Goal: Task Accomplishment & Management: Complete application form

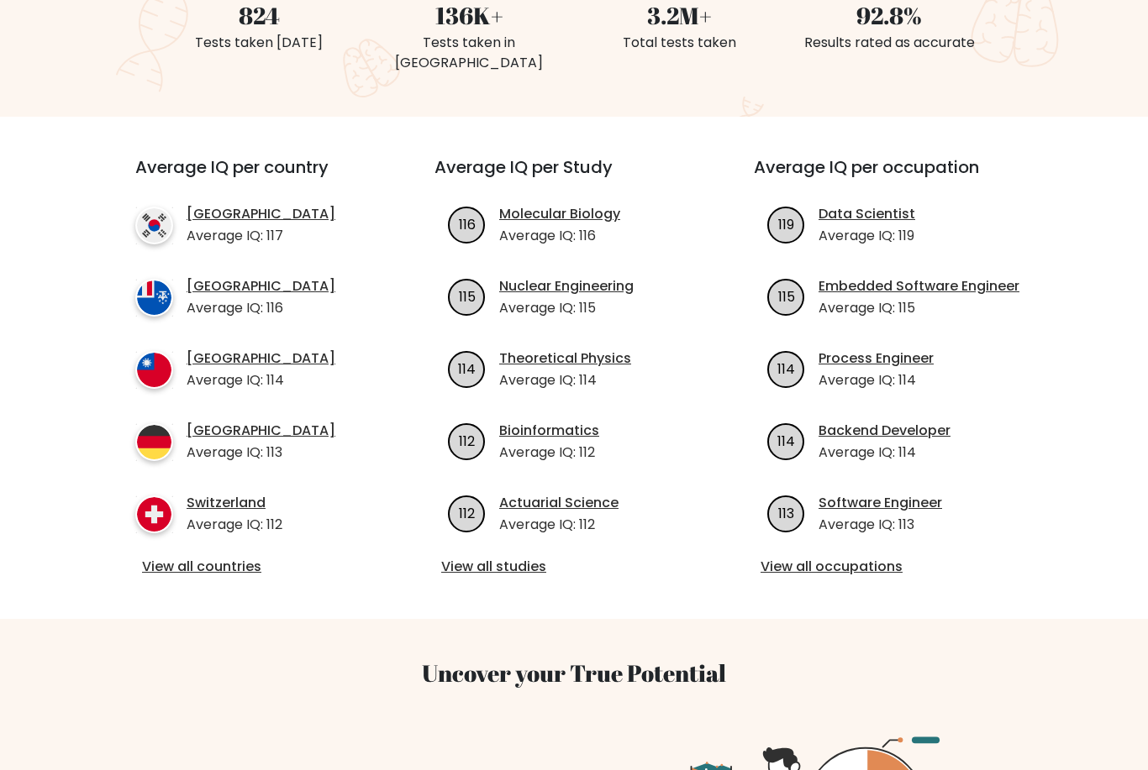
scroll to position [512, 0]
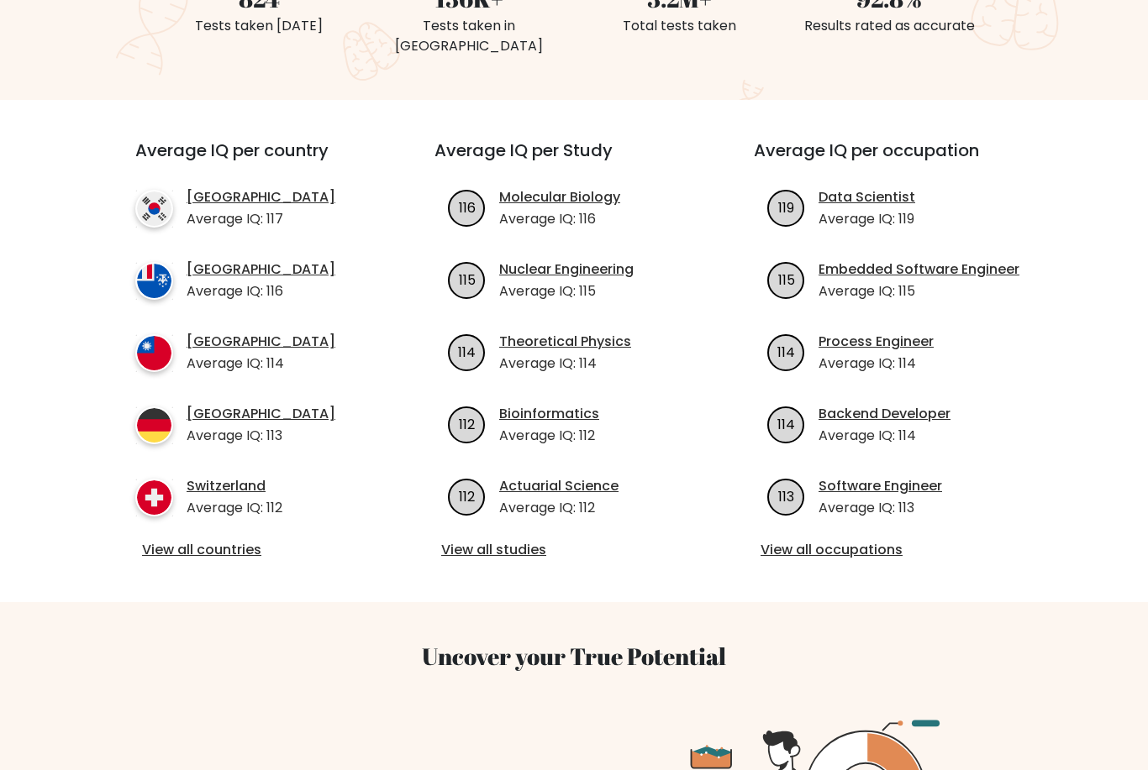
click at [223, 540] on link "View all countries" at bounding box center [254, 550] width 225 height 20
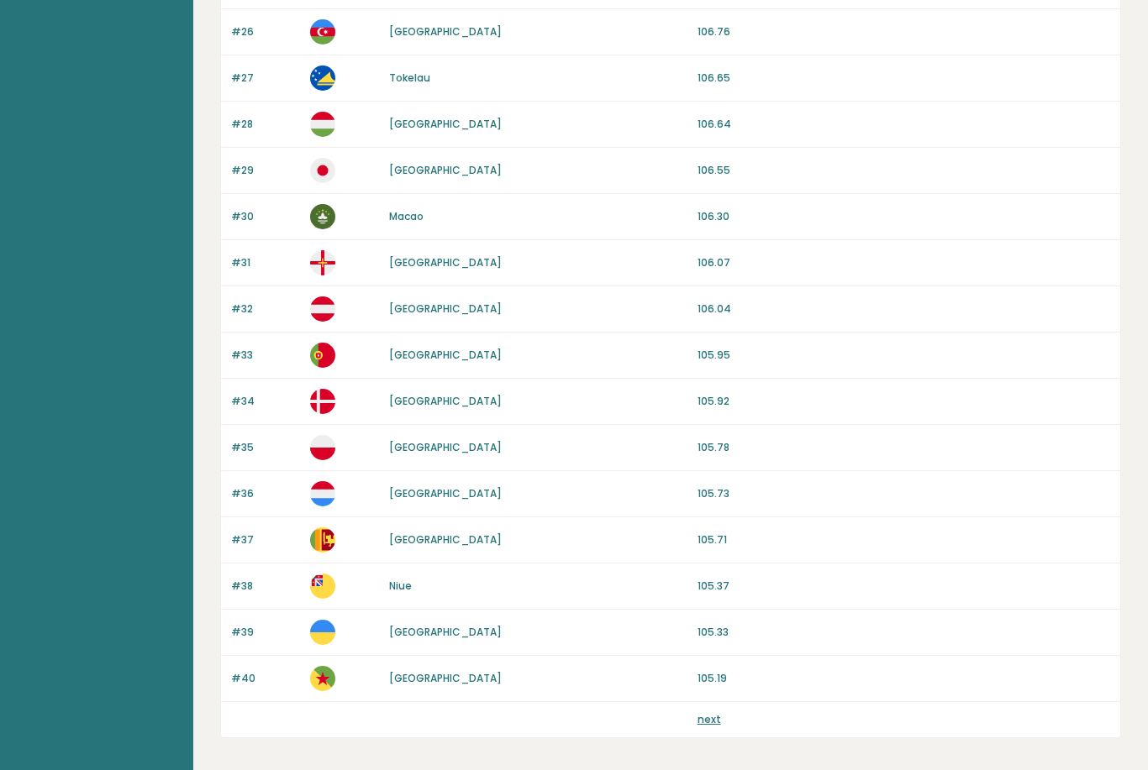
scroll to position [1358, 0]
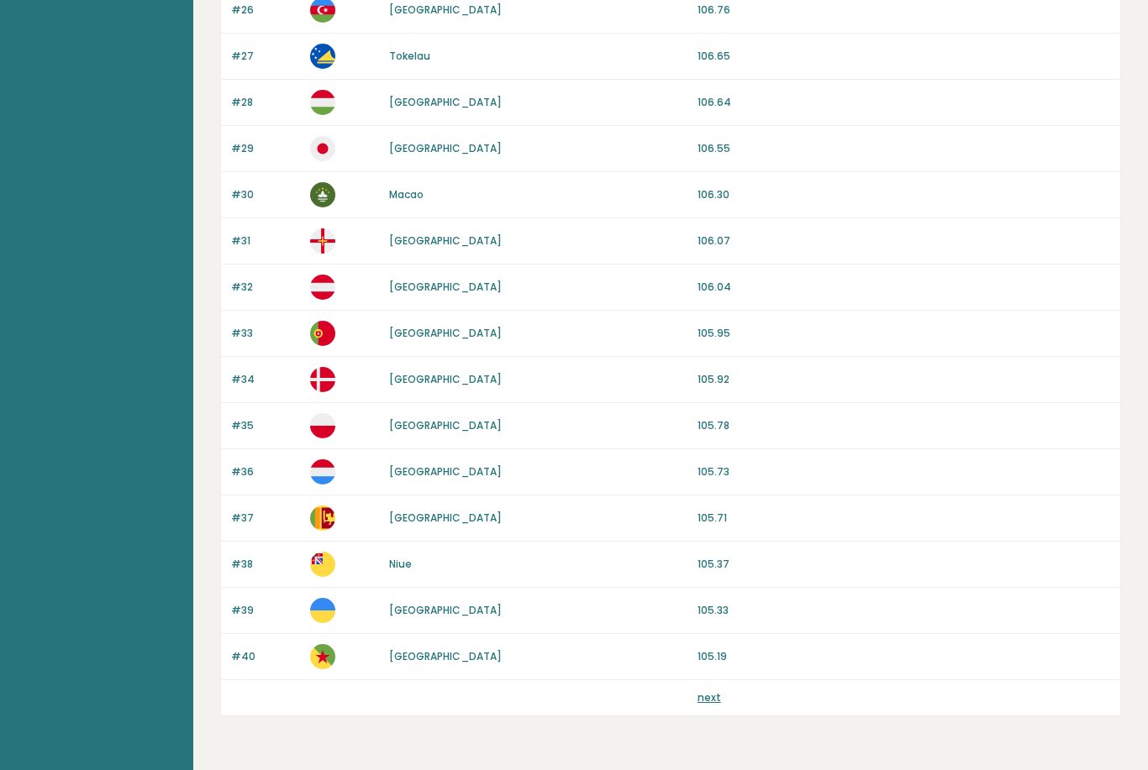
click at [717, 698] on link "next" at bounding box center [709, 698] width 24 height 14
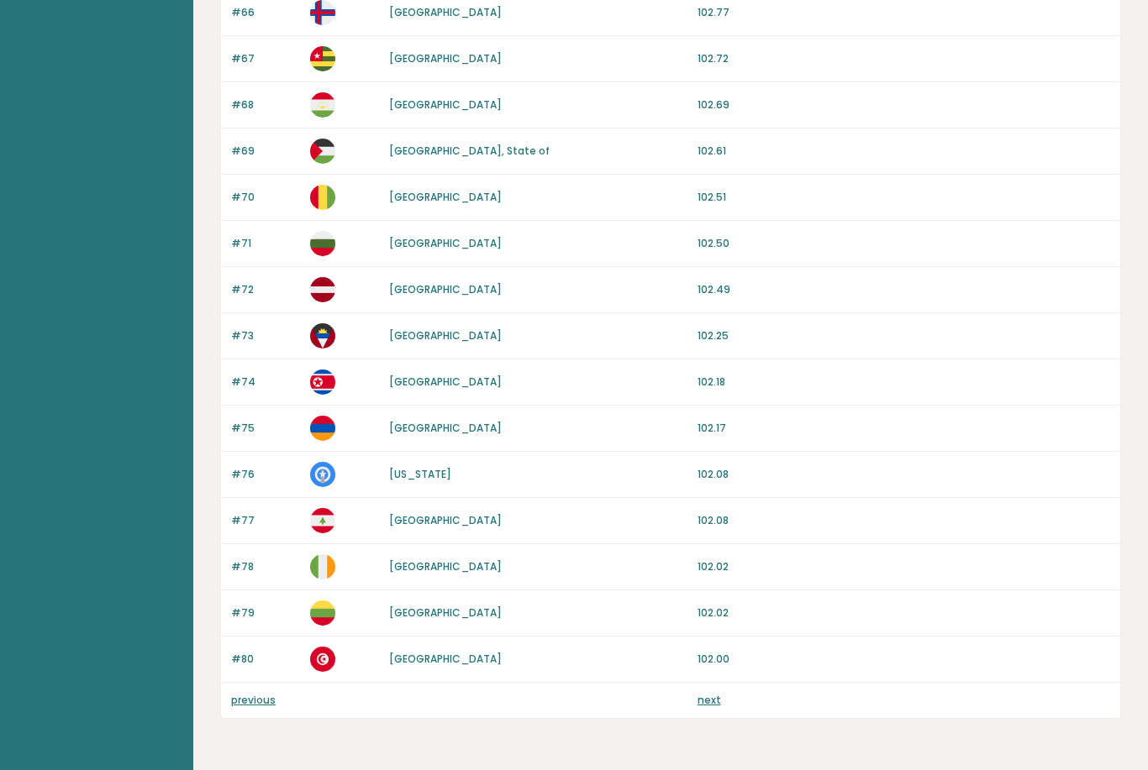
scroll to position [1358, 0]
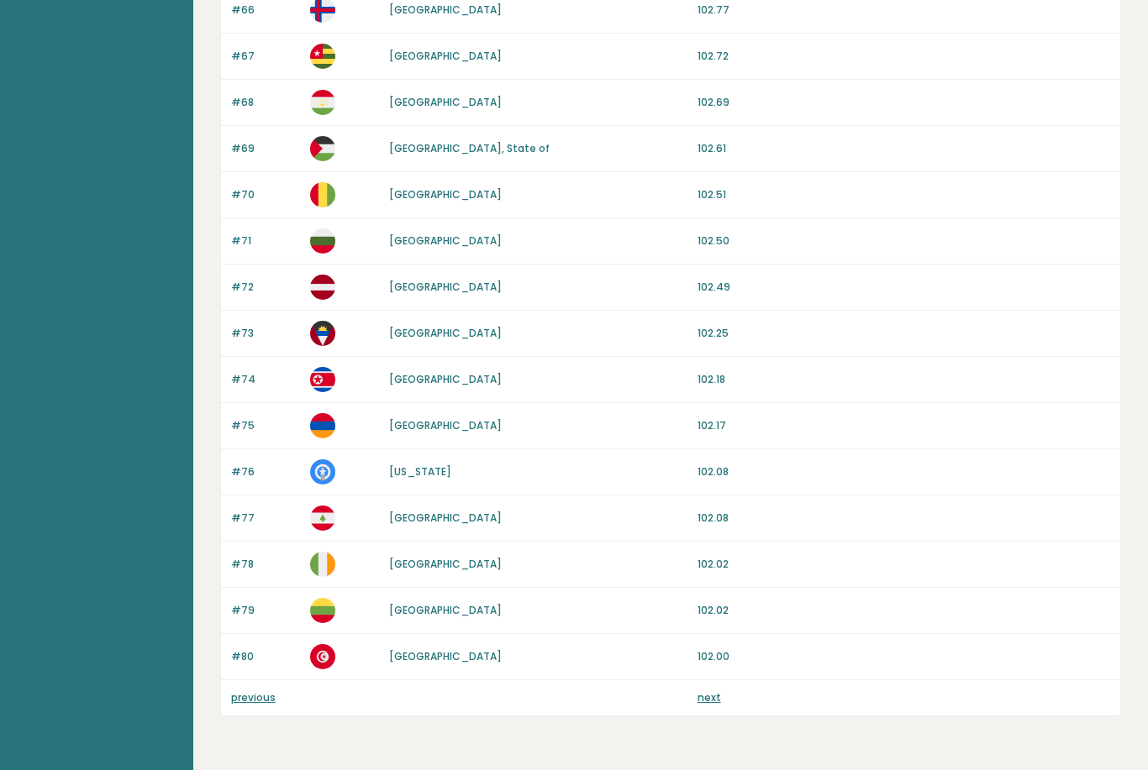
click at [701, 704] on link "next" at bounding box center [709, 698] width 24 height 14
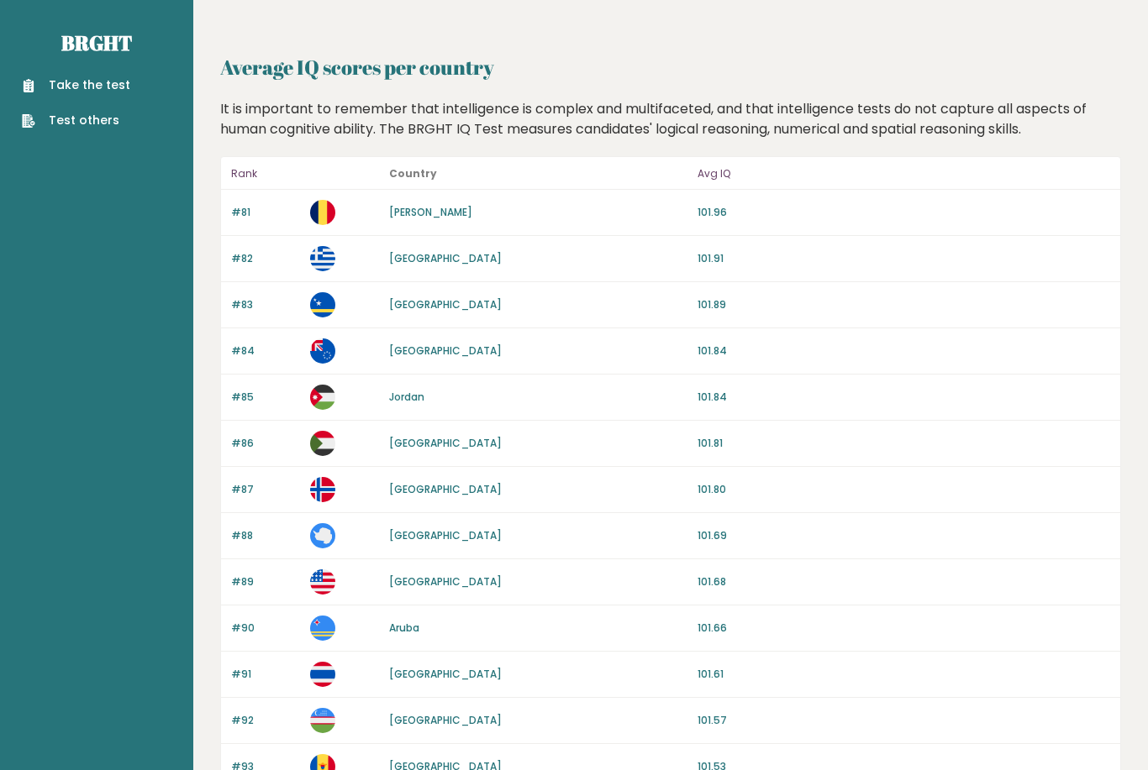
click at [41, 92] on link "Take the test" at bounding box center [76, 85] width 108 height 18
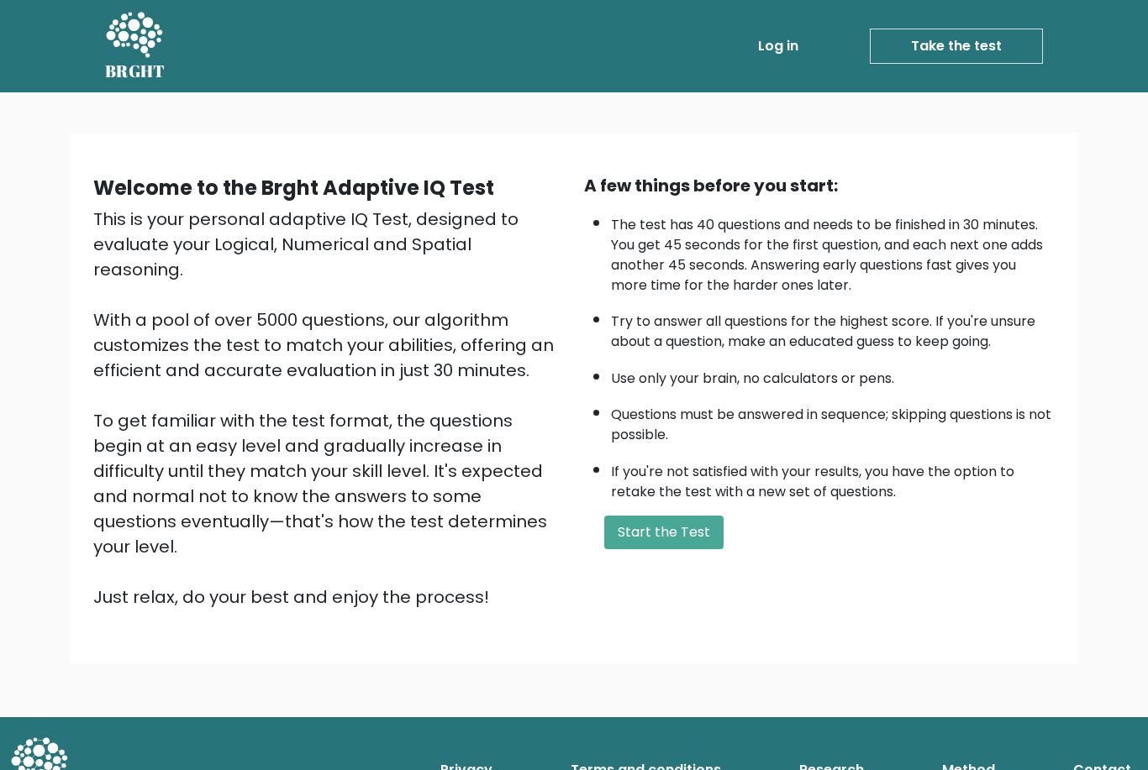
click at [678, 549] on button "Start the Test" at bounding box center [663, 533] width 119 height 34
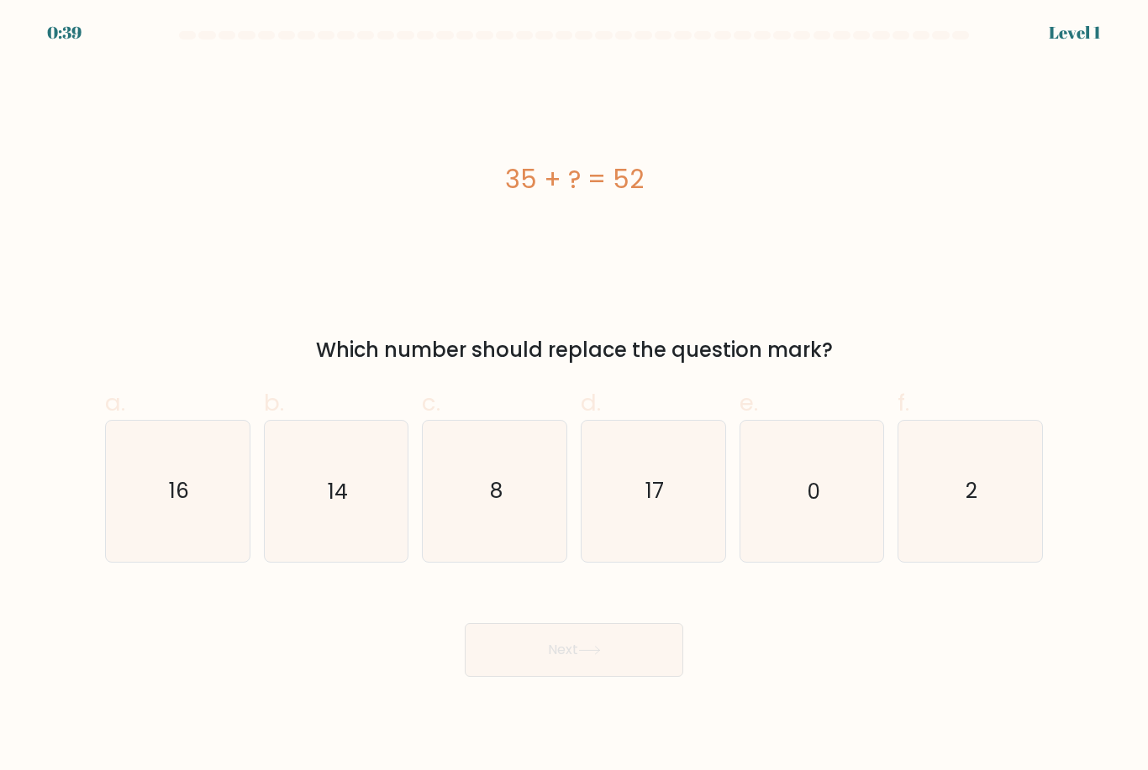
click at [674, 546] on icon "17" at bounding box center [653, 491] width 140 height 140
click at [575, 397] on input "d. 17" at bounding box center [574, 391] width 1 height 11
radio input "true"
click at [658, 666] on button "Next" at bounding box center [574, 650] width 218 height 54
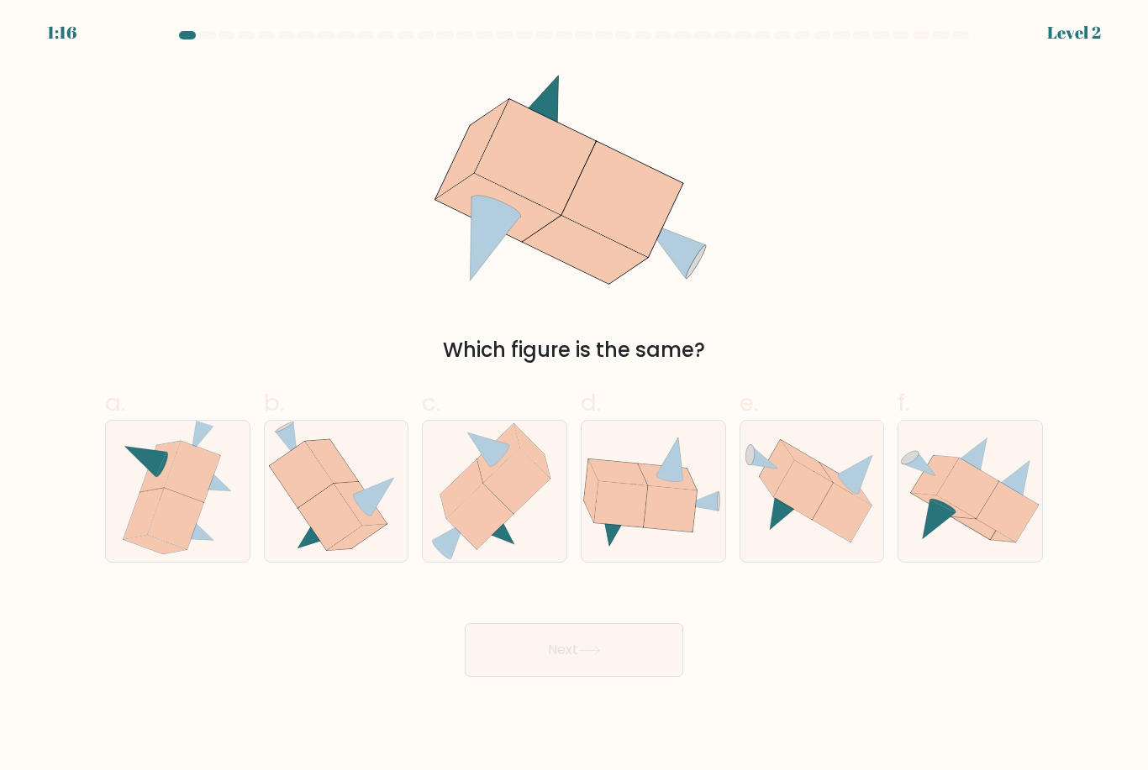
click at [392, 556] on icon at bounding box center [336, 491] width 134 height 140
click at [574, 397] on input "b." at bounding box center [574, 391] width 1 height 11
radio input "true"
click at [608, 677] on button "Next" at bounding box center [574, 650] width 218 height 54
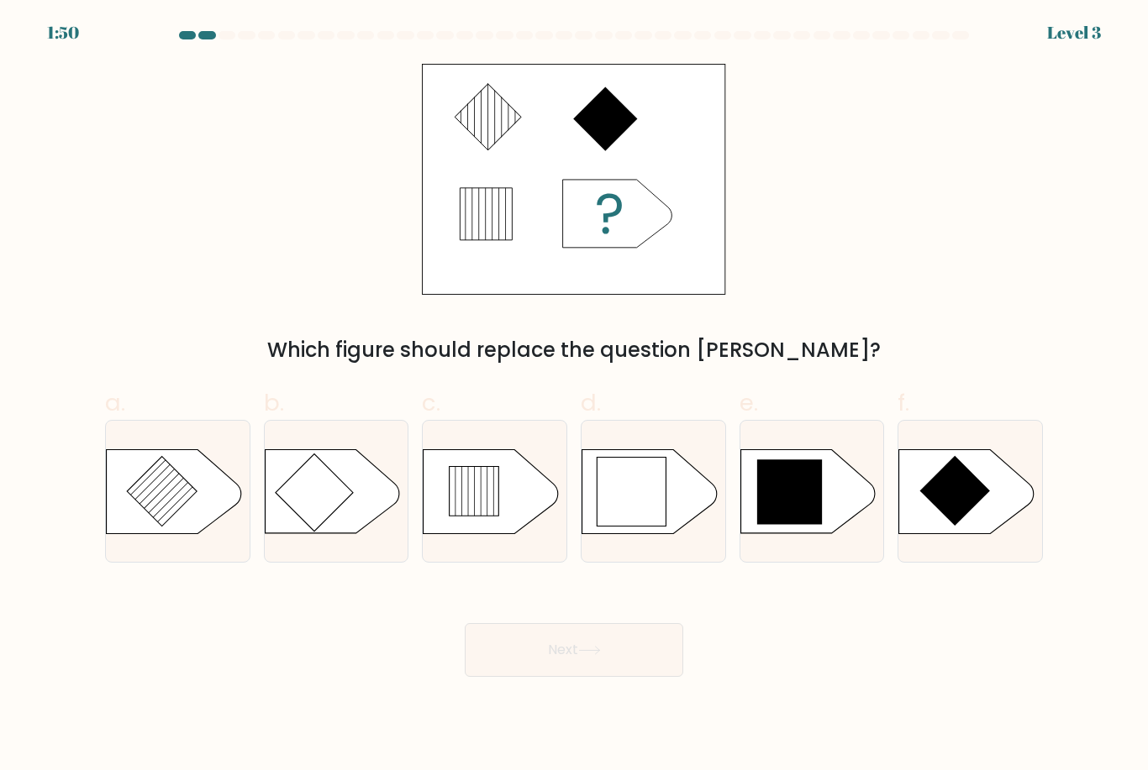
click at [833, 533] on icon at bounding box center [807, 491] width 134 height 84
click at [575, 397] on input "e." at bounding box center [574, 391] width 1 height 11
radio input "true"
click at [651, 674] on button "Next" at bounding box center [574, 650] width 218 height 54
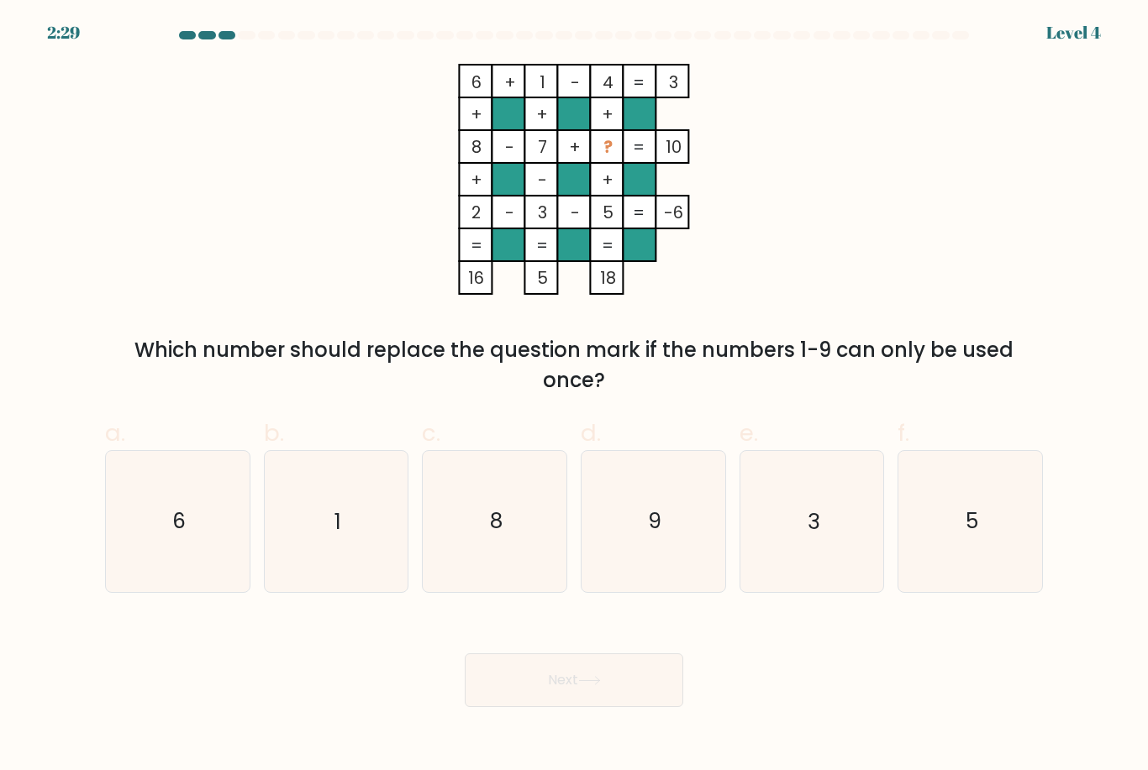
click at [714, 523] on icon "9" at bounding box center [653, 521] width 140 height 140
click at [575, 397] on input "d. 9" at bounding box center [574, 391] width 1 height 11
radio input "true"
click at [634, 698] on button "Next" at bounding box center [574, 681] width 218 height 54
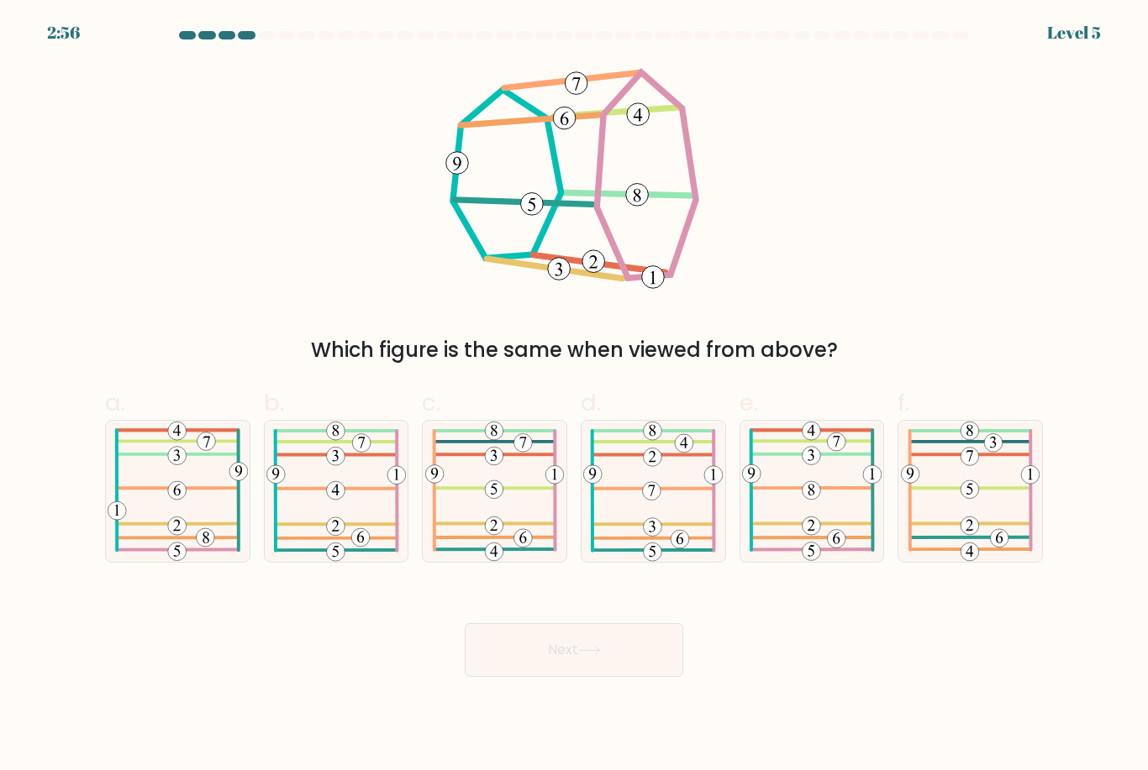
click at [671, 550] on icon at bounding box center [652, 491] width 139 height 140
click at [575, 397] on input "d." at bounding box center [574, 391] width 1 height 11
radio input "true"
click at [646, 677] on button "Next" at bounding box center [574, 650] width 218 height 54
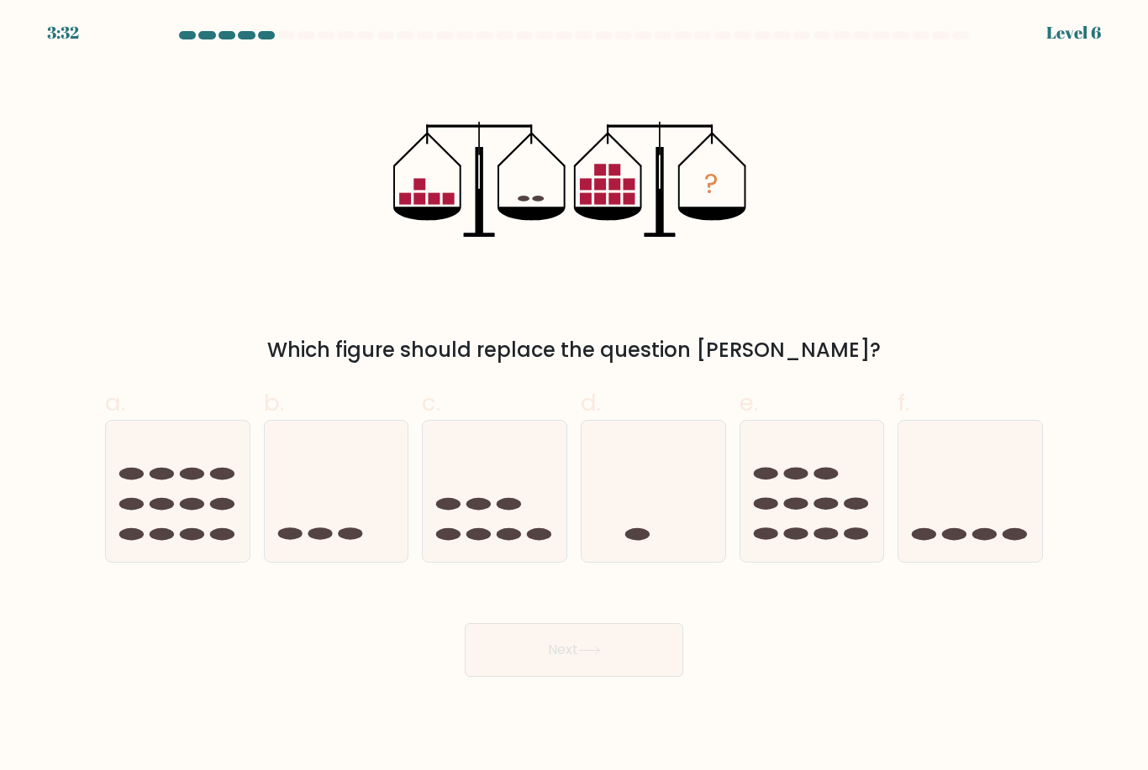
click at [995, 541] on ellipse at bounding box center [984, 534] width 24 height 13
click at [575, 397] on input "f." at bounding box center [574, 391] width 1 height 11
radio input "true"
click at [649, 654] on button "Next" at bounding box center [574, 650] width 218 height 54
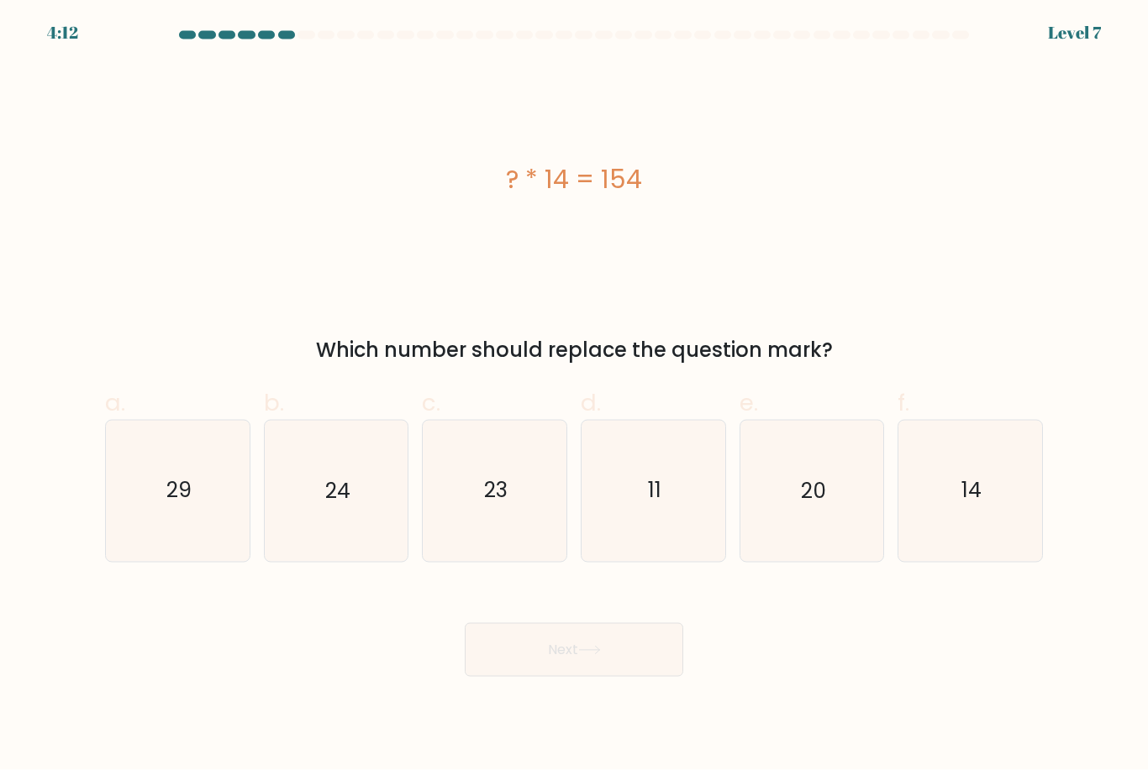
scroll to position [5, 0]
click at [693, 538] on icon "11" at bounding box center [653, 491] width 140 height 140
click at [575, 397] on input "d. 11" at bounding box center [574, 391] width 1 height 11
radio input "true"
click at [631, 674] on button "Next" at bounding box center [574, 650] width 218 height 54
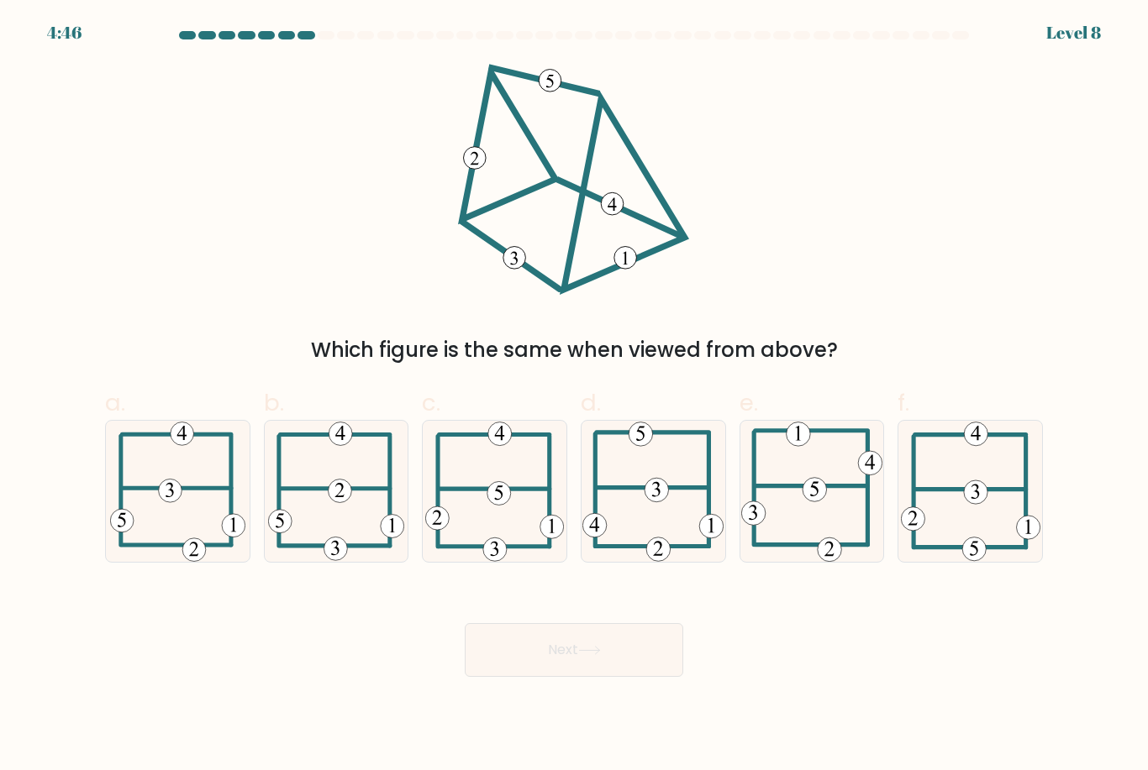
click at [536, 525] on icon at bounding box center [494, 491] width 139 height 140
click at [574, 397] on input "c." at bounding box center [574, 391] width 1 height 11
radio input "true"
click at [591, 677] on button "Next" at bounding box center [574, 650] width 218 height 54
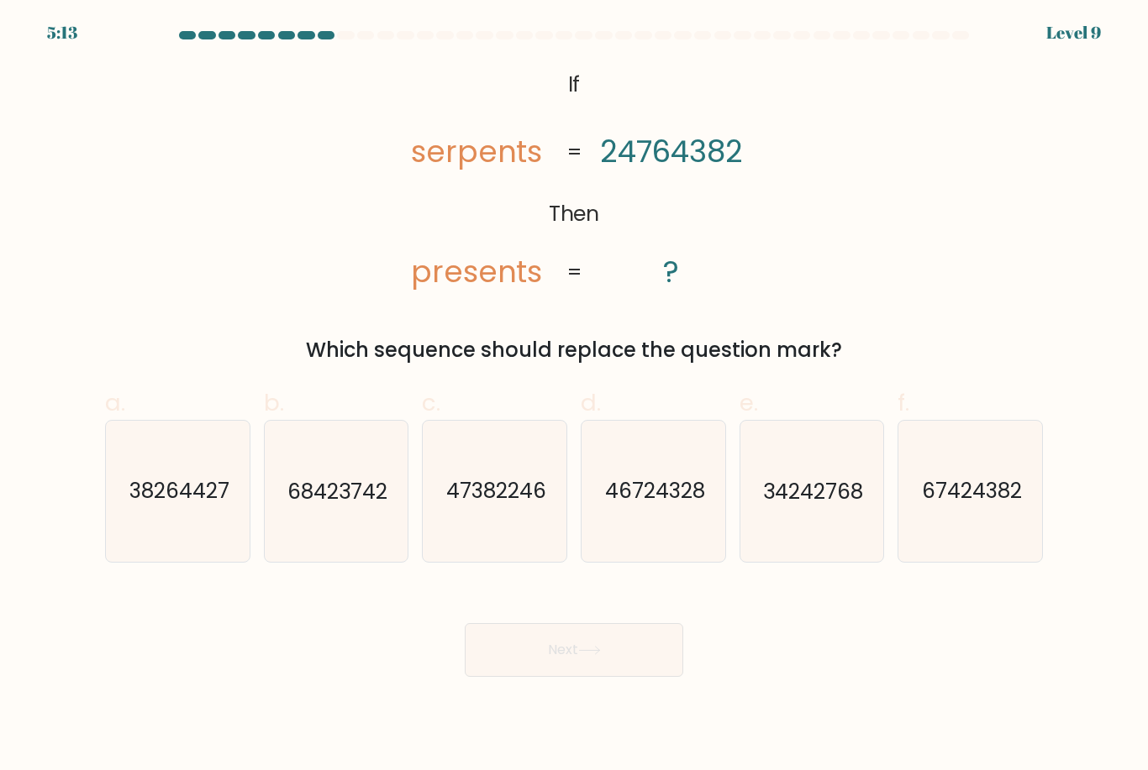
click at [1010, 549] on icon "67424382" at bounding box center [970, 491] width 140 height 140
click at [575, 397] on input "f. 67424382" at bounding box center [574, 391] width 1 height 11
radio input "true"
click at [665, 677] on button "Next" at bounding box center [574, 650] width 218 height 54
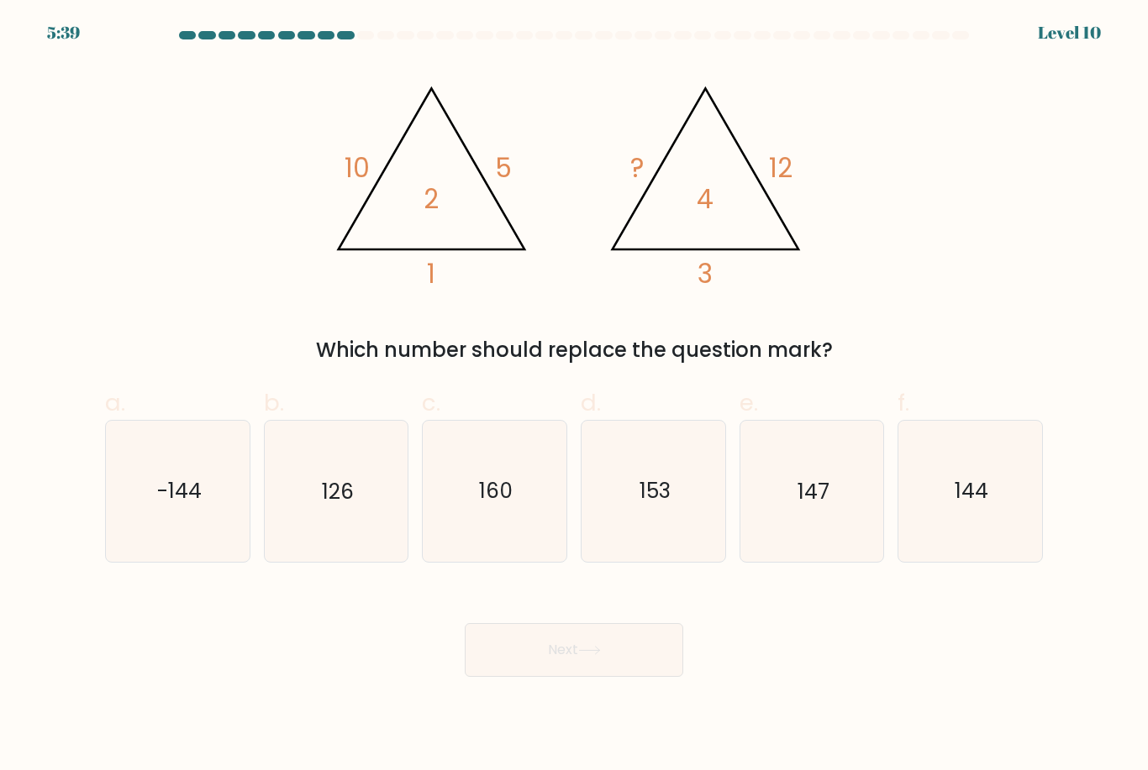
click at [984, 507] on text "144" at bounding box center [971, 491] width 34 height 29
click at [575, 397] on input "f. 144" at bounding box center [574, 391] width 1 height 11
radio input "true"
click at [638, 663] on button "Next" at bounding box center [574, 650] width 218 height 54
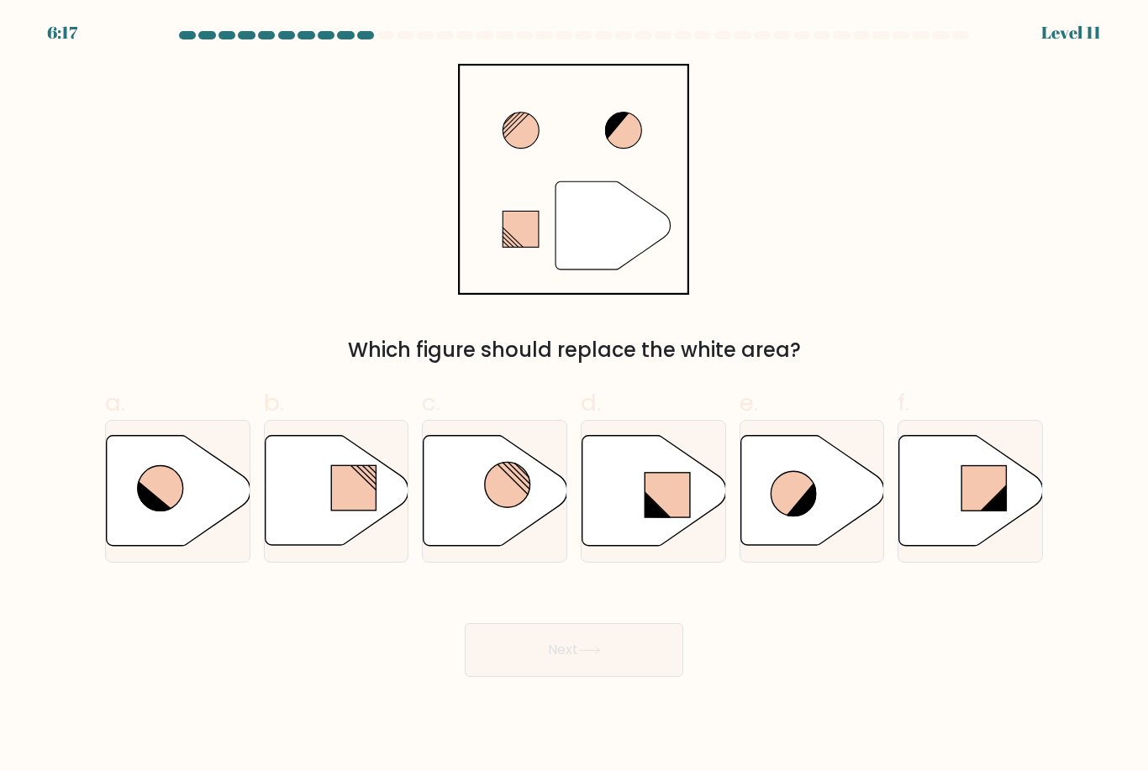
click at [679, 506] on rect at bounding box center [666, 495] width 45 height 45
click at [575, 397] on input "d." at bounding box center [574, 391] width 1 height 11
radio input "true"
click at [616, 677] on button "Next" at bounding box center [574, 650] width 218 height 54
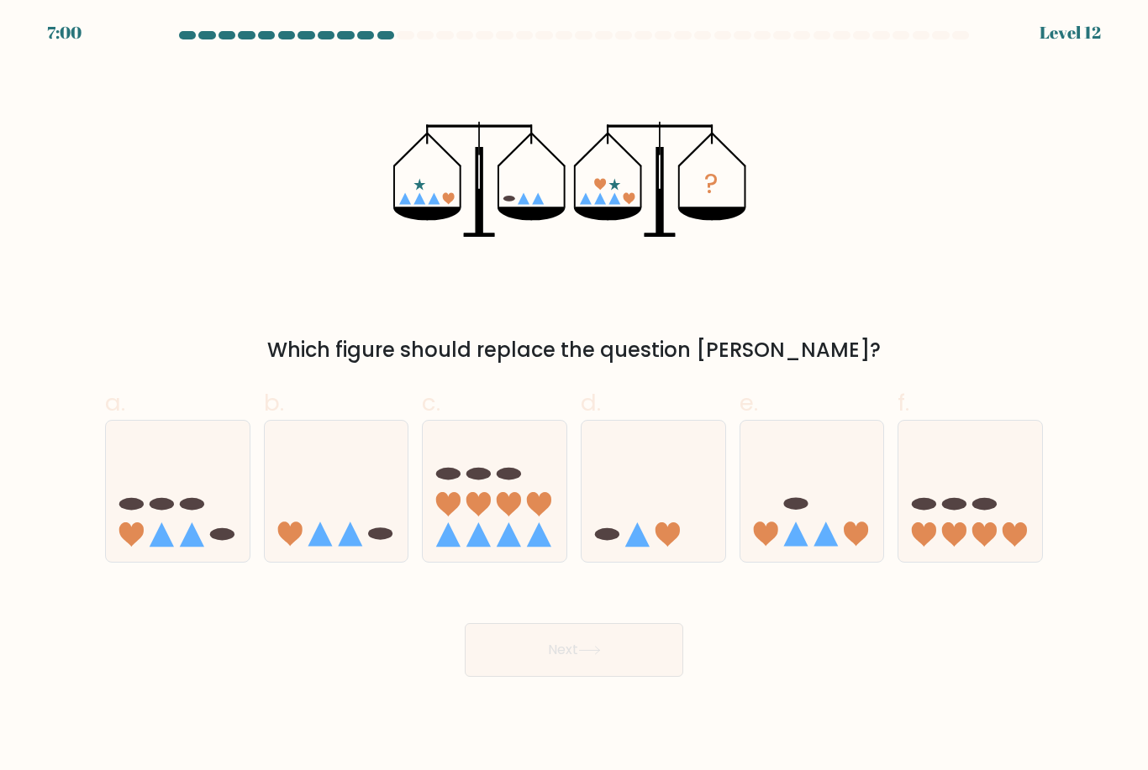
click at [650, 668] on button "Next" at bounding box center [574, 650] width 218 height 54
click at [786, 667] on div "Next" at bounding box center [574, 630] width 958 height 94
click at [802, 668] on div "Next" at bounding box center [574, 630] width 958 height 94
click at [370, 541] on icon at bounding box center [337, 491] width 144 height 118
click at [574, 397] on input "b." at bounding box center [574, 391] width 1 height 11
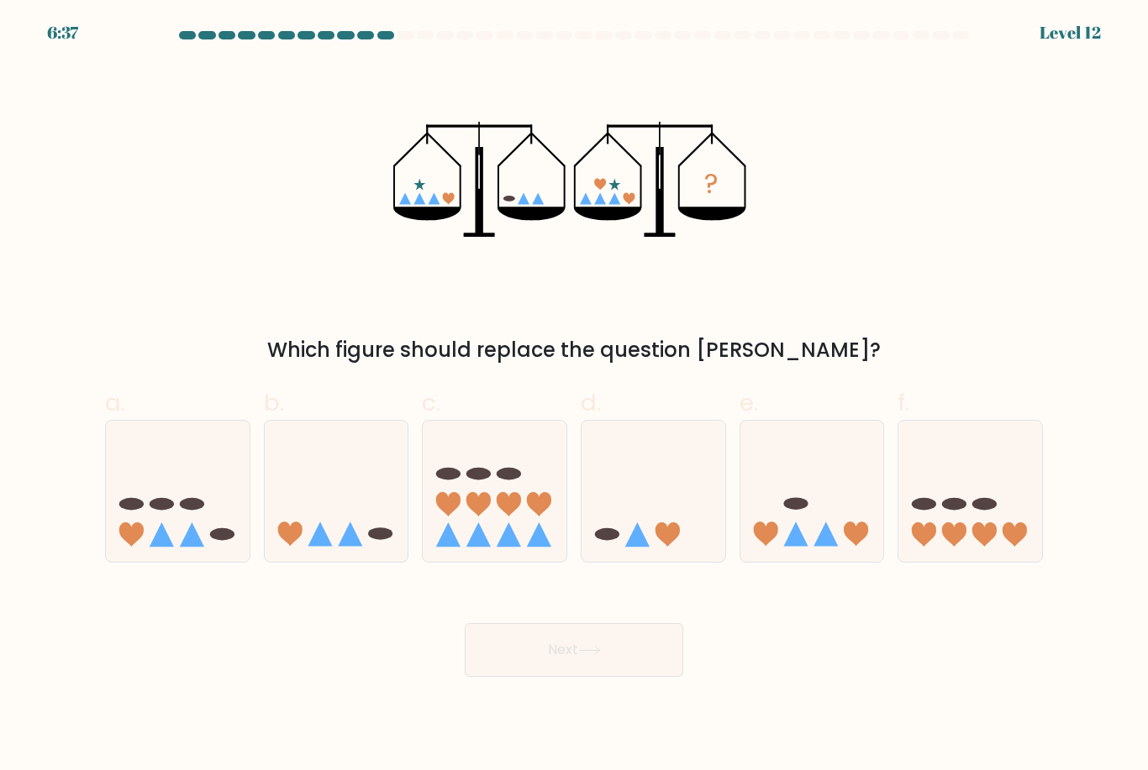
radio input "true"
click at [572, 677] on button "Next" at bounding box center [574, 650] width 218 height 54
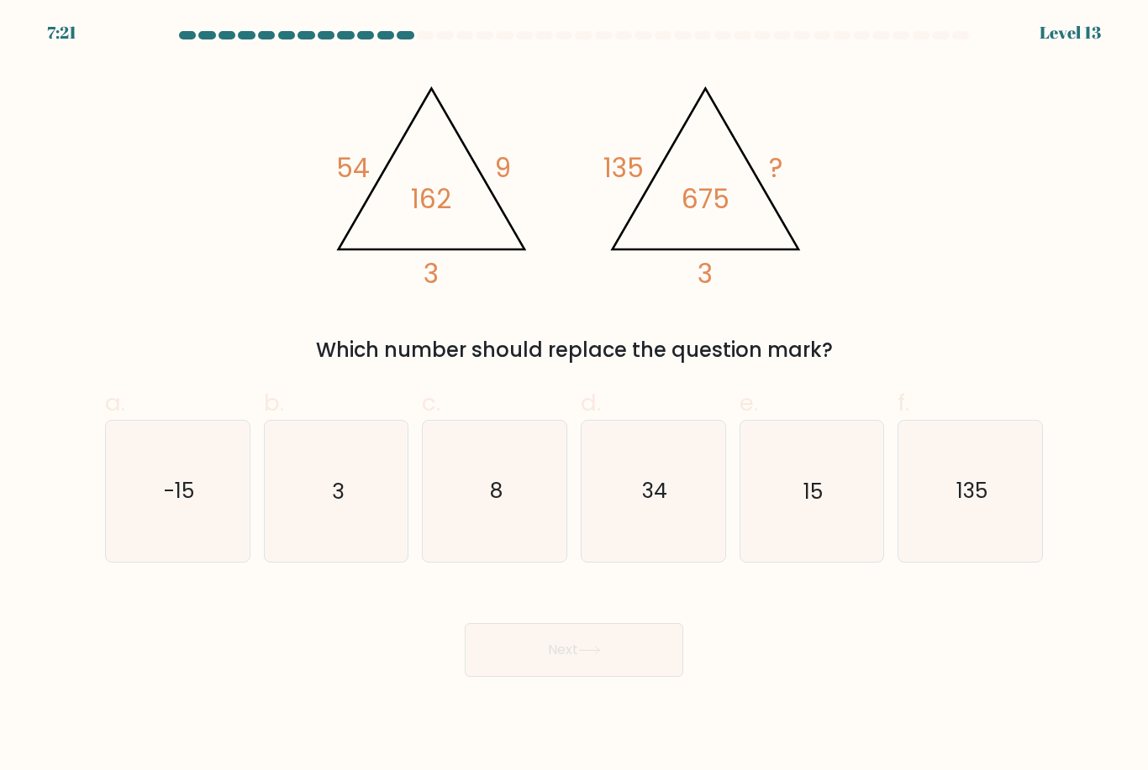
click at [634, 664] on button "Next" at bounding box center [574, 650] width 218 height 54
click at [871, 544] on icon "15" at bounding box center [811, 491] width 140 height 140
click at [575, 397] on input "e. 15" at bounding box center [574, 391] width 1 height 11
radio input "true"
click at [657, 655] on button "Next" at bounding box center [574, 650] width 218 height 54
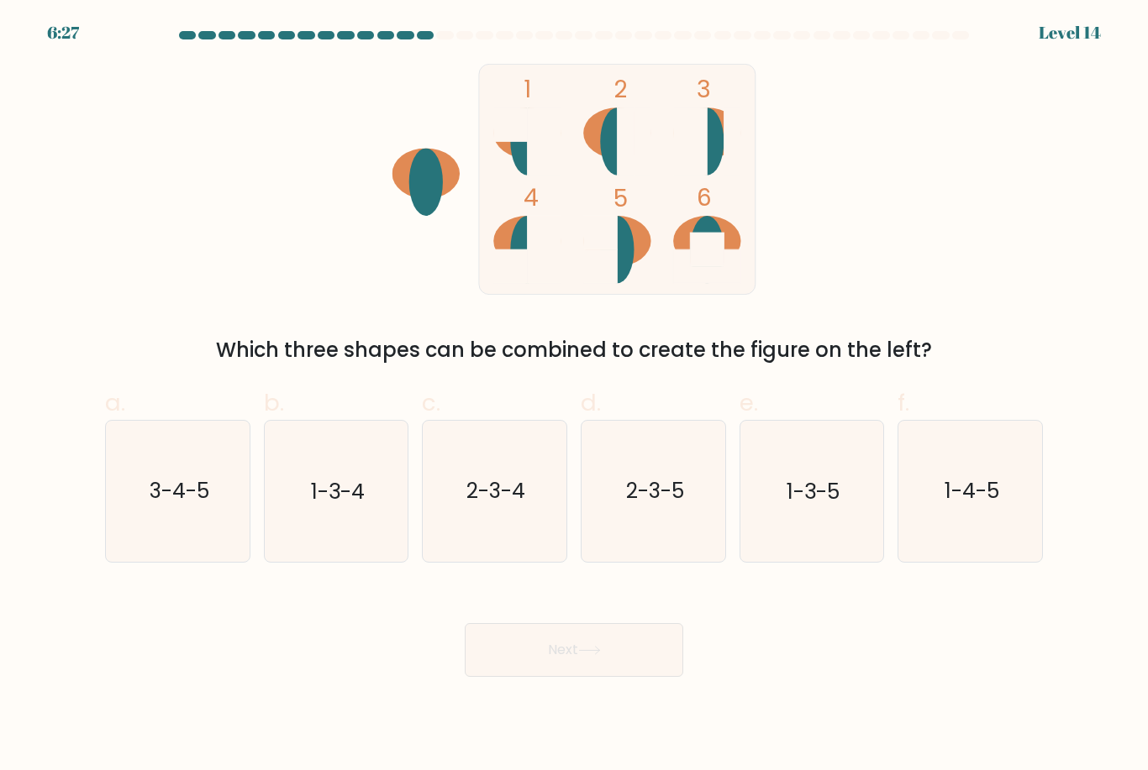
click at [987, 504] on text "1-4-5" at bounding box center [971, 491] width 55 height 29
click at [575, 397] on input "f. 1-4-5" at bounding box center [574, 391] width 1 height 11
radio input "true"
click at [601, 655] on icon at bounding box center [589, 650] width 23 height 9
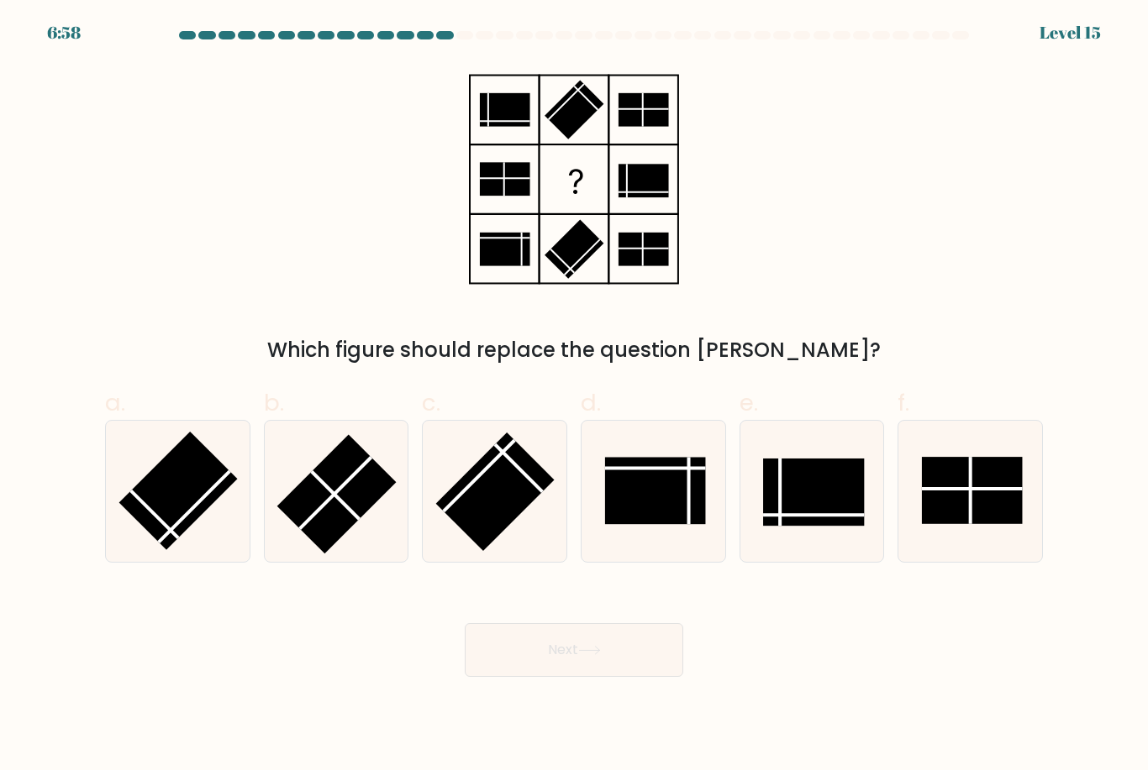
click at [349, 518] on line at bounding box center [335, 495] width 47 height 47
click at [574, 397] on input "b." at bounding box center [574, 391] width 1 height 11
radio input "true"
click at [570, 666] on button "Next" at bounding box center [574, 650] width 218 height 54
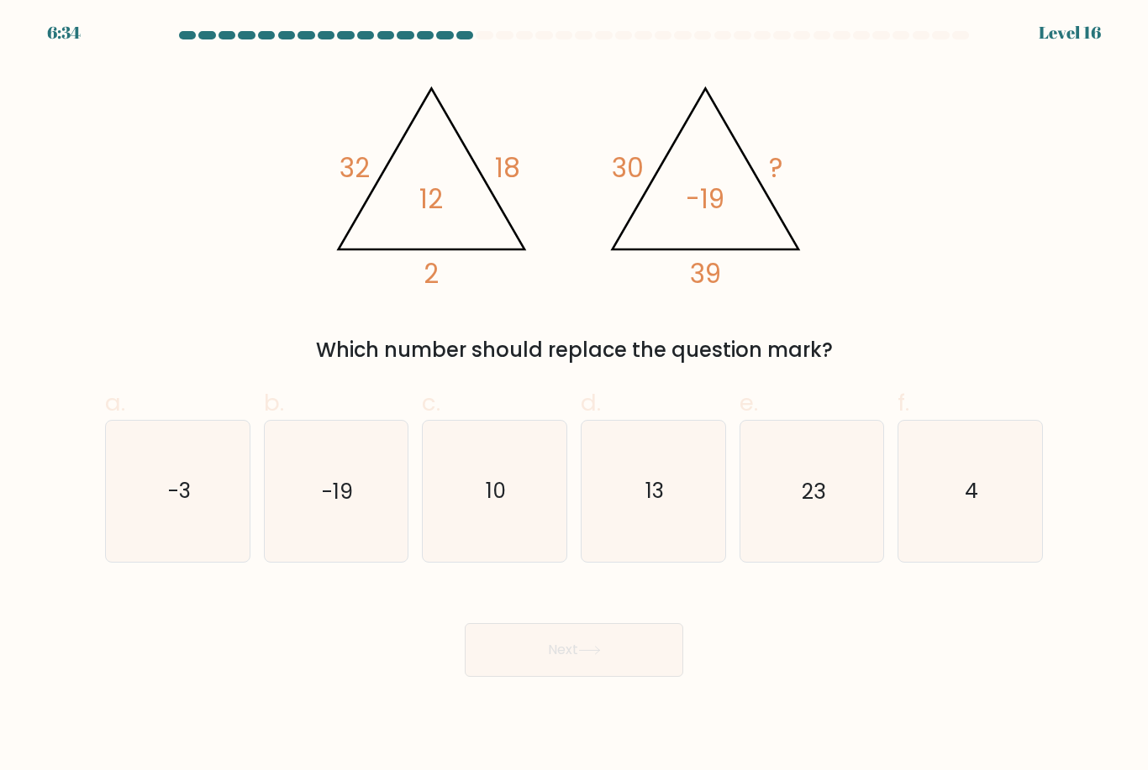
click at [531, 542] on icon "10" at bounding box center [494, 491] width 140 height 140
click at [574, 397] on input "c. 10" at bounding box center [574, 391] width 1 height 11
radio input "true"
click at [638, 675] on button "Next" at bounding box center [574, 650] width 218 height 54
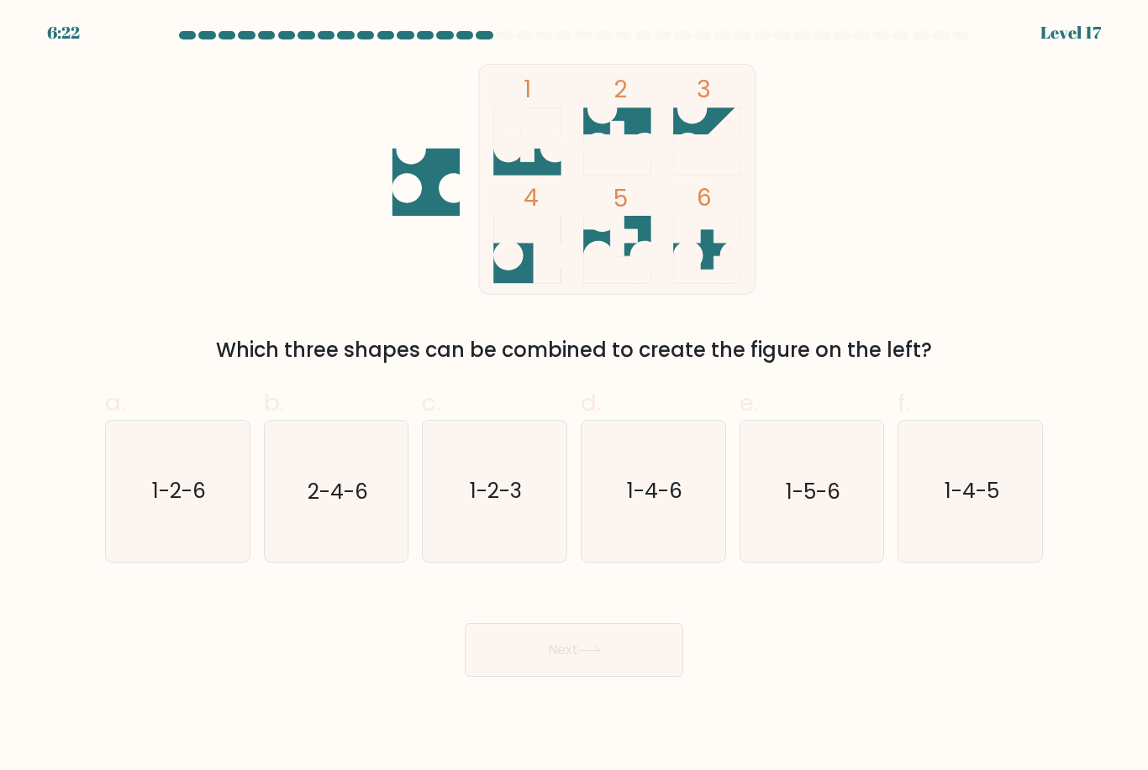
click at [178, 498] on text "1-2-6" at bounding box center [179, 491] width 54 height 29
click at [574, 397] on input "a. 1-2-6" at bounding box center [574, 391] width 1 height 11
radio input "true"
click at [647, 677] on button "Next" at bounding box center [574, 650] width 218 height 54
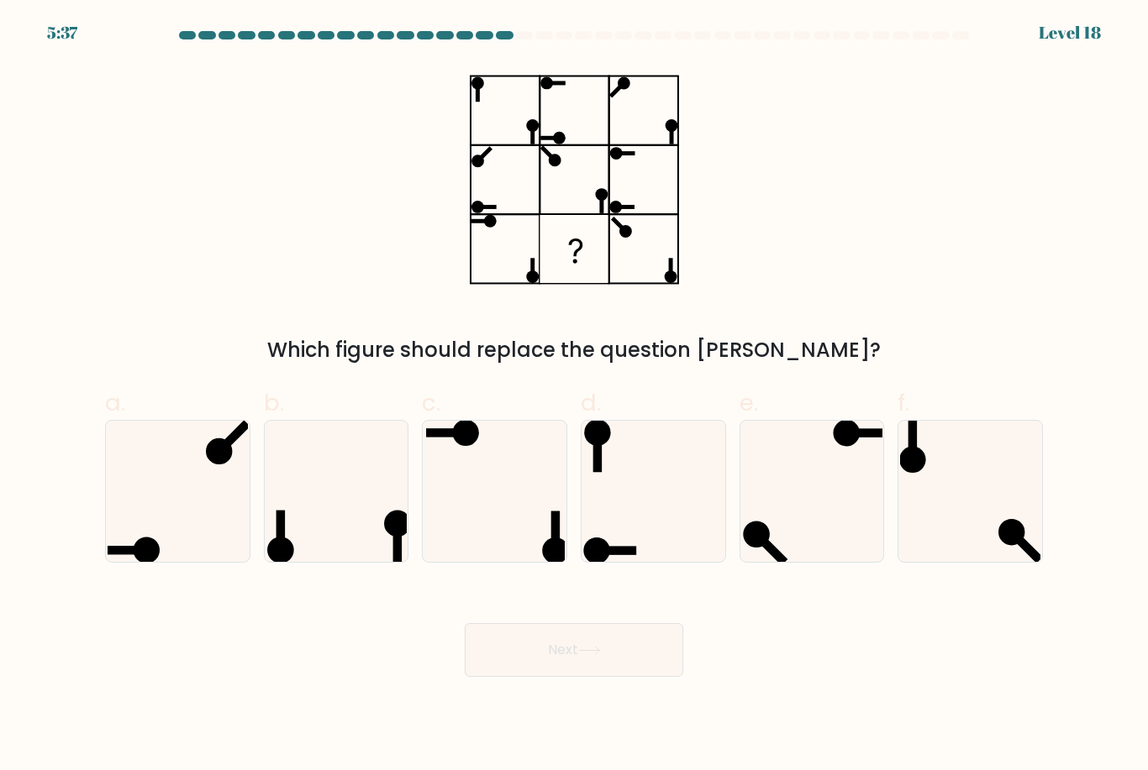
scroll to position [1, 0]
click at [710, 561] on icon at bounding box center [653, 491] width 140 height 140
click at [575, 397] on input "d." at bounding box center [574, 391] width 1 height 11
radio input "true"
click at [631, 664] on button "Next" at bounding box center [574, 650] width 218 height 54
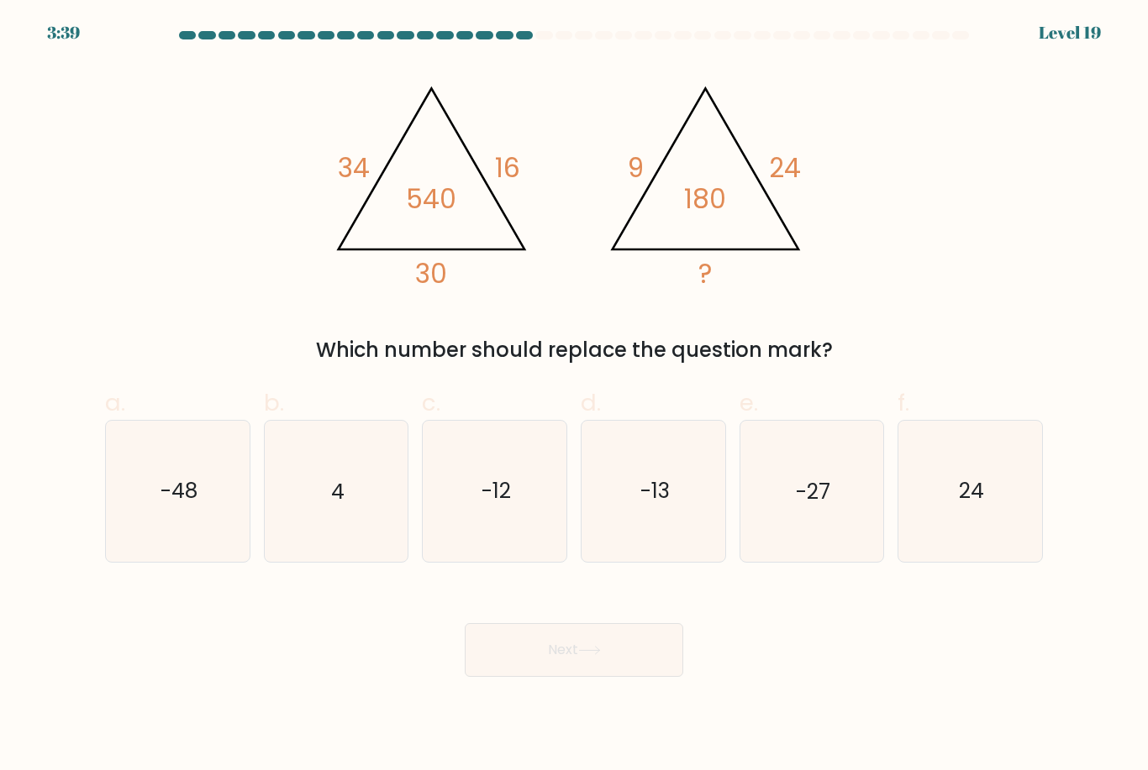
click at [823, 532] on icon "-27" at bounding box center [811, 491] width 140 height 140
click at [575, 397] on input "e. -27" at bounding box center [574, 391] width 1 height 11
radio input "true"
click at [599, 677] on button "Next" at bounding box center [574, 650] width 218 height 54
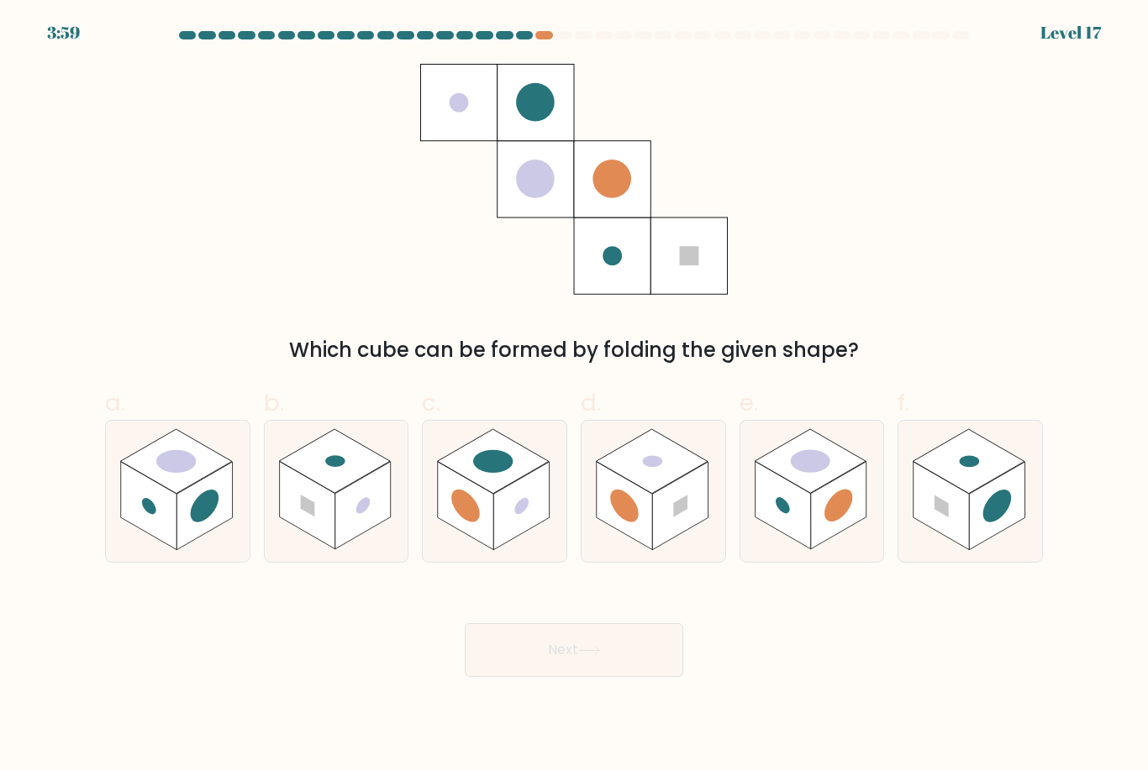
click at [523, 491] on rect at bounding box center [493, 461] width 111 height 64
click at [574, 397] on input "c." at bounding box center [574, 391] width 1 height 11
radio input "true"
click at [626, 651] on button "Next" at bounding box center [574, 650] width 218 height 54
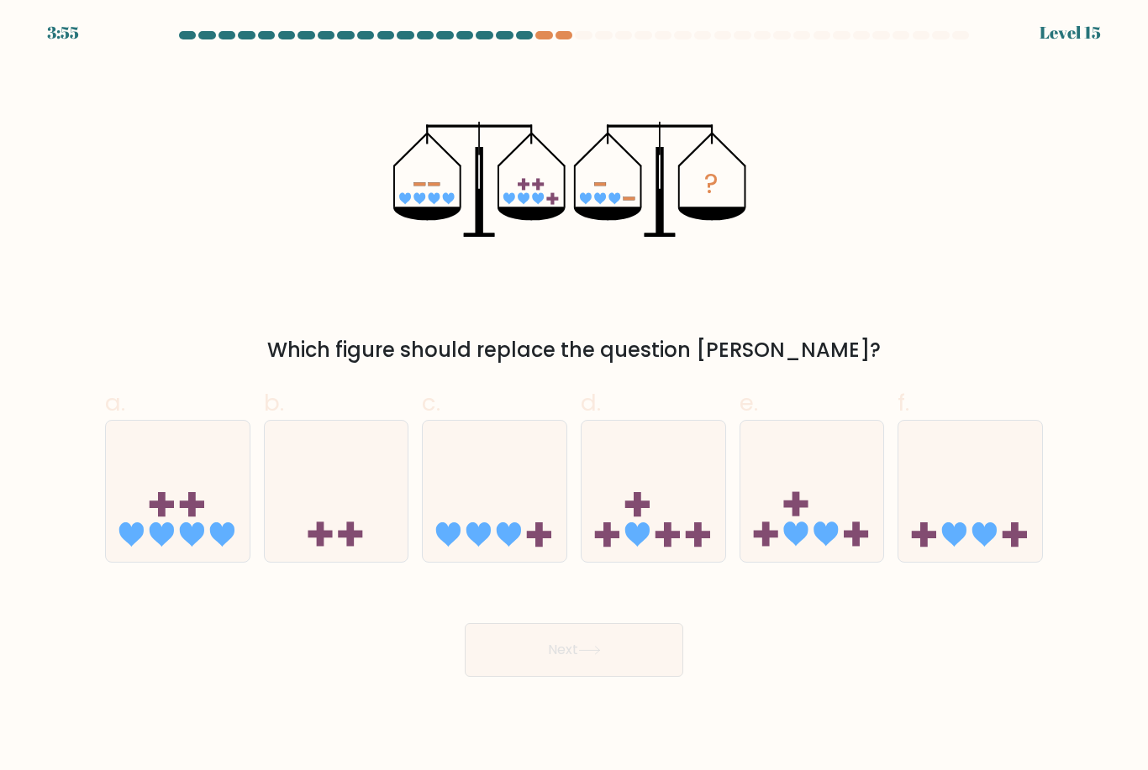
click at [620, 654] on button "Next" at bounding box center [574, 650] width 218 height 54
click at [757, 613] on div "Next" at bounding box center [574, 630] width 958 height 94
click at [852, 535] on icon at bounding box center [812, 491] width 144 height 118
click at [575, 397] on input "e." at bounding box center [574, 391] width 1 height 11
radio input "true"
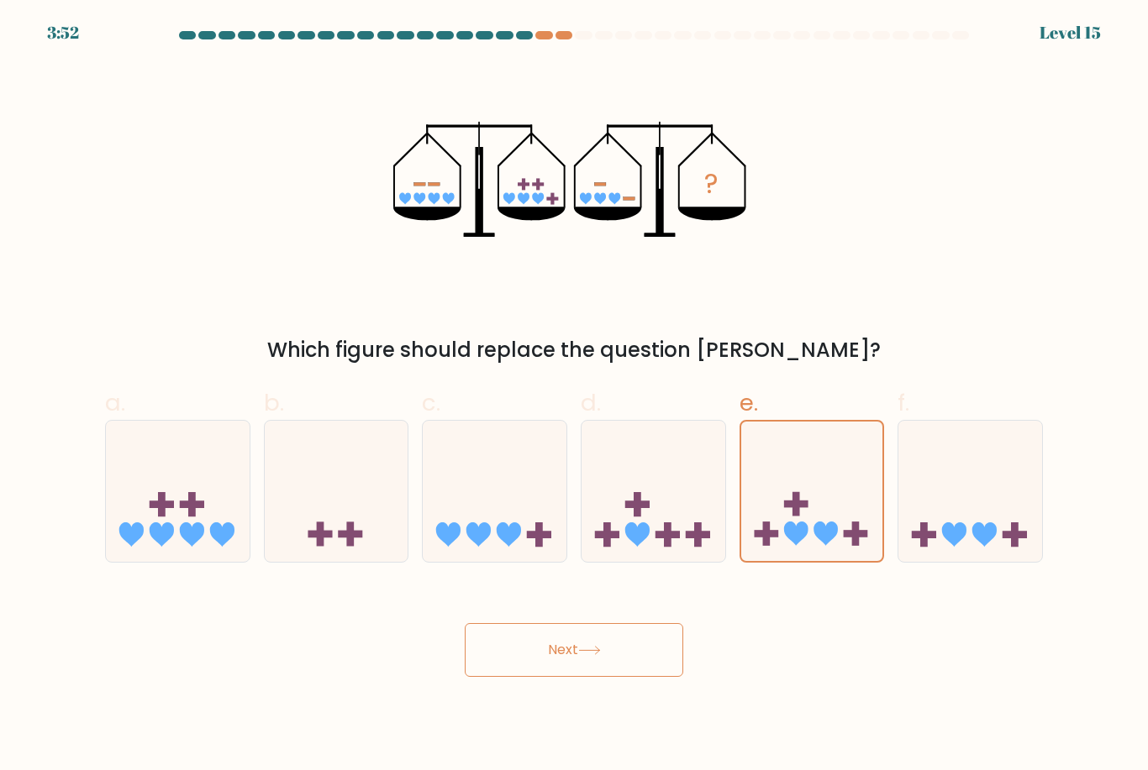
click at [649, 652] on button "Next" at bounding box center [574, 650] width 218 height 54
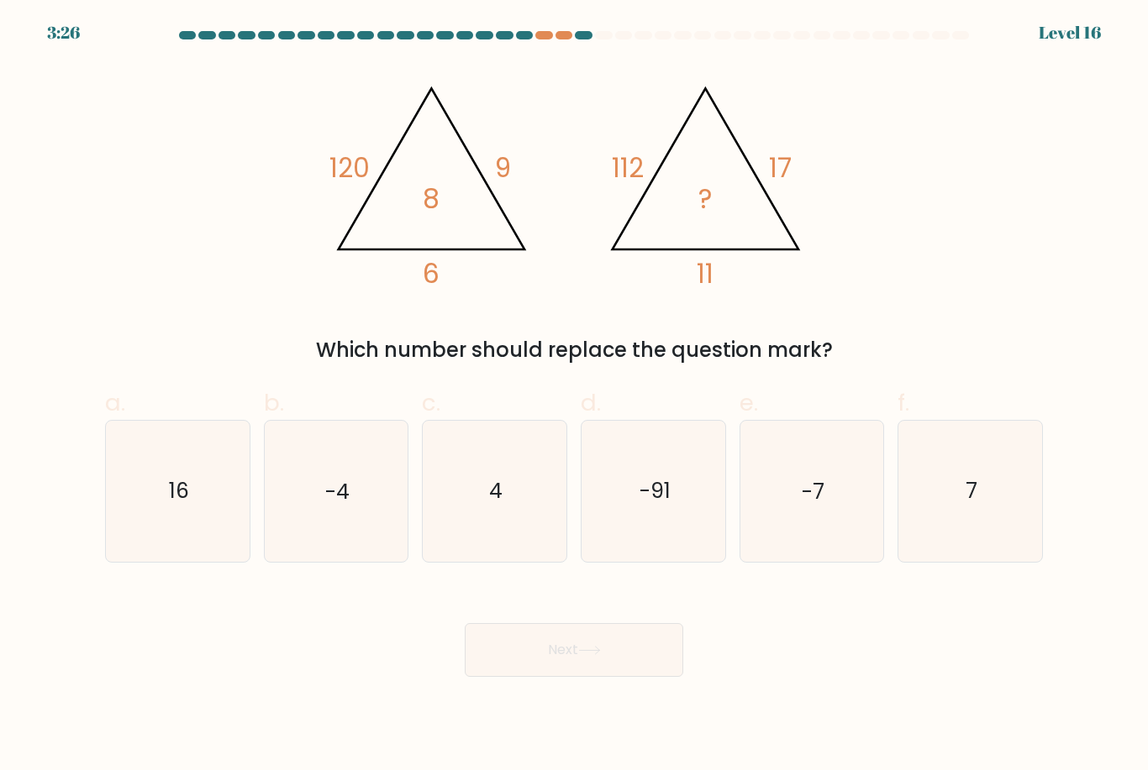
click at [819, 507] on text "-7" at bounding box center [812, 491] width 23 height 29
click at [575, 397] on input "e. -7" at bounding box center [574, 391] width 1 height 11
radio input "true"
click at [205, 506] on icon "16" at bounding box center [178, 491] width 140 height 140
click at [574, 397] on input "a. 16" at bounding box center [574, 391] width 1 height 11
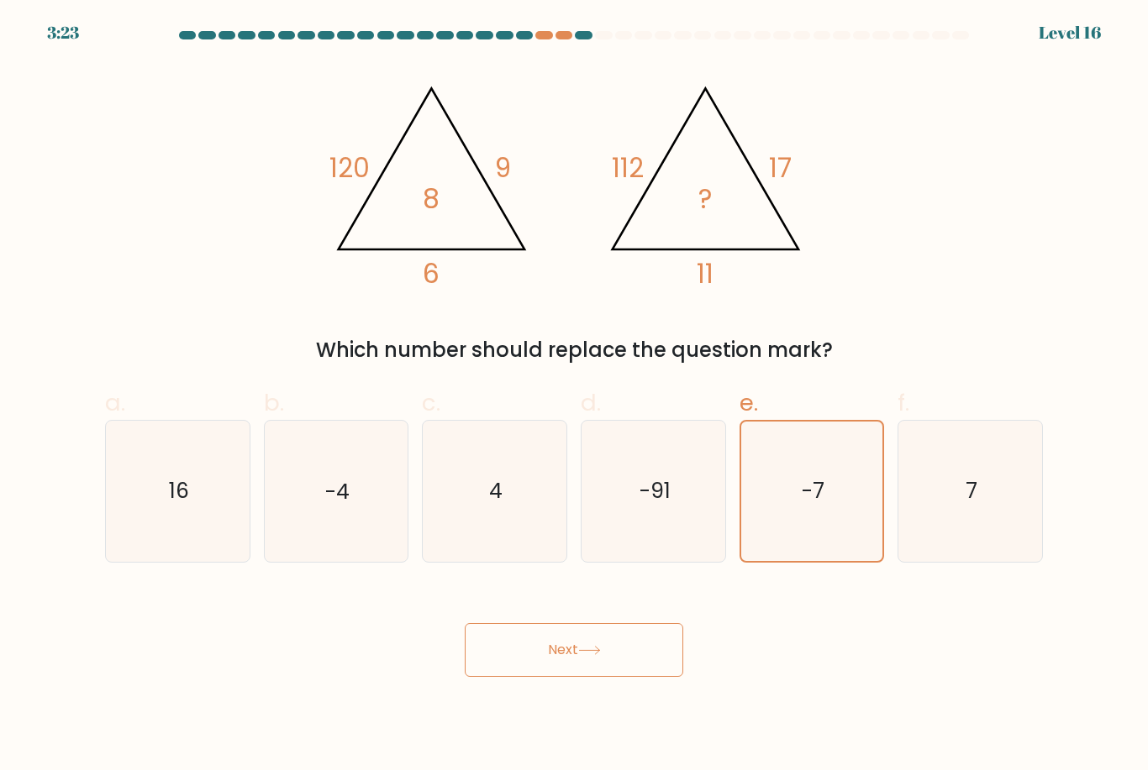
radio input "true"
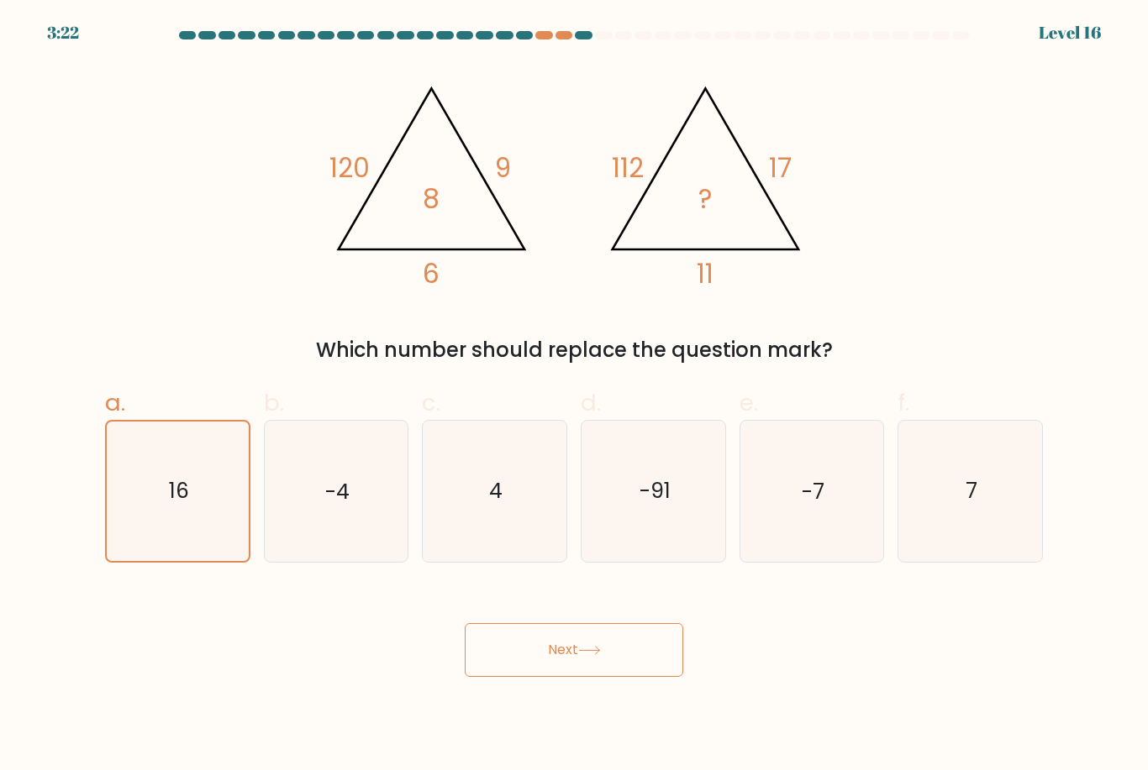
click at [521, 663] on button "Next" at bounding box center [574, 650] width 218 height 54
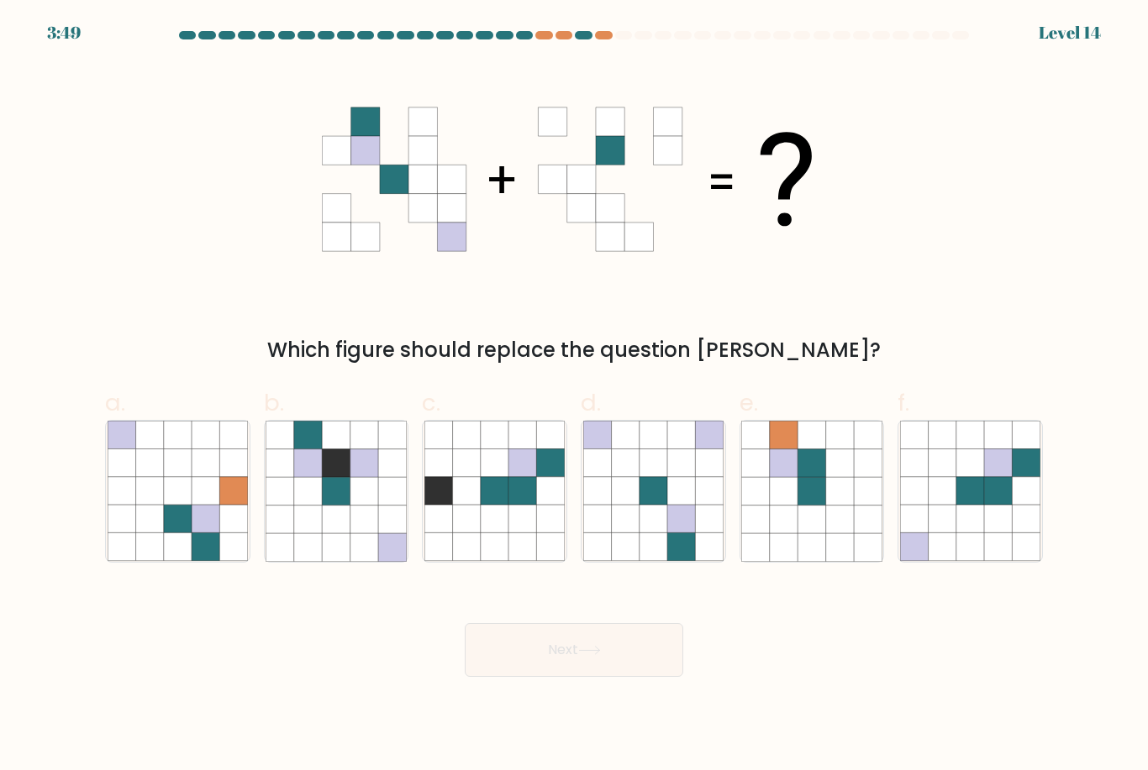
click at [347, 532] on icon at bounding box center [336, 520] width 28 height 28
click at [574, 397] on input "b." at bounding box center [574, 391] width 1 height 11
radio input "true"
click at [556, 665] on button "Next" at bounding box center [574, 650] width 218 height 54
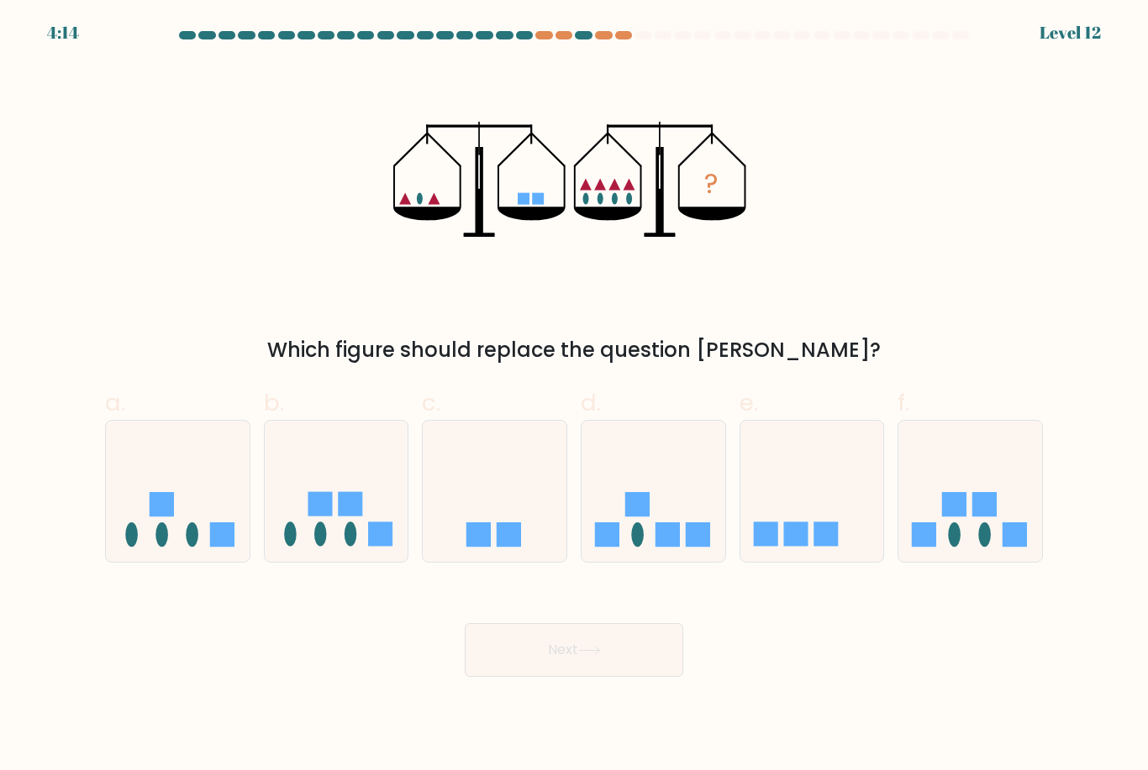
click at [1001, 517] on icon at bounding box center [970, 491] width 144 height 118
click at [575, 397] on input "f." at bounding box center [574, 391] width 1 height 11
radio input "true"
click at [631, 656] on button "Next" at bounding box center [574, 650] width 218 height 54
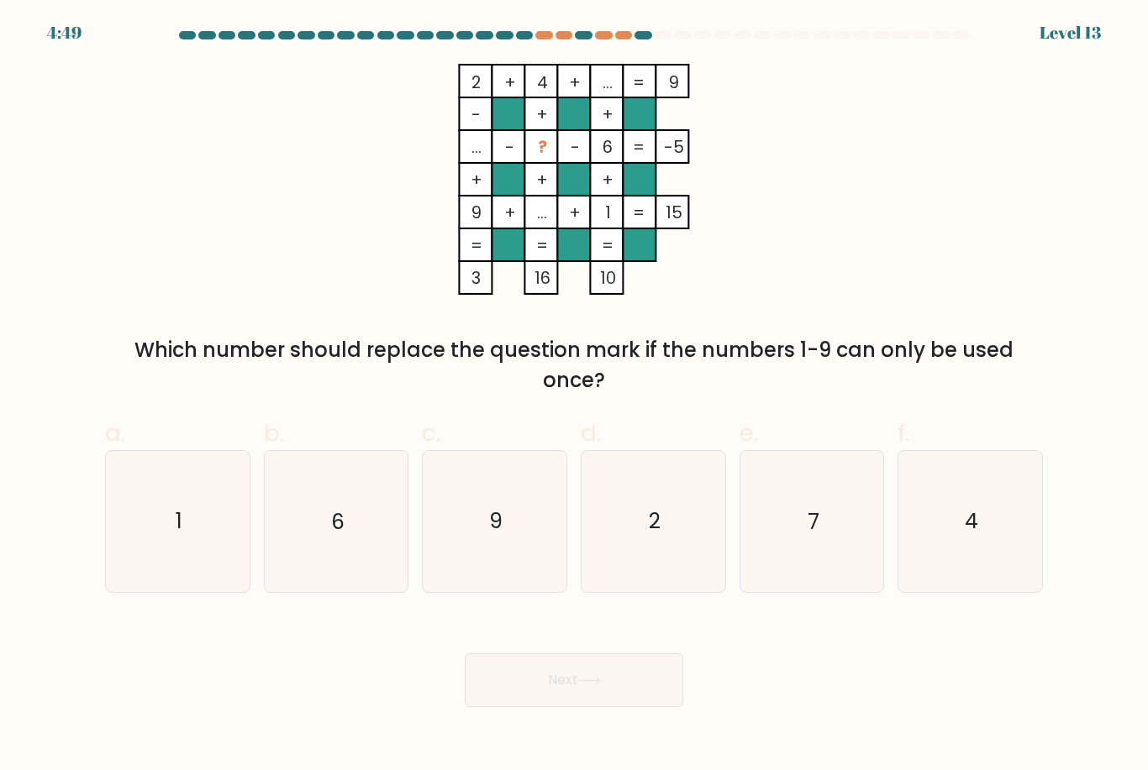
click at [459, 152] on rect at bounding box center [475, 146] width 33 height 33
click at [461, 155] on rect at bounding box center [475, 146] width 33 height 33
click at [825, 527] on icon "7" at bounding box center [811, 521] width 140 height 140
click at [575, 397] on input "e. 7" at bounding box center [574, 391] width 1 height 11
radio input "true"
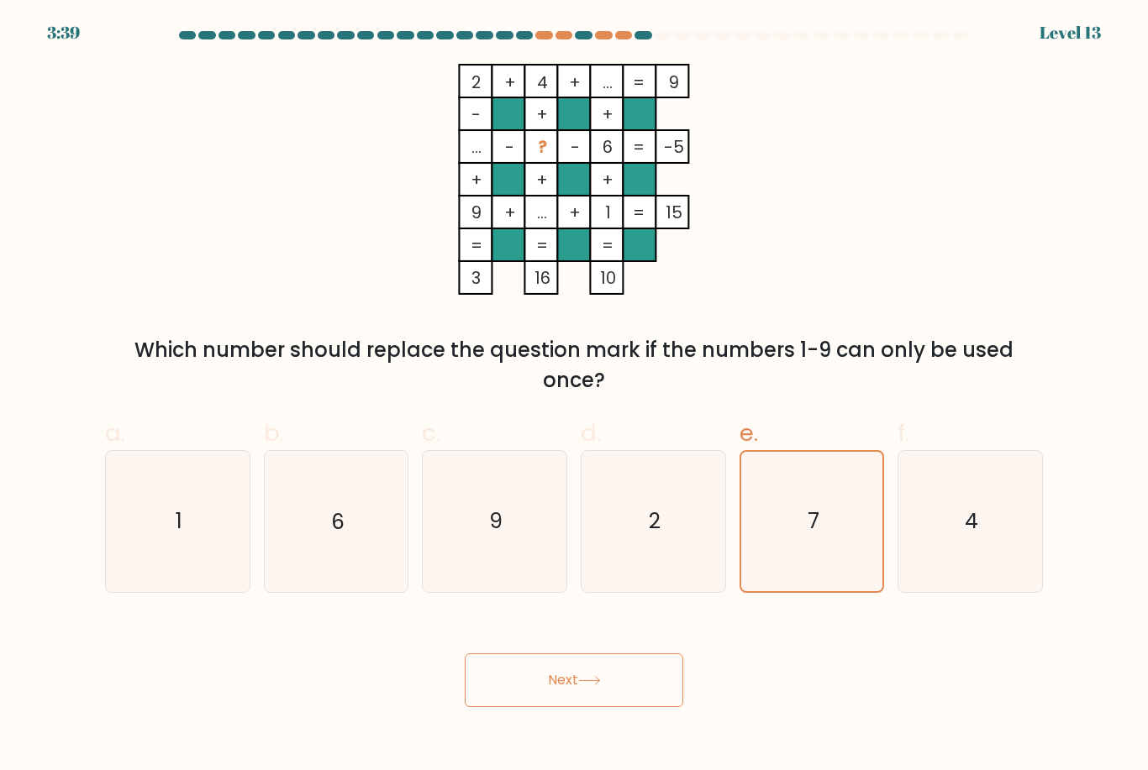
click at [642, 693] on button "Next" at bounding box center [574, 681] width 218 height 54
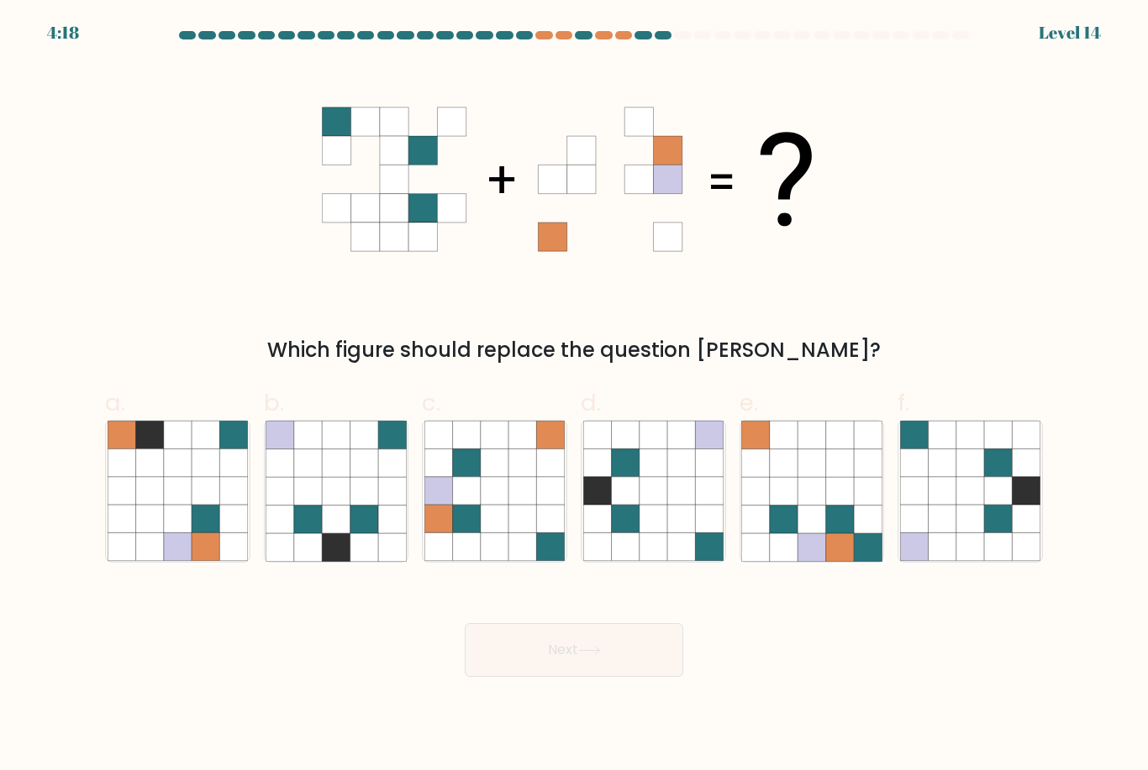
click at [962, 505] on icon at bounding box center [970, 491] width 28 height 28
click at [575, 397] on input "f." at bounding box center [574, 391] width 1 height 11
radio input "true"
click at [858, 530] on icon at bounding box center [868, 520] width 28 height 28
click at [575, 397] on input "e." at bounding box center [574, 391] width 1 height 11
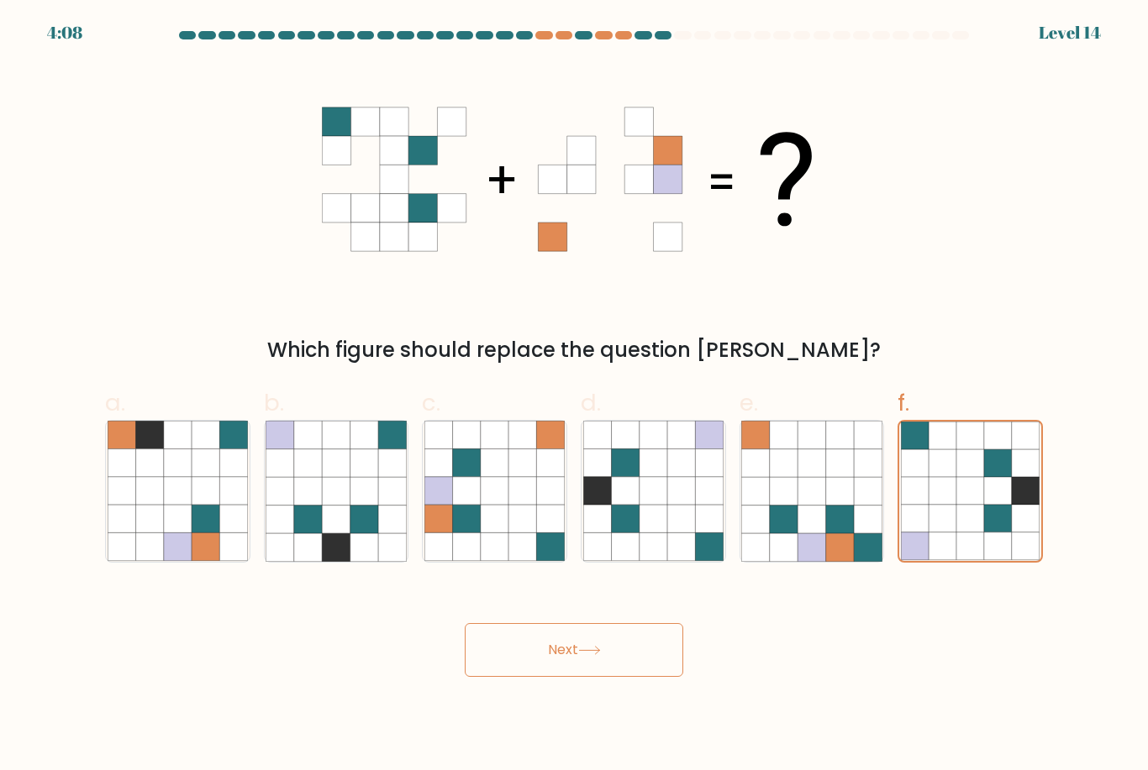
radio input "true"
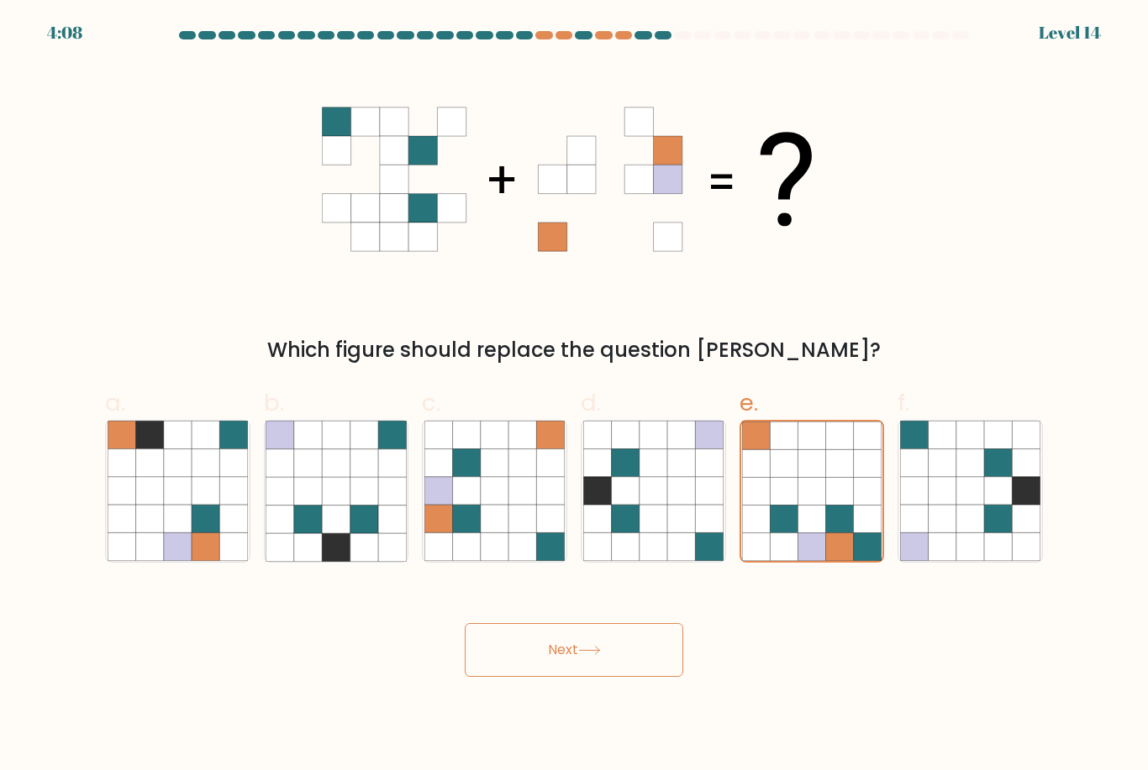
click at [646, 660] on button "Next" at bounding box center [574, 650] width 218 height 54
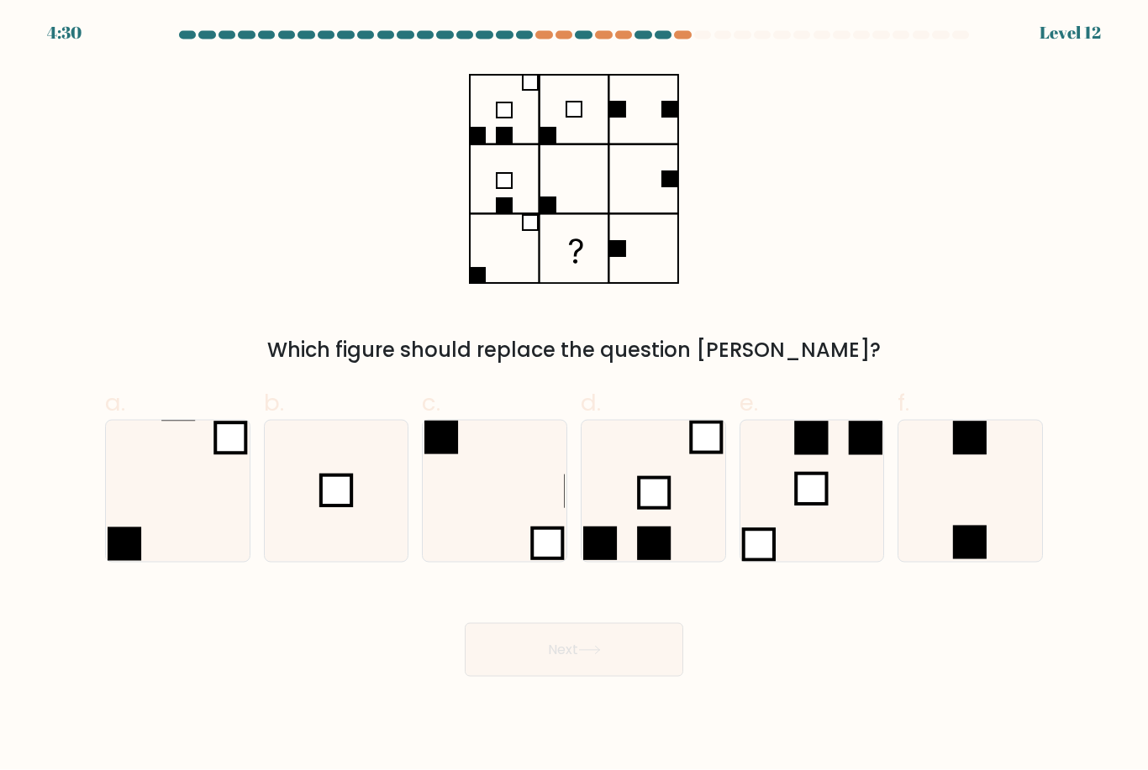
scroll to position [54, 0]
click at [366, 489] on icon at bounding box center [335, 491] width 140 height 140
click at [574, 397] on input "b." at bounding box center [574, 391] width 1 height 11
radio input "true"
click at [540, 623] on button "Next" at bounding box center [574, 650] width 218 height 54
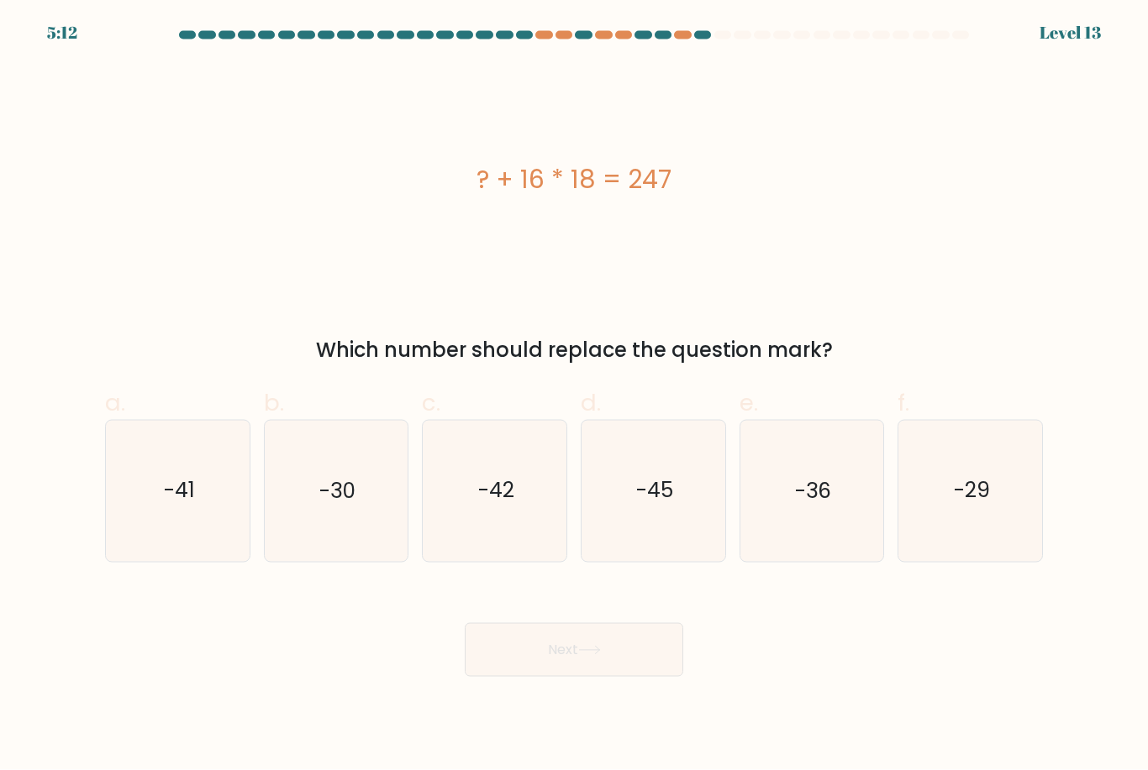
scroll to position [0, 0]
click at [492, 546] on icon "-42" at bounding box center [494, 491] width 140 height 140
click at [574, 397] on input "c. -42" at bounding box center [574, 391] width 1 height 11
radio input "true"
click at [176, 548] on icon "-41" at bounding box center [178, 491] width 140 height 140
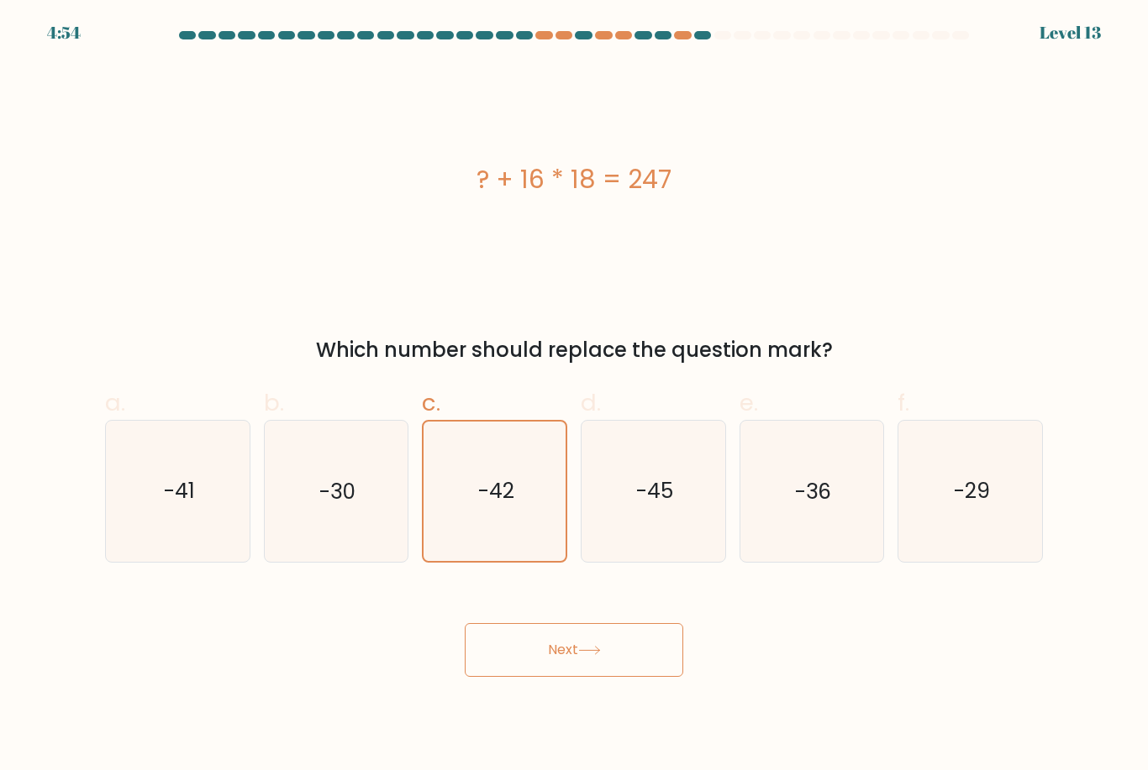
click at [574, 397] on input "a. -41" at bounding box center [574, 391] width 1 height 11
radio input "true"
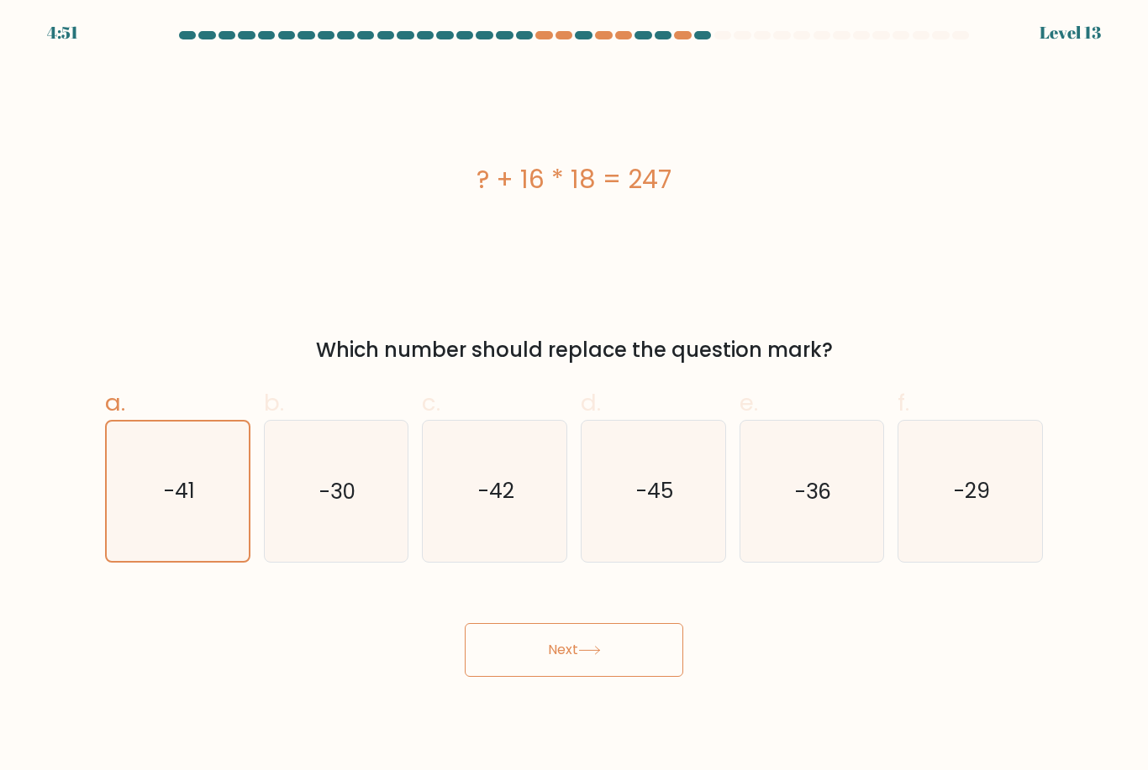
click at [531, 668] on button "Next" at bounding box center [574, 650] width 218 height 54
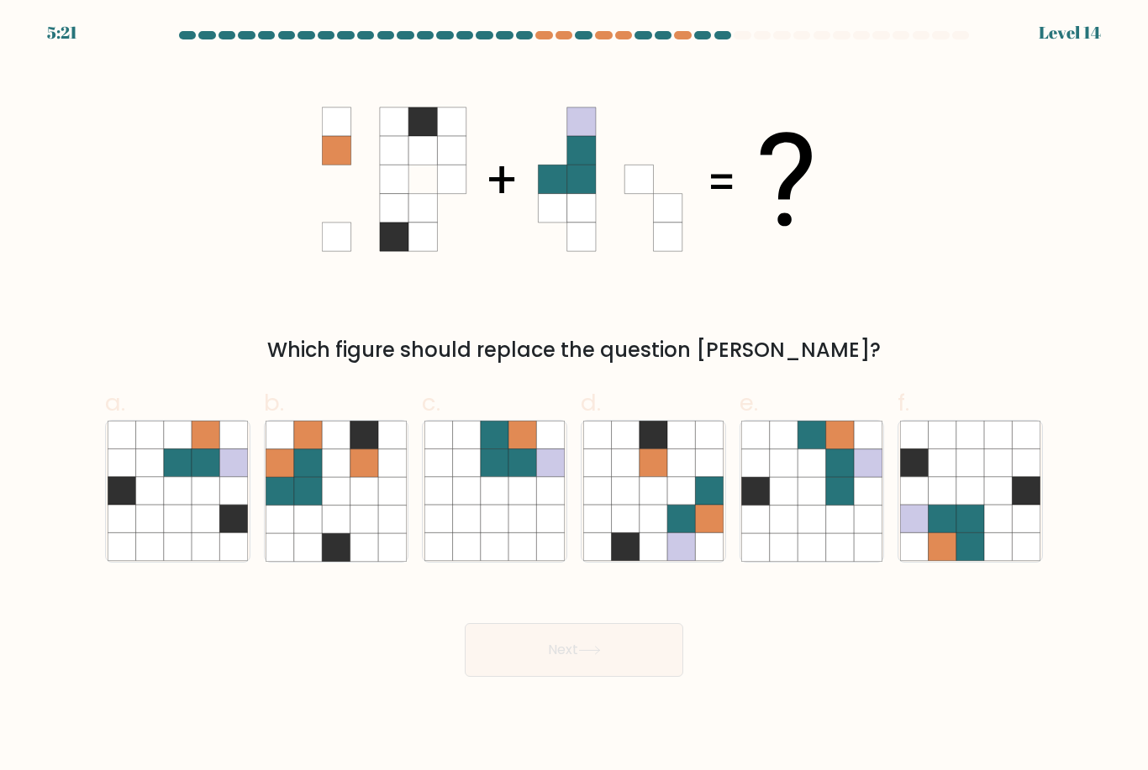
click at [946, 500] on icon at bounding box center [942, 491] width 28 height 28
click at [575, 397] on input "f." at bounding box center [574, 391] width 1 height 11
radio input "true"
click at [602, 677] on button "Next" at bounding box center [574, 650] width 218 height 54
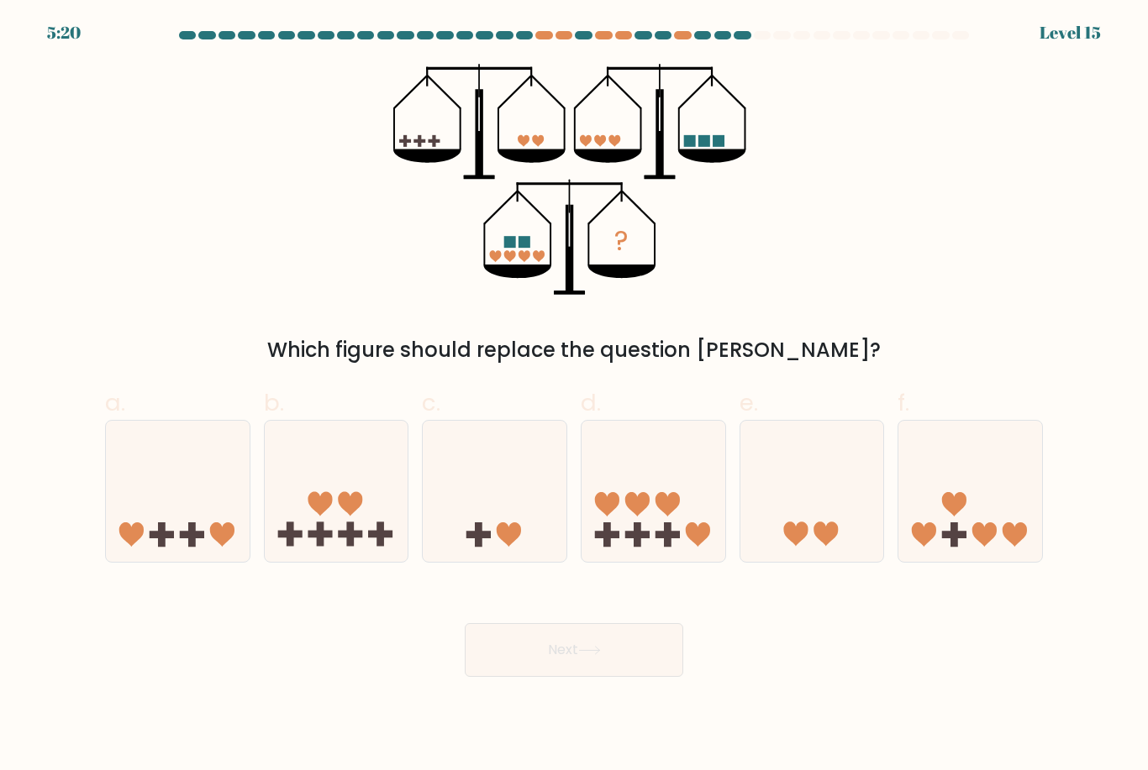
click at [655, 474] on icon at bounding box center [653, 491] width 144 height 118
click at [575, 397] on input "d." at bounding box center [574, 391] width 1 height 11
radio input "true"
click at [644, 649] on button "Next" at bounding box center [574, 650] width 218 height 54
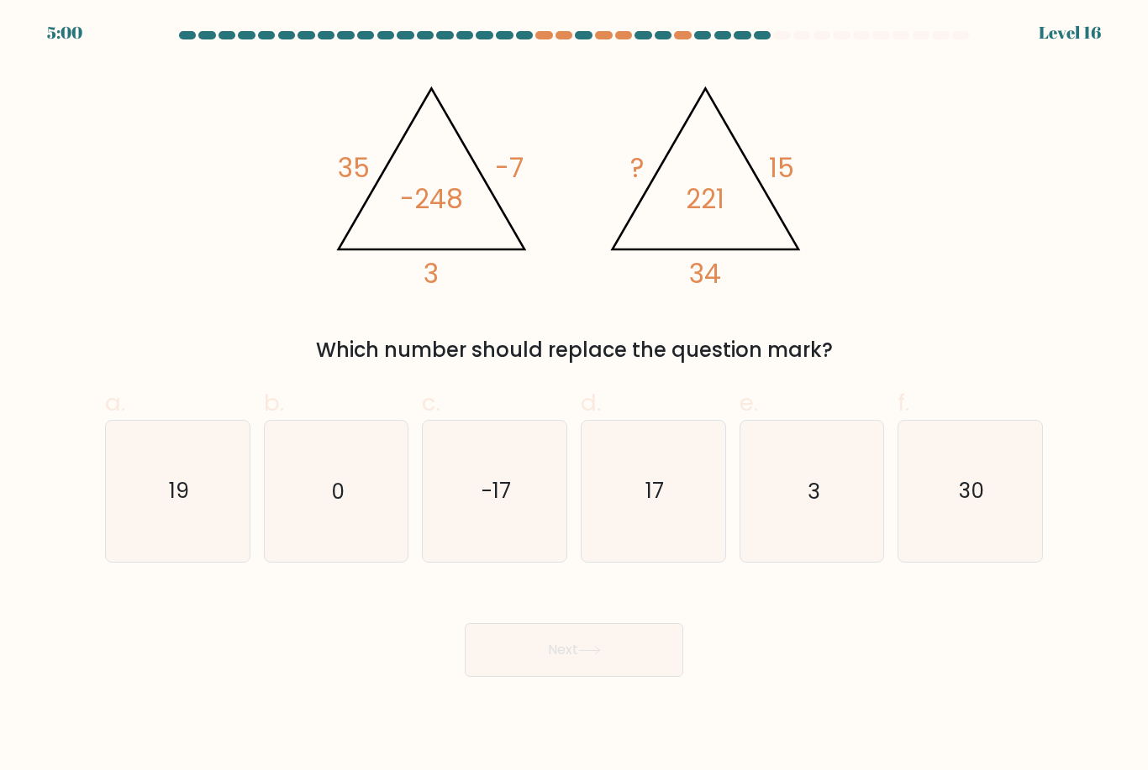
click at [230, 523] on icon "19" at bounding box center [178, 491] width 140 height 140
click at [574, 397] on input "a. 19" at bounding box center [574, 391] width 1 height 11
radio input "true"
click at [558, 648] on button "Next" at bounding box center [574, 650] width 218 height 54
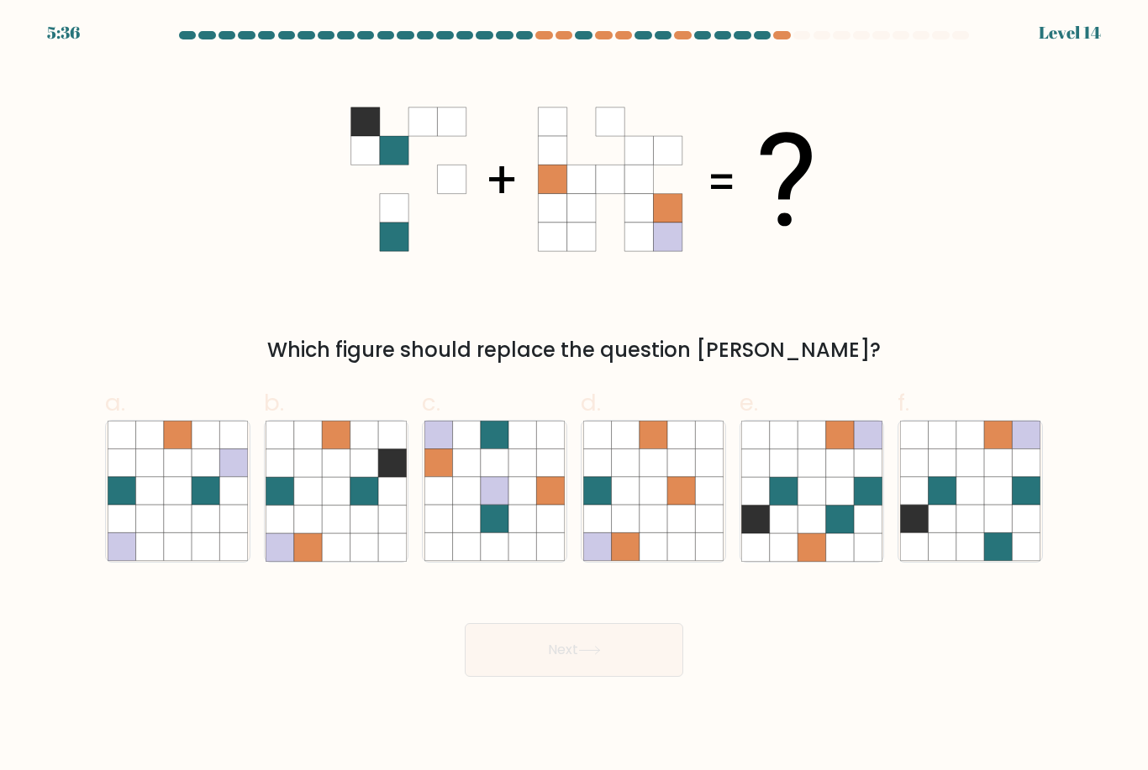
click at [325, 477] on icon at bounding box center [336, 463] width 28 height 28
click at [574, 397] on input "b." at bounding box center [574, 391] width 1 height 11
radio input "true"
click at [617, 677] on button "Next" at bounding box center [574, 650] width 218 height 54
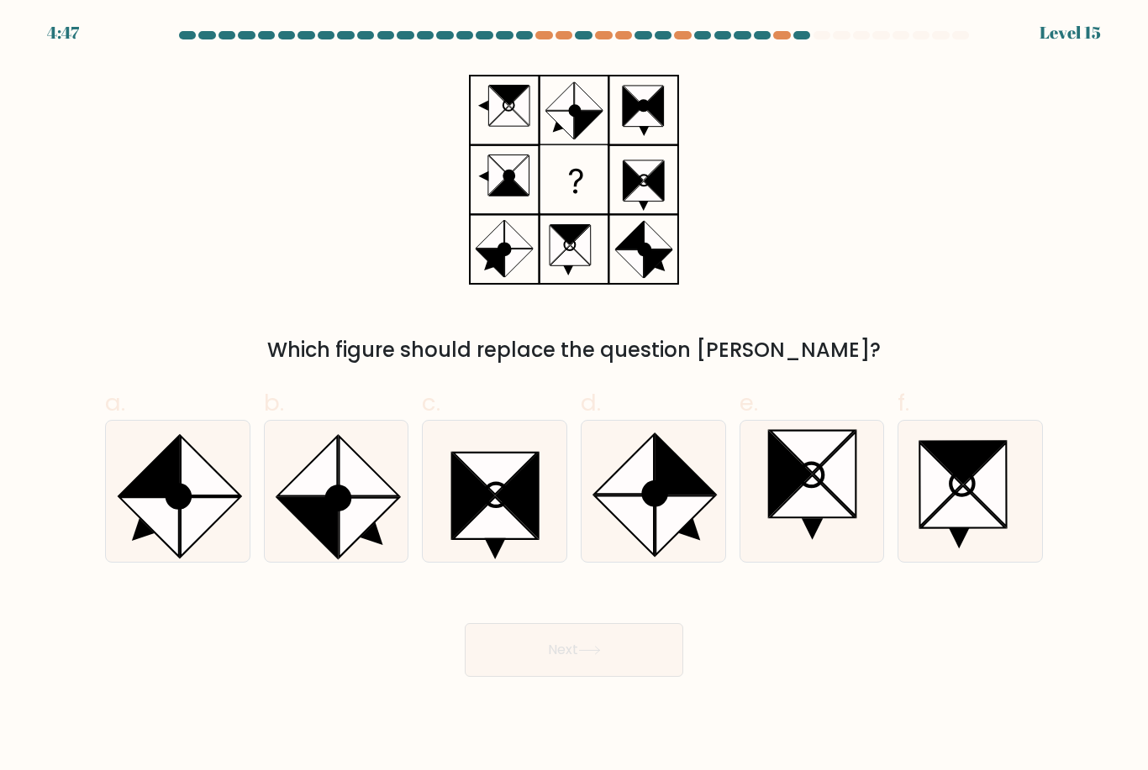
click at [807, 518] on icon at bounding box center [812, 497] width 84 height 42
click at [575, 397] on input "e." at bounding box center [574, 391] width 1 height 11
radio input "true"
click at [609, 658] on button "Next" at bounding box center [574, 650] width 218 height 54
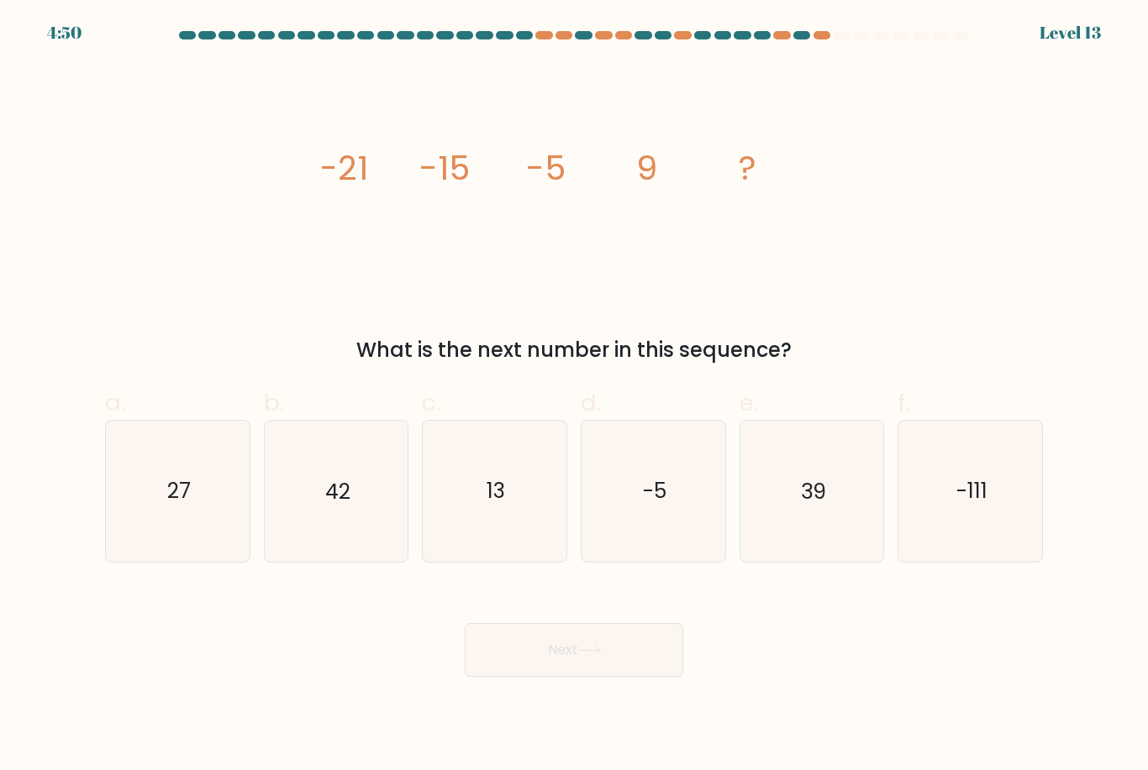
click at [199, 511] on icon "27" at bounding box center [178, 491] width 140 height 140
click at [574, 397] on input "a. 27" at bounding box center [574, 391] width 1 height 11
radio input "true"
click at [586, 655] on icon at bounding box center [589, 650] width 23 height 9
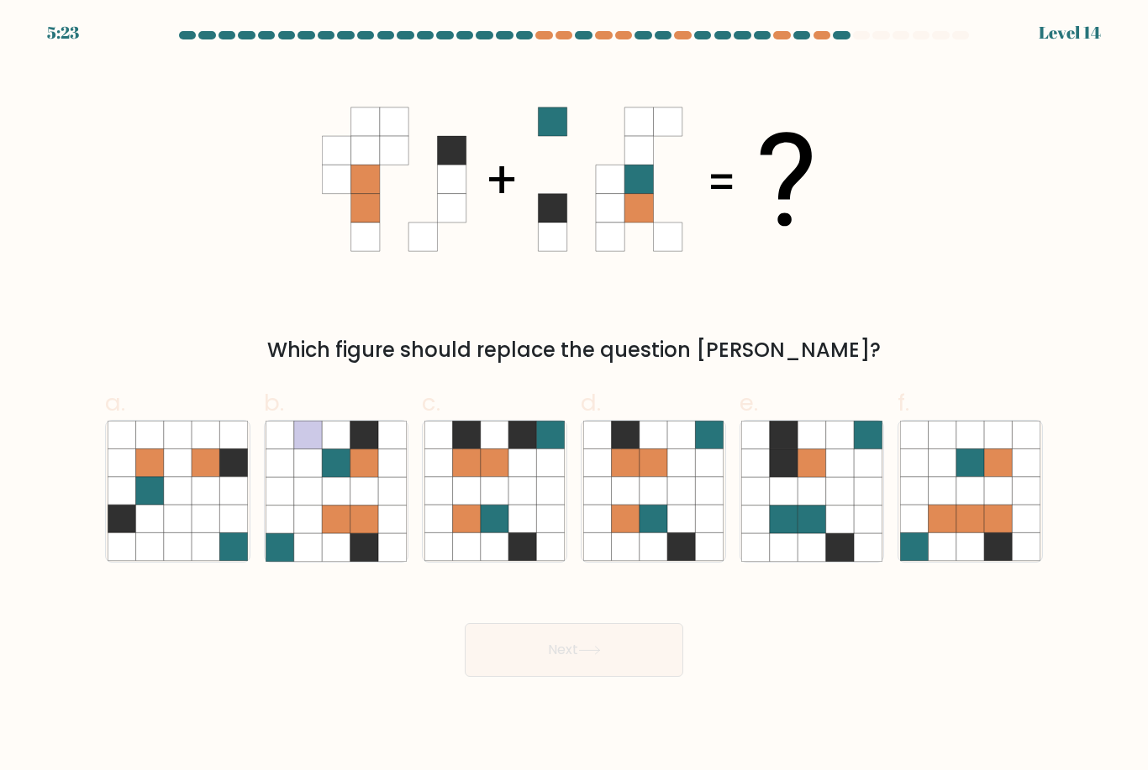
click at [703, 533] on icon at bounding box center [709, 520] width 28 height 28
click at [575, 397] on input "d." at bounding box center [574, 391] width 1 height 11
radio input "true"
click at [659, 677] on button "Next" at bounding box center [574, 650] width 218 height 54
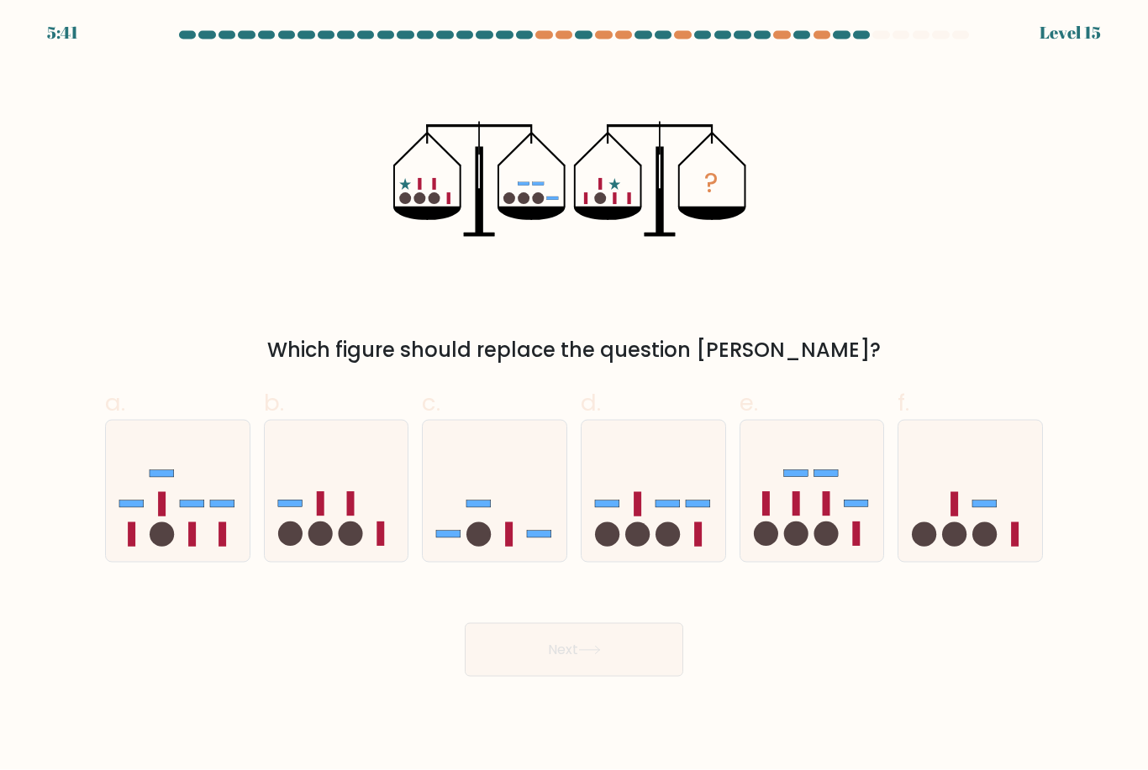
scroll to position [54, 0]
click at [536, 503] on icon at bounding box center [495, 491] width 144 height 118
click at [574, 397] on input "c." at bounding box center [574, 391] width 1 height 11
radio input "true"
click at [585, 647] on icon at bounding box center [589, 651] width 20 height 8
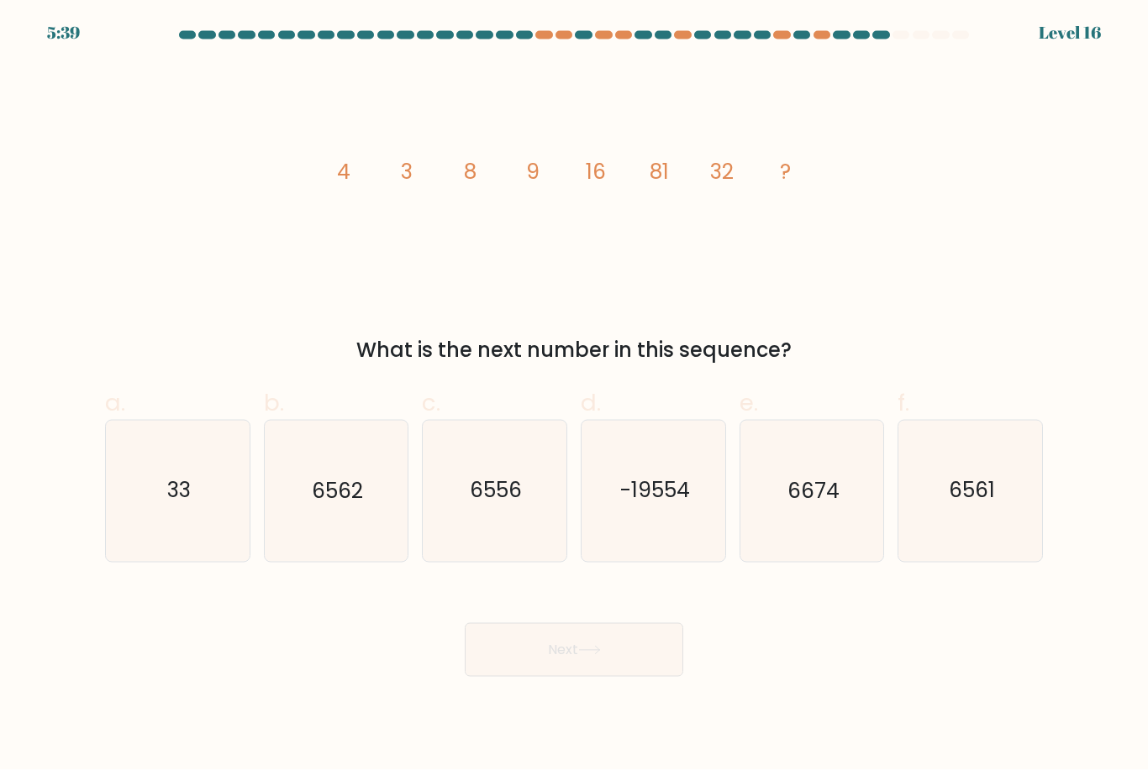
scroll to position [0, 0]
click at [996, 533] on icon "6561" at bounding box center [970, 491] width 140 height 140
click at [575, 397] on input "f. 6561" at bounding box center [574, 391] width 1 height 11
radio input "true"
click at [644, 667] on button "Next" at bounding box center [574, 650] width 218 height 54
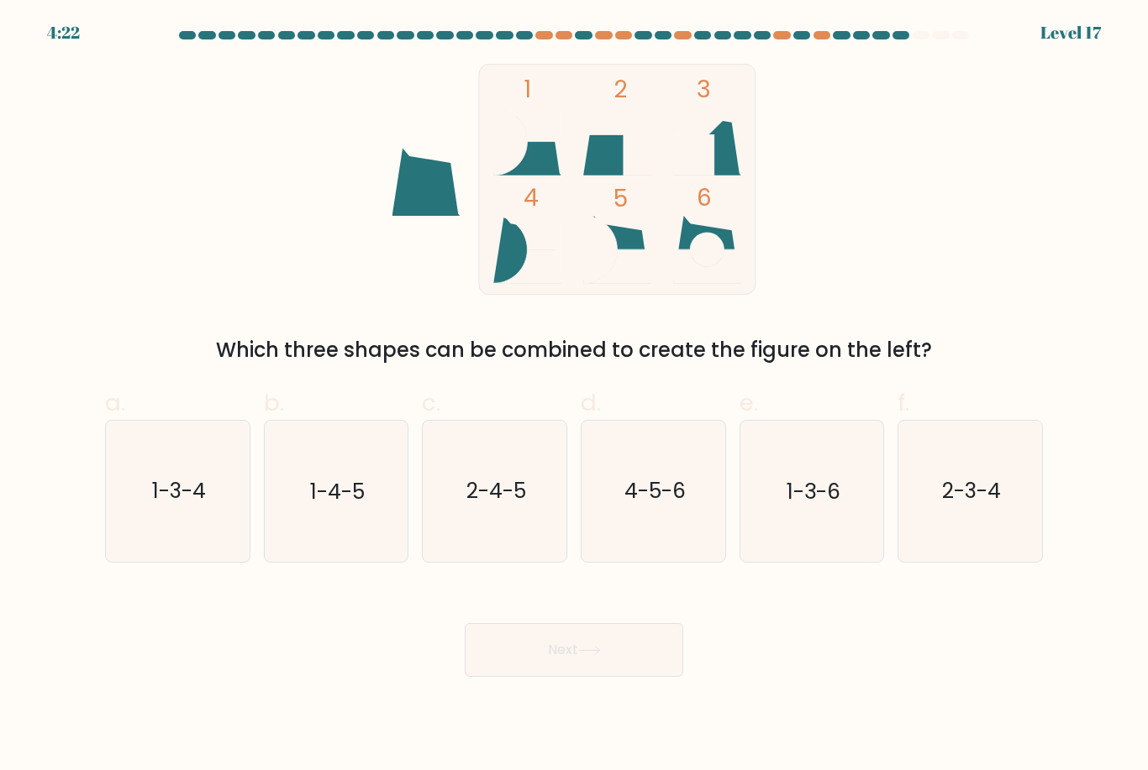
click at [386, 536] on icon "1-4-5" at bounding box center [335, 491] width 140 height 140
click at [574, 397] on input "b. 1-4-5" at bounding box center [574, 391] width 1 height 11
radio input "true"
click at [554, 670] on button "Next" at bounding box center [574, 650] width 218 height 54
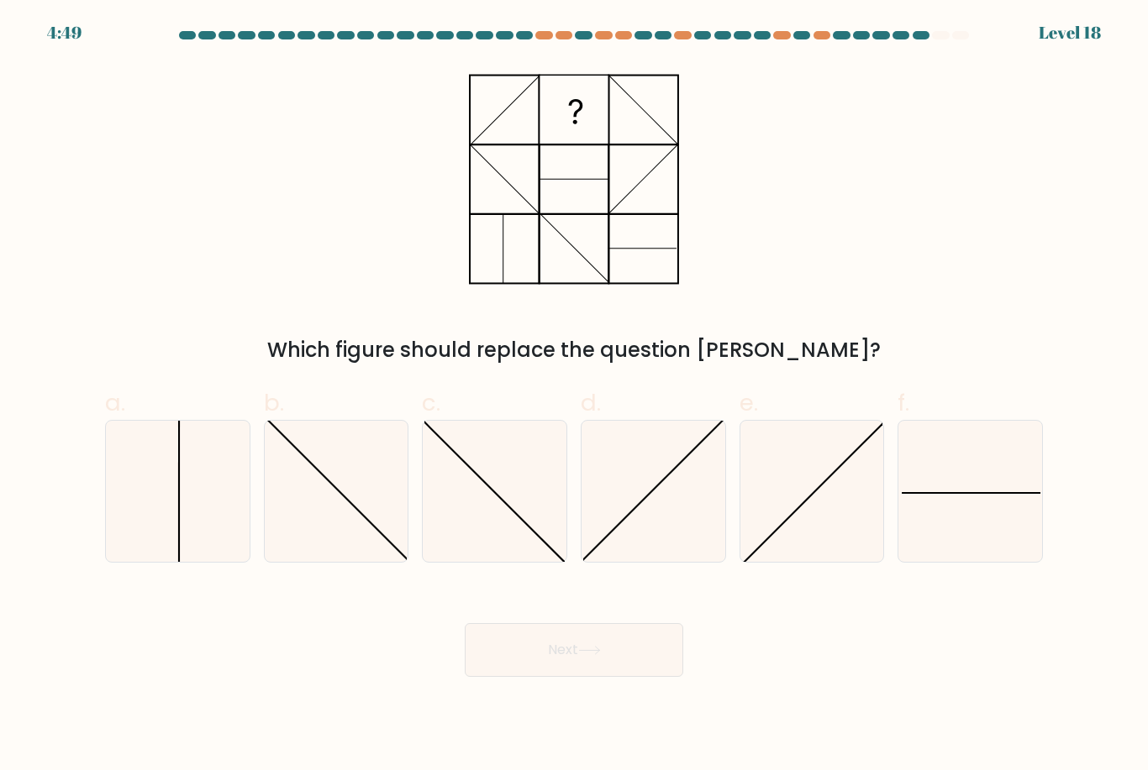
click at [919, 493] on icon at bounding box center [970, 491] width 140 height 140
click at [575, 397] on input "f." at bounding box center [574, 391] width 1 height 11
radio input "true"
click at [601, 655] on icon at bounding box center [589, 650] width 23 height 9
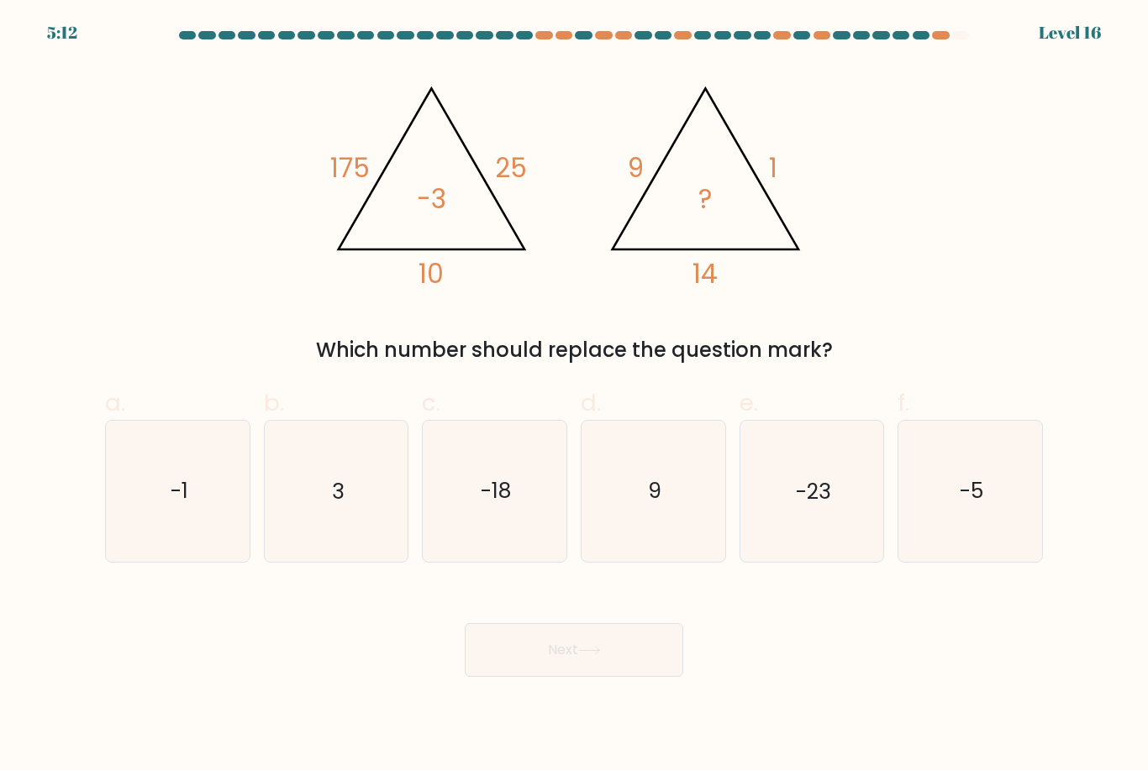
click at [988, 491] on icon "-5" at bounding box center [970, 491] width 140 height 140
click at [575, 397] on input "f. -5" at bounding box center [574, 391] width 1 height 11
radio input "true"
click at [631, 669] on button "Next" at bounding box center [574, 650] width 218 height 54
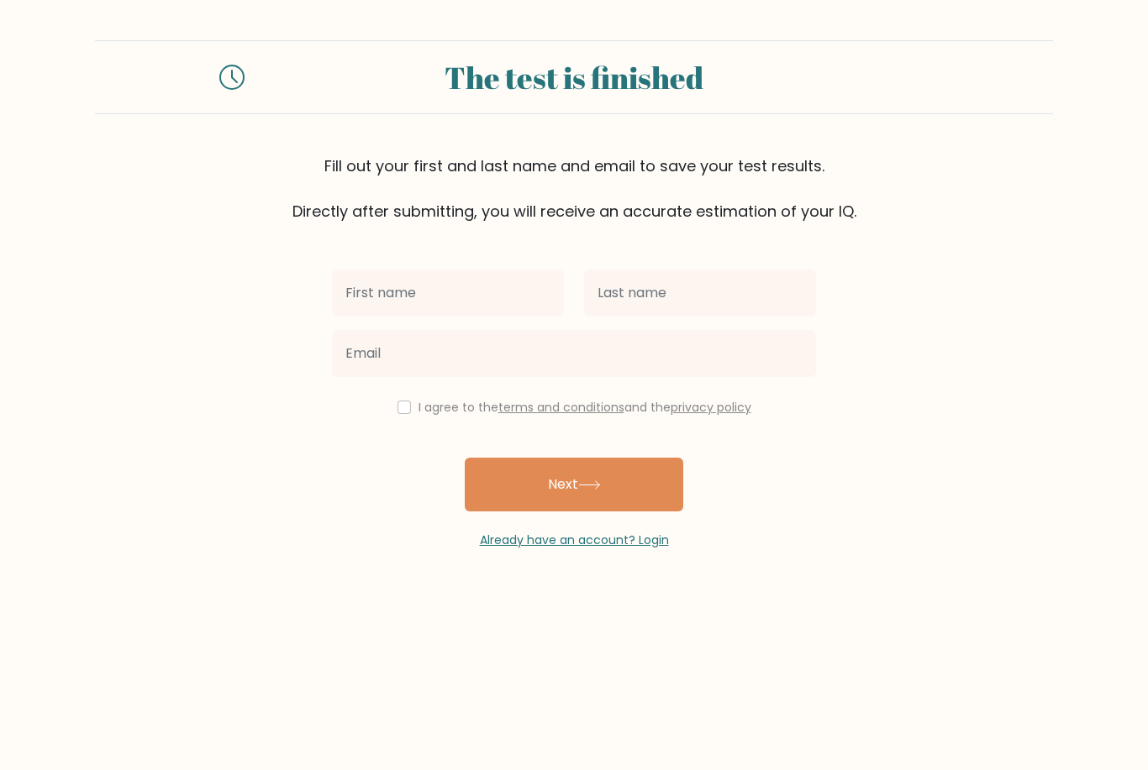
click at [522, 303] on input "text" at bounding box center [448, 293] width 232 height 47
type input "Shiyun"
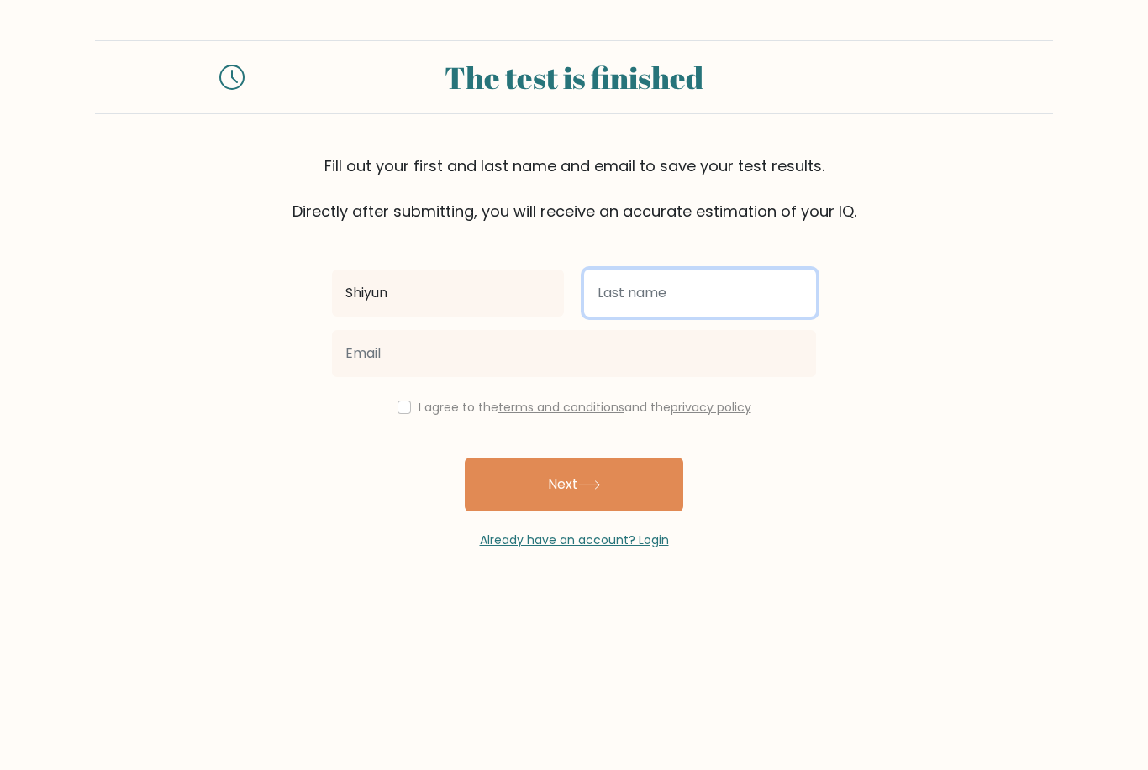
click at [769, 293] on input "text" at bounding box center [700, 293] width 232 height 47
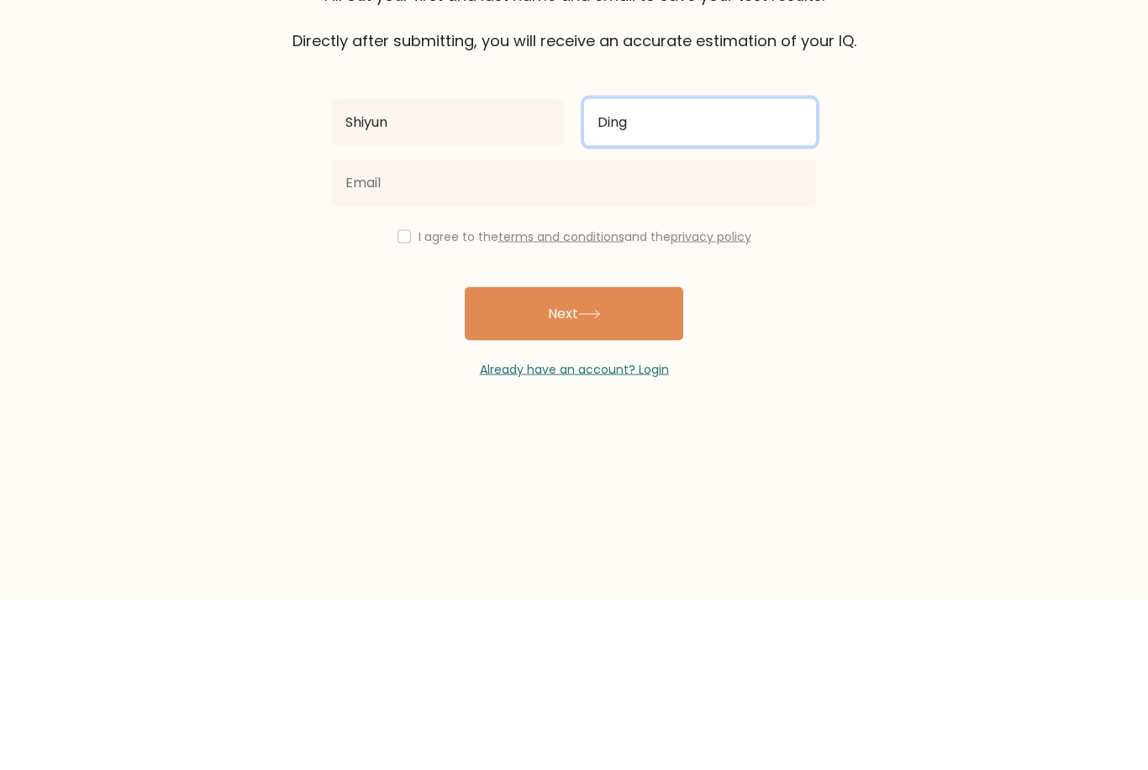
type input "Ding"
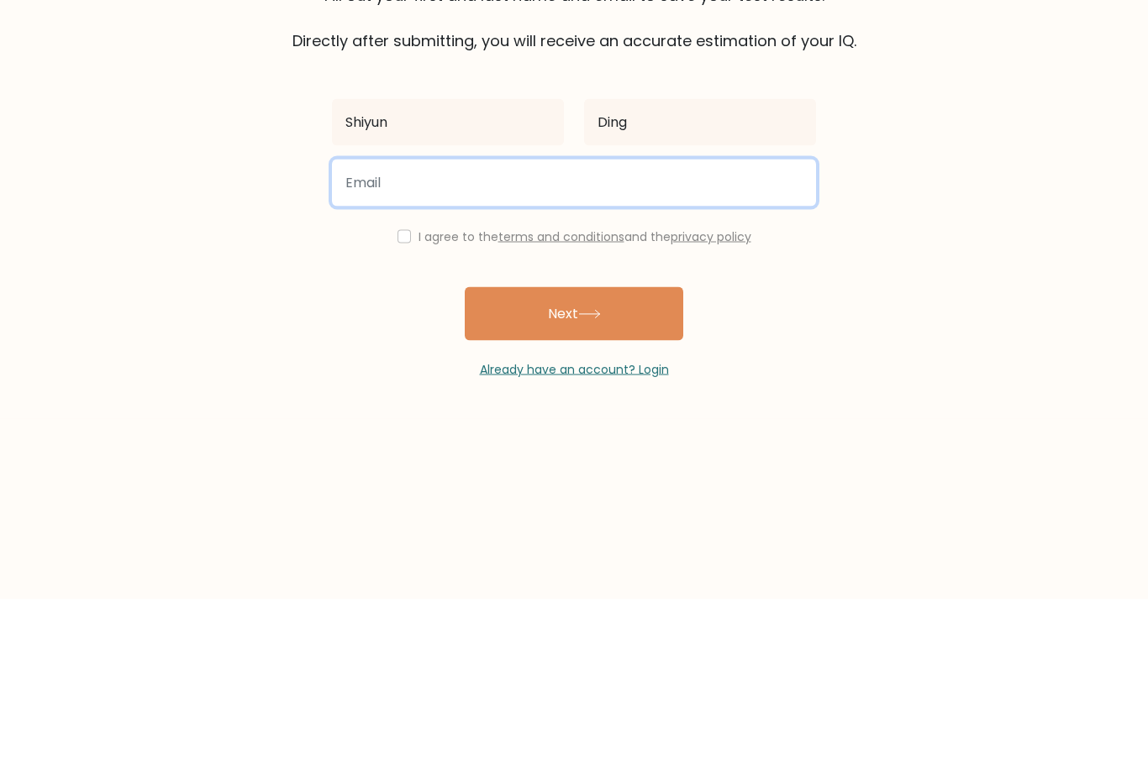
click at [681, 330] on input "email" at bounding box center [574, 353] width 484 height 47
type input "shiyun.ding@icloud.com"
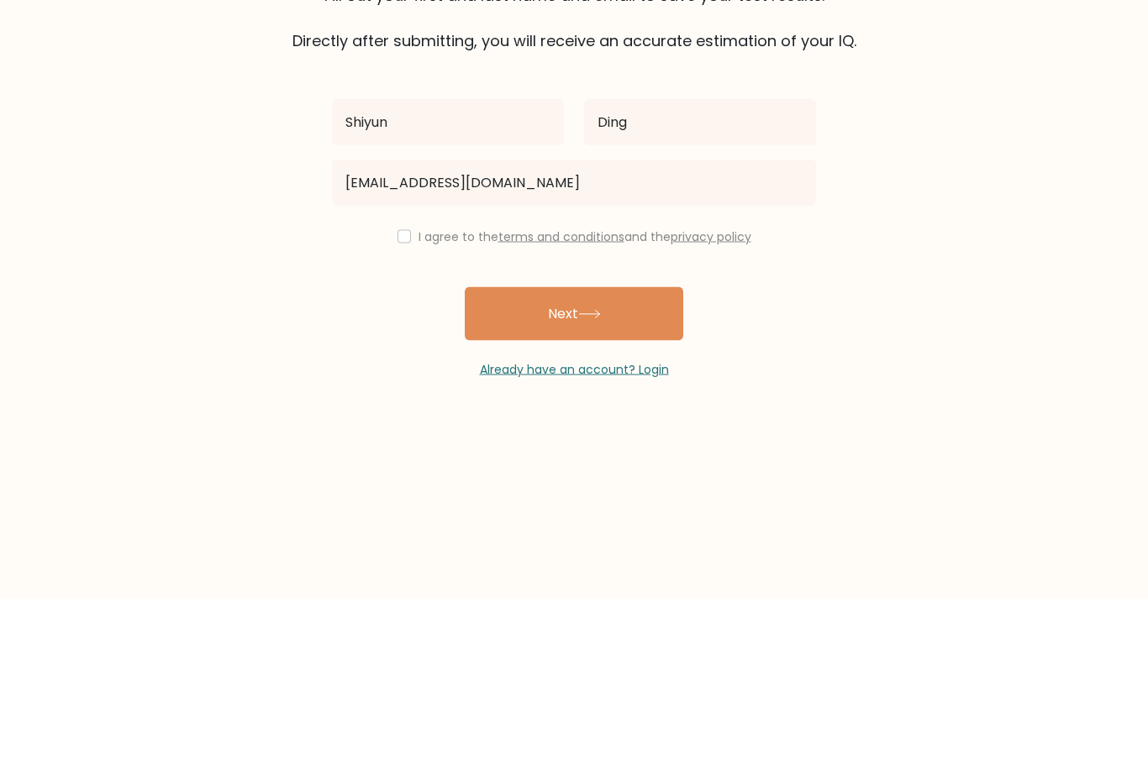
scroll to position [54, 0]
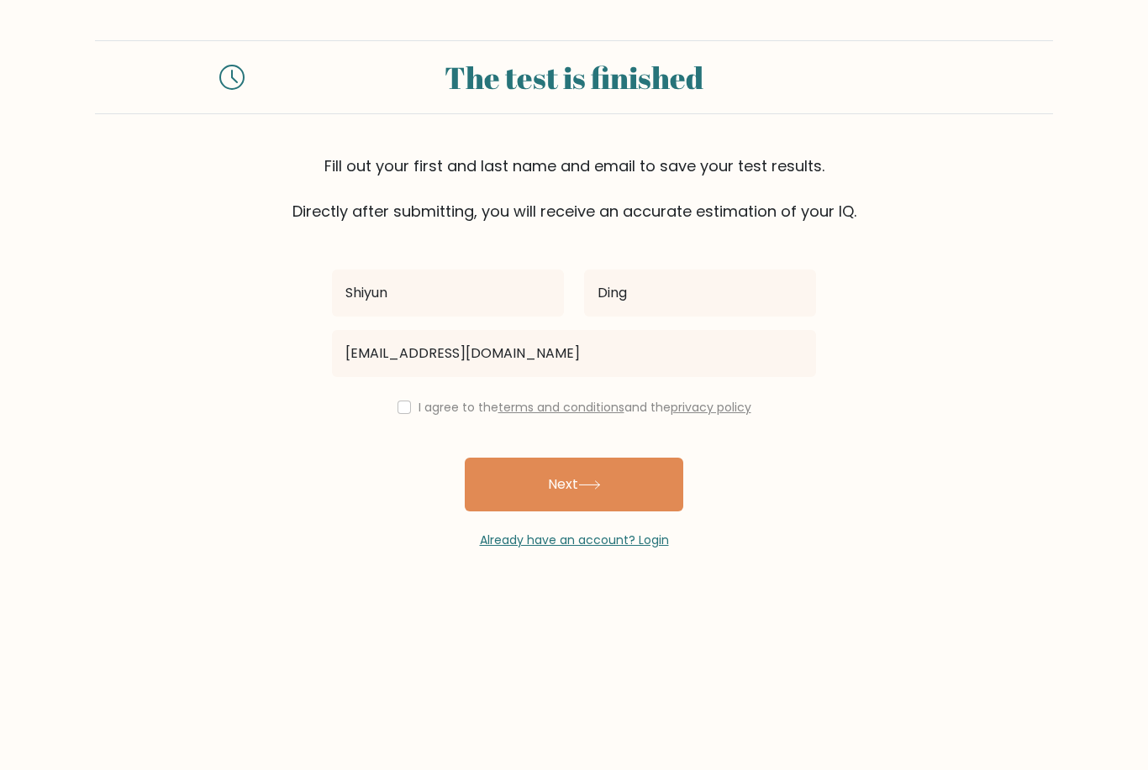
click at [405, 401] on input "checkbox" at bounding box center [403, 407] width 13 height 13
checkbox input "true"
click at [617, 458] on button "Next" at bounding box center [574, 485] width 218 height 54
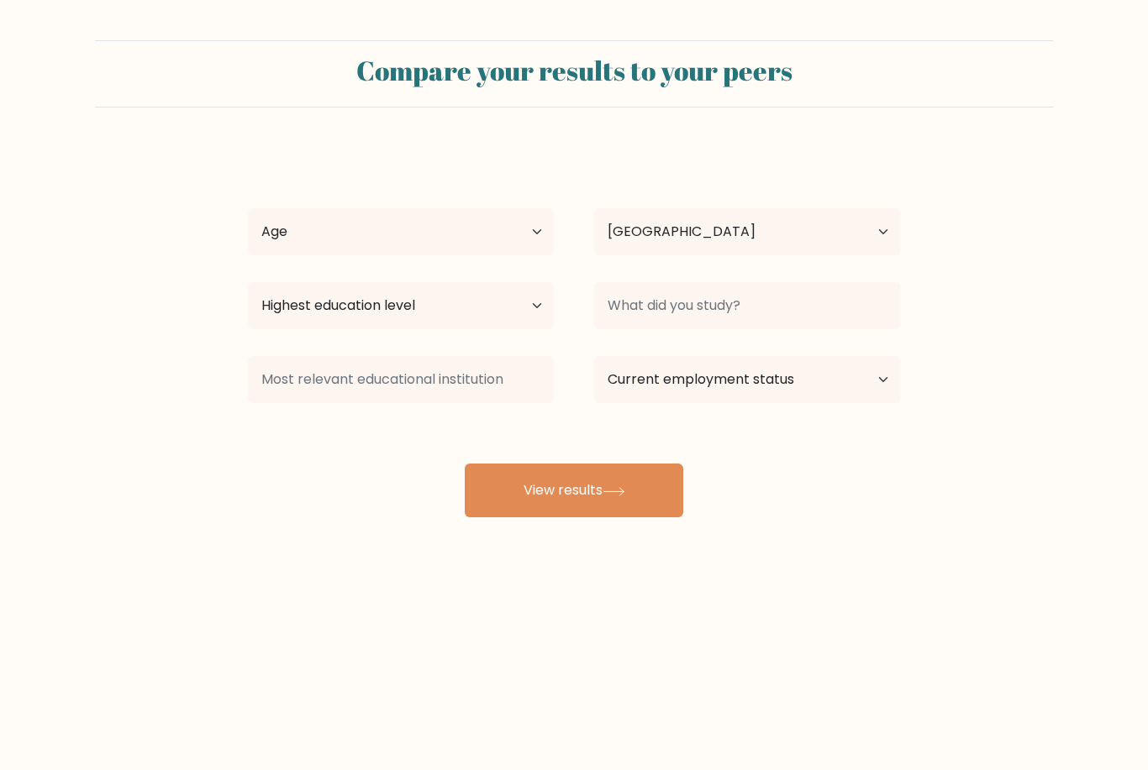
select select "US"
click at [518, 231] on select "Age Under 18 years old 18-24 years old 25-34 years old 35-44 years old 45-54 ye…" at bounding box center [401, 231] width 306 height 47
select select "min_18"
click at [538, 313] on select "Highest education level No schooling Primary Lower Secondary Upper Secondary Oc…" at bounding box center [401, 305] width 306 height 47
click at [796, 392] on select "Current employment status Employed Student Retired Other / prefer not to answer" at bounding box center [747, 379] width 306 height 47
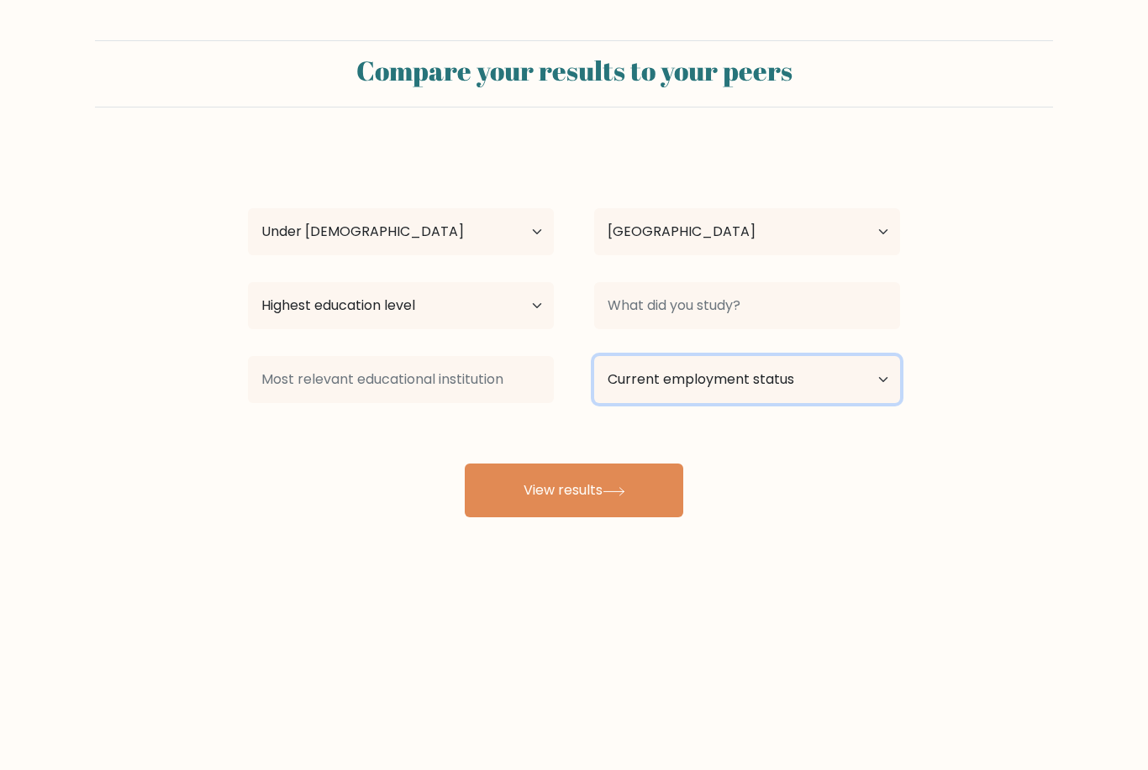
select select "student"
click at [480, 344] on div "Shiyun Ding Age Under 18 years old 18-24 years old 25-34 years old 35-44 years …" at bounding box center [574, 333] width 672 height 370
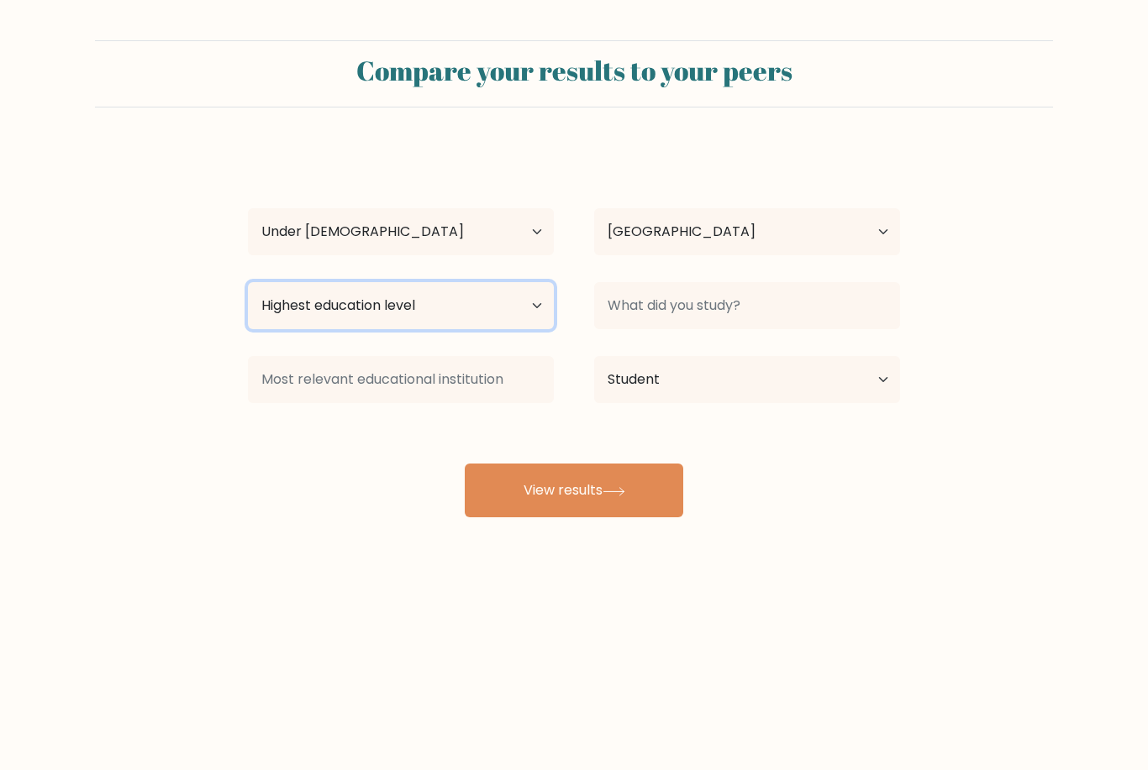
click at [510, 306] on select "Highest education level No schooling Primary Lower Secondary Upper Secondary Oc…" at bounding box center [401, 305] width 306 height 47
click at [271, 301] on select "Highest education level No schooling Primary Lower Secondary Upper Secondary Oc…" at bounding box center [401, 305] width 306 height 47
select select "lower_secondary"
click at [503, 500] on button "View results" at bounding box center [574, 491] width 218 height 54
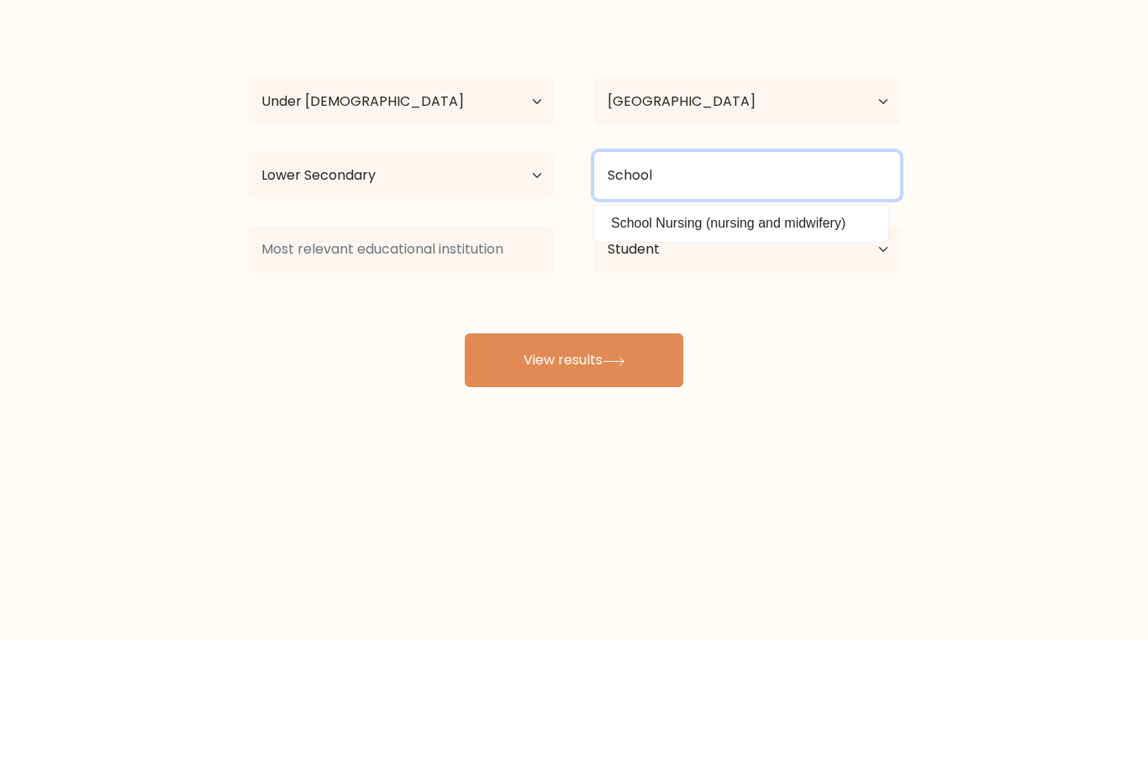
type input "School"
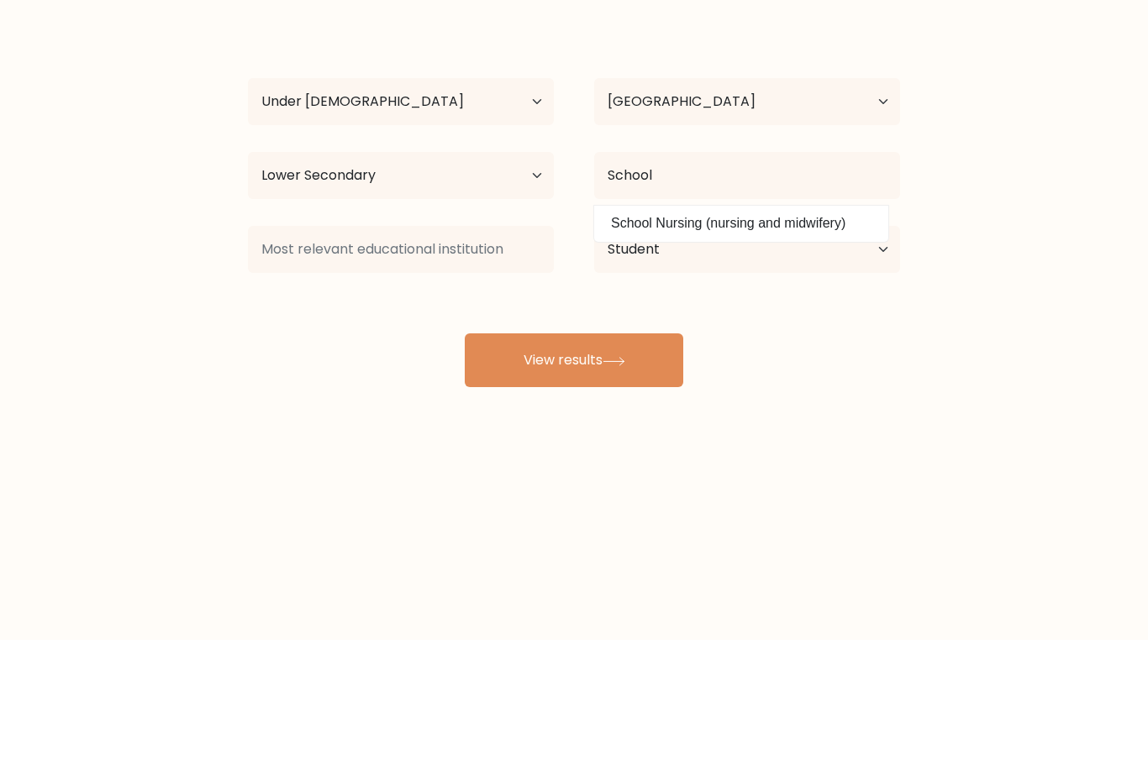
click at [867, 321] on div "Shiyun Ding Age Under 18 years old 18-24 years old 25-34 years old 35-44 years …" at bounding box center [574, 333] width 672 height 370
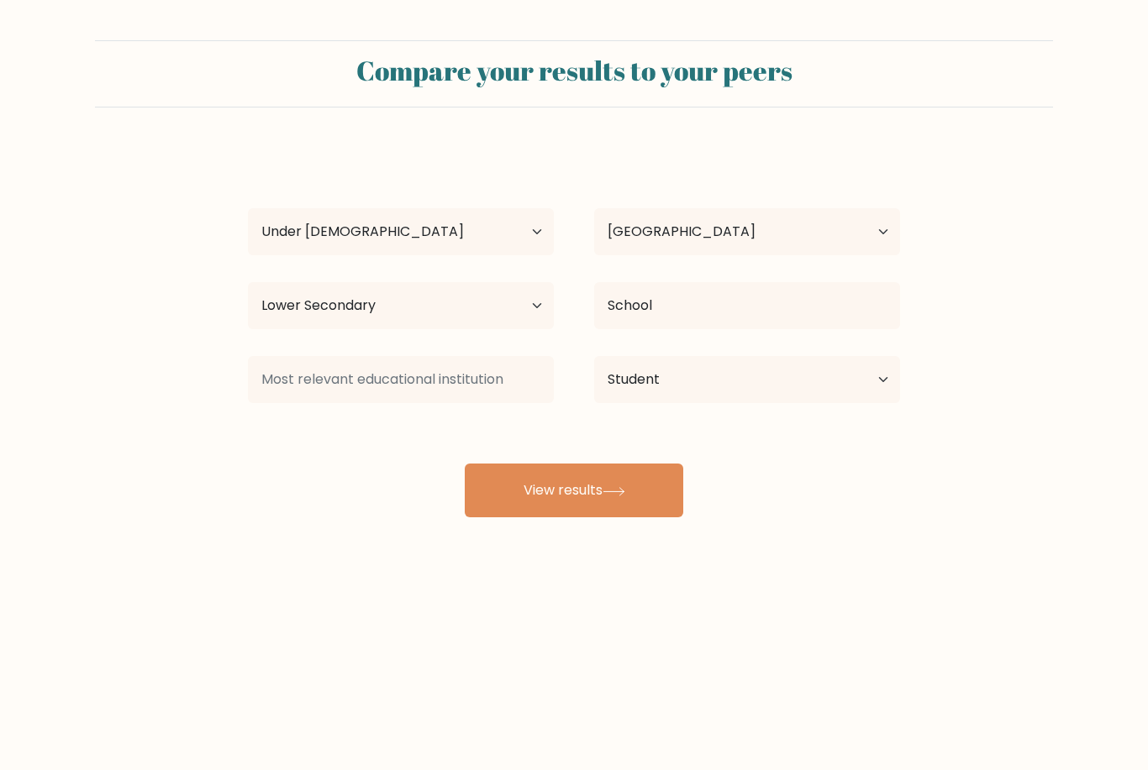
click at [682, 464] on button "View results" at bounding box center [574, 491] width 218 height 54
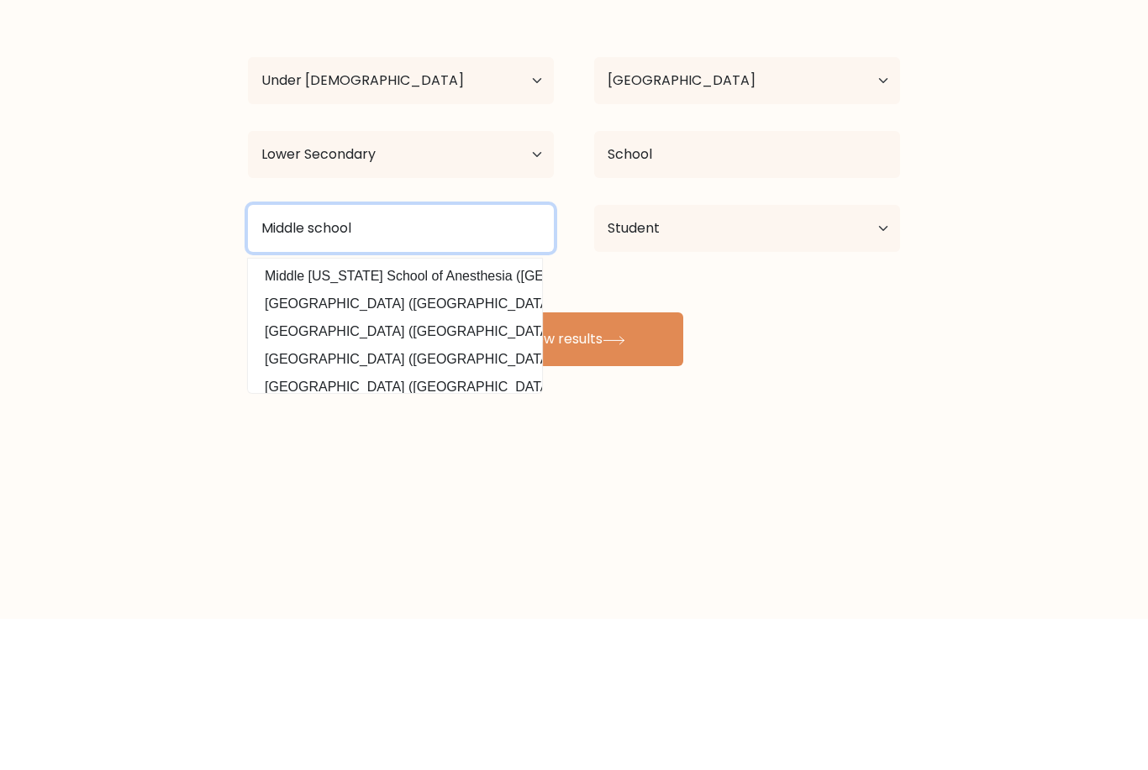
type input "Middle school"
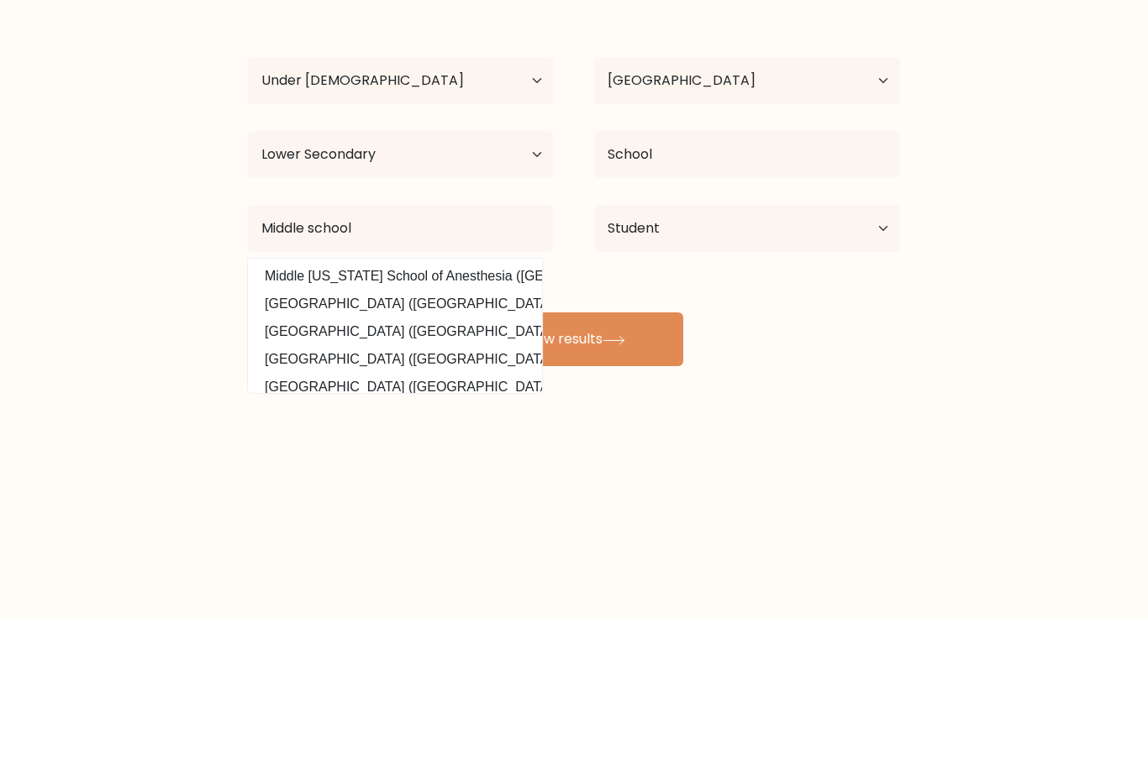
click at [631, 464] on button "View results" at bounding box center [574, 491] width 218 height 54
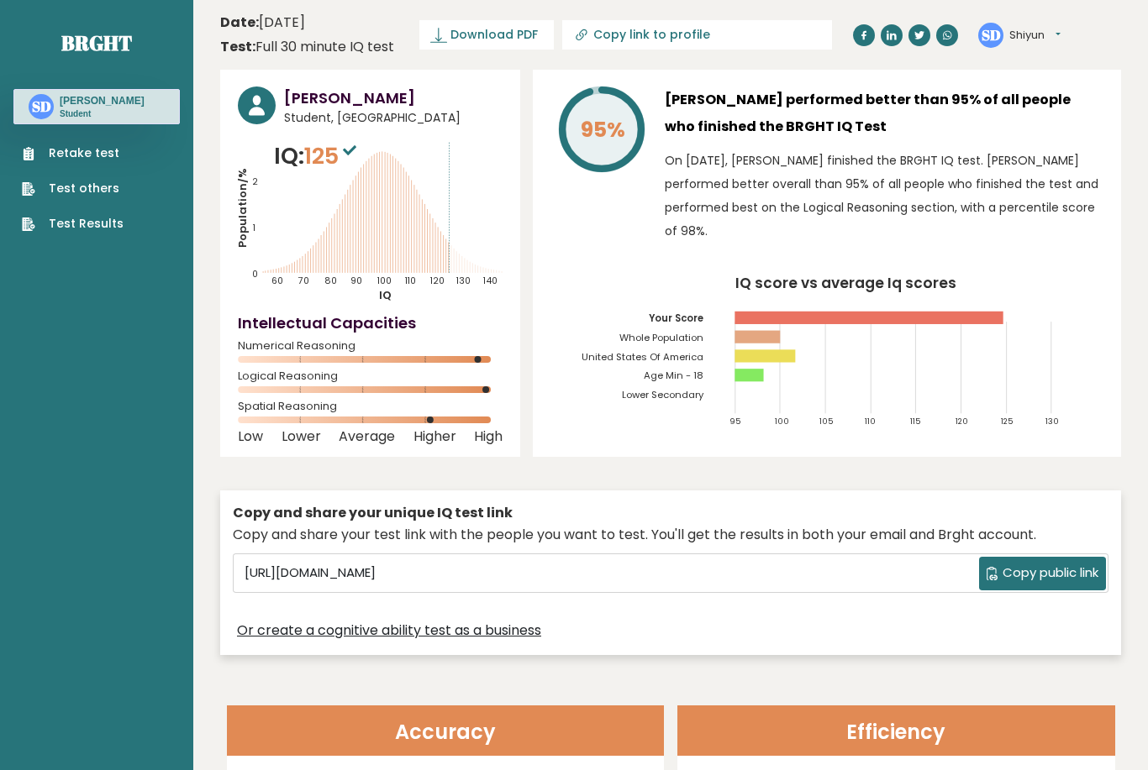
click at [41, 218] on link "Test Results" at bounding box center [73, 224] width 102 height 18
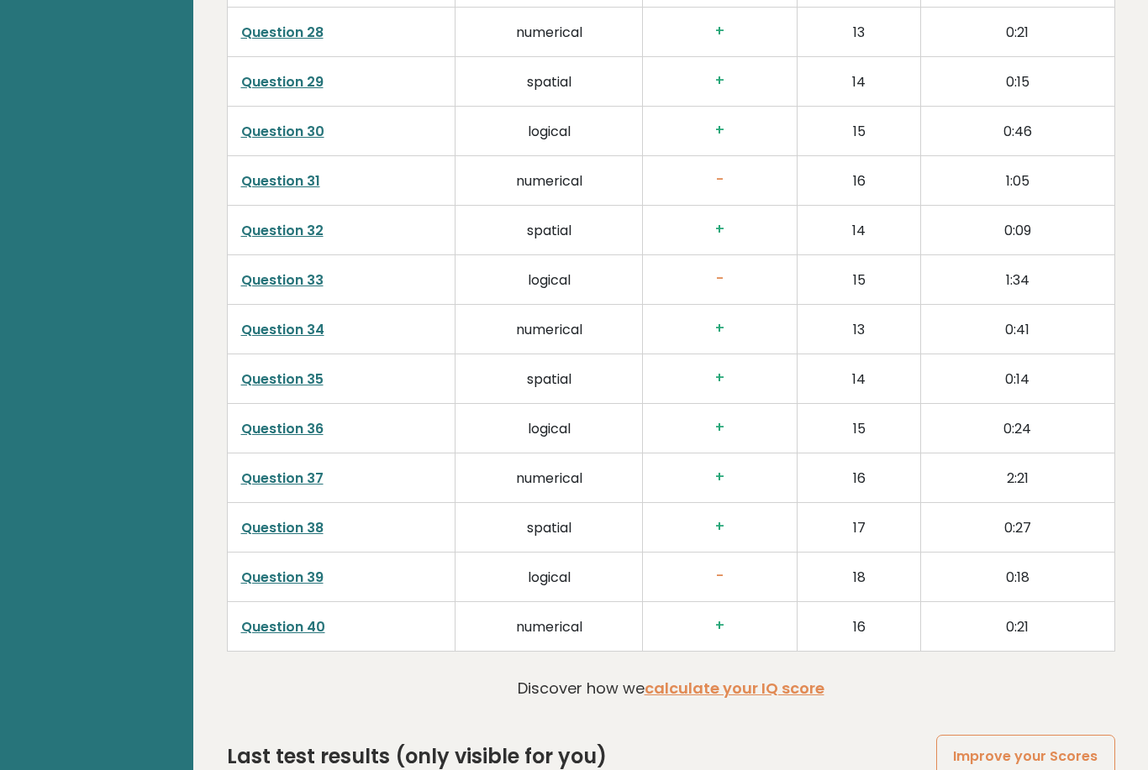
scroll to position [4028, 0]
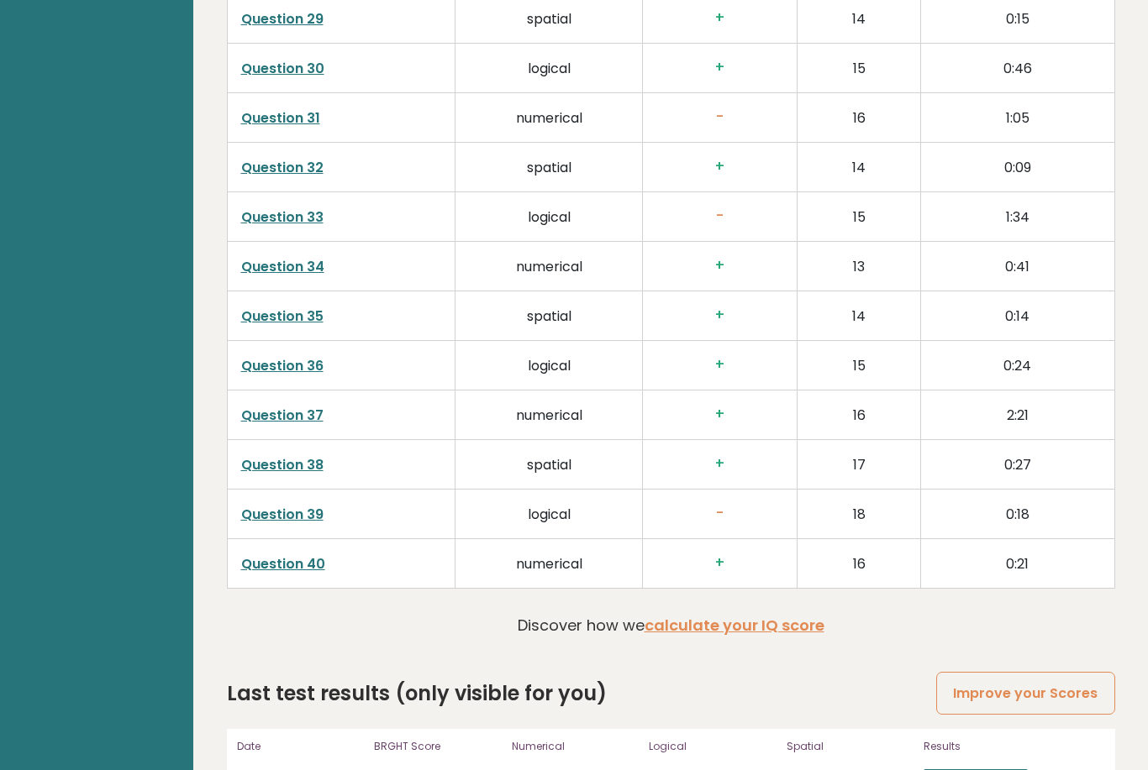
click at [1089, 702] on link "Improve your Scores" at bounding box center [1025, 693] width 178 height 43
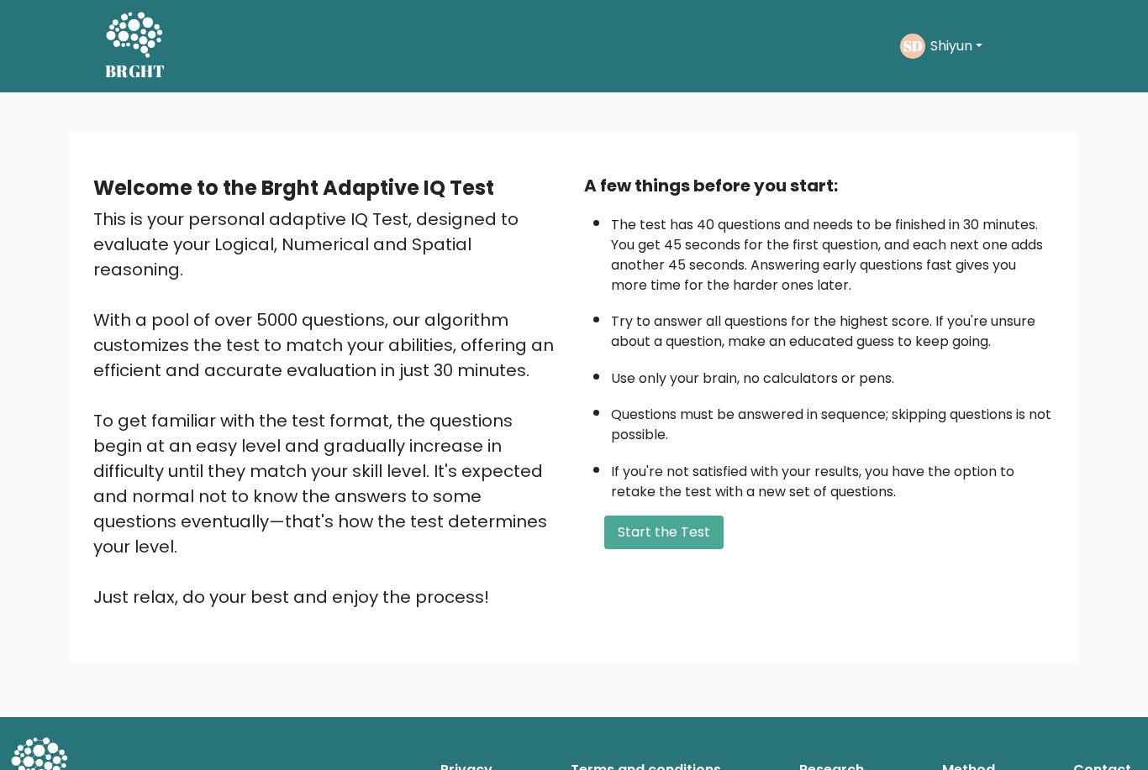
click at [948, 54] on button "Shiyun" at bounding box center [956, 46] width 62 height 22
click at [983, 102] on link "Dashboard" at bounding box center [967, 89] width 133 height 27
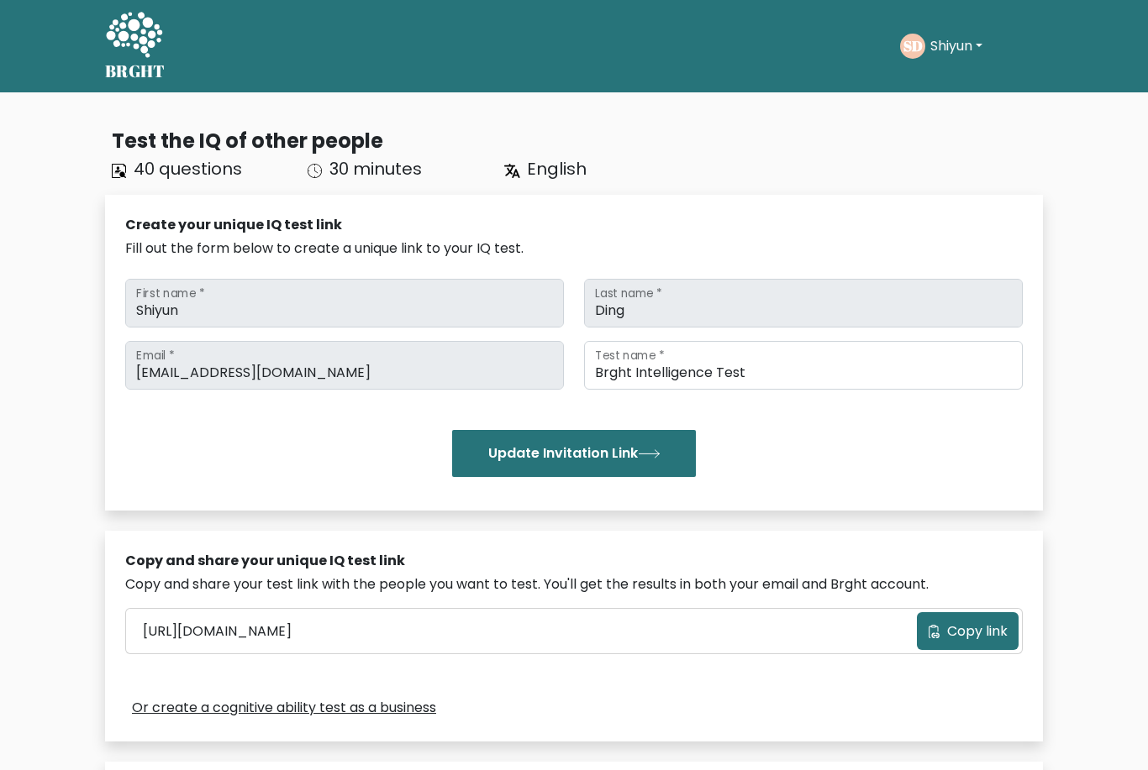
click at [928, 36] on button "Shiyun" at bounding box center [956, 46] width 62 height 22
click at [932, 79] on link "Dashboard" at bounding box center [967, 81] width 133 height 27
